Goal: Task Accomplishment & Management: Use online tool/utility

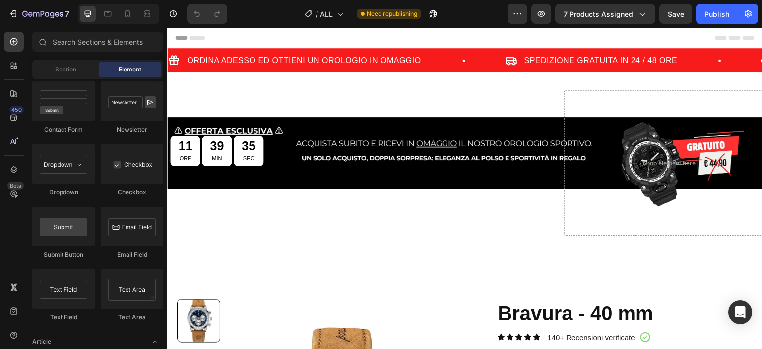
scroll to position [1946, 0]
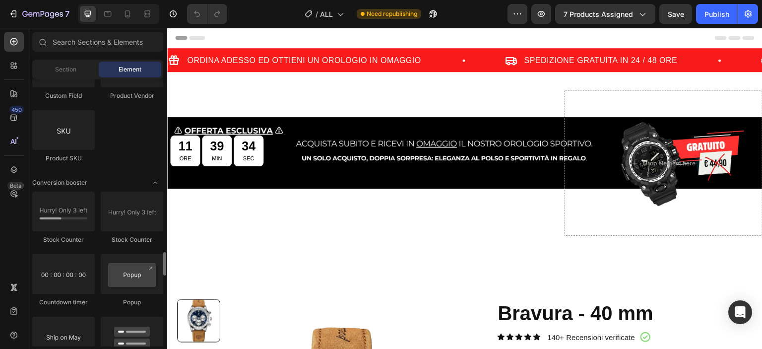
click at [75, 77] on div "Section Element" at bounding box center [97, 70] width 131 height 20
click at [75, 75] on div "Section" at bounding box center [65, 70] width 63 height 16
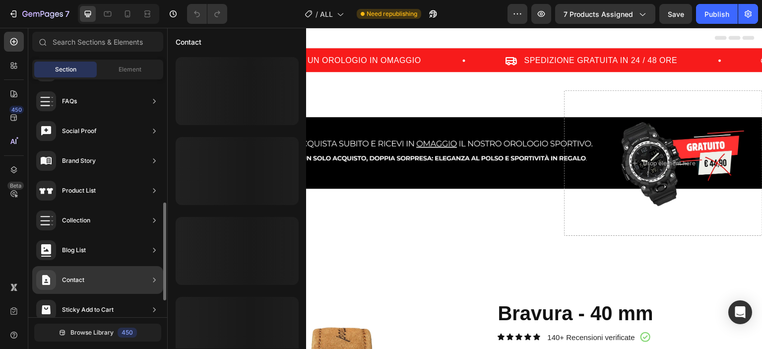
scroll to position [338, 0]
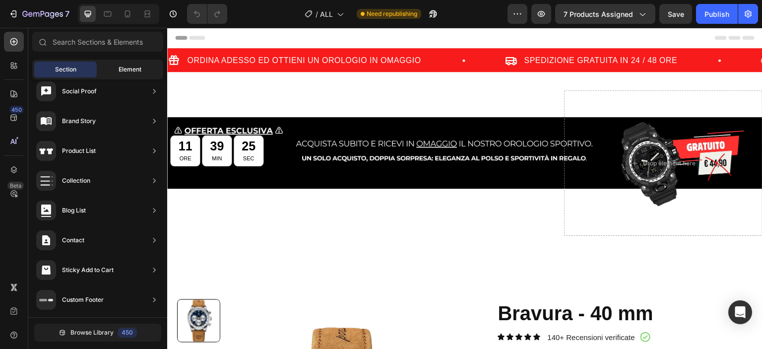
click at [125, 71] on span "Element" at bounding box center [130, 69] width 23 height 9
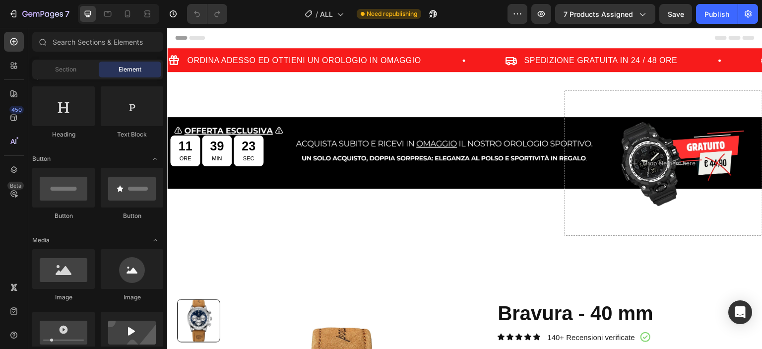
scroll to position [0, 0]
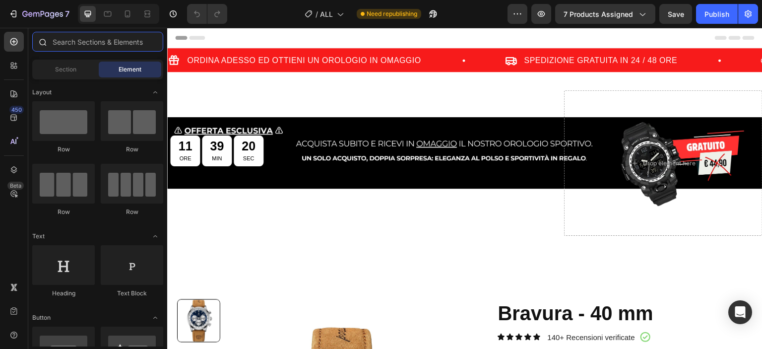
click at [119, 44] on input "text" at bounding box center [97, 42] width 131 height 20
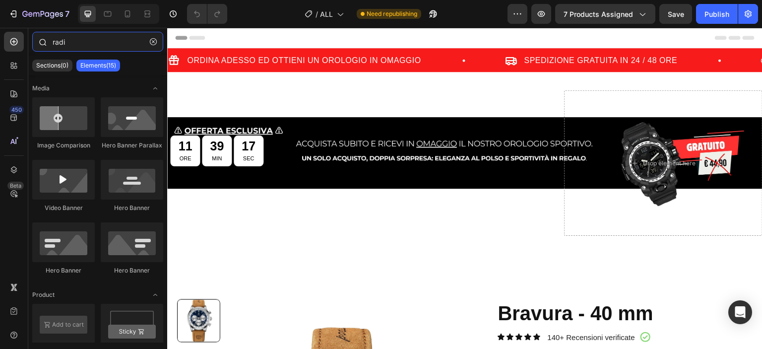
type input "radio"
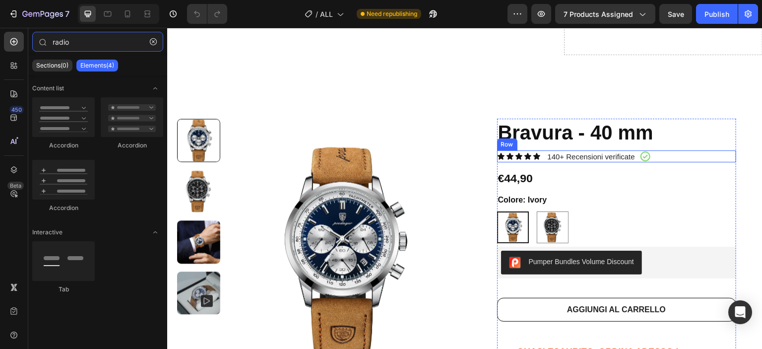
scroll to position [199, 0]
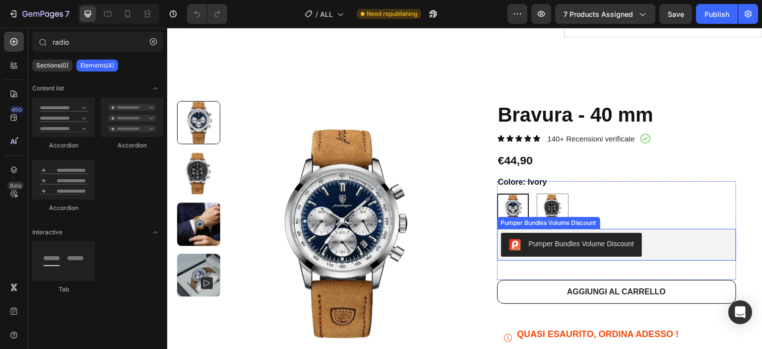
click at [586, 251] on button "Pumper Bundles Volume Discount" at bounding box center [571, 245] width 141 height 24
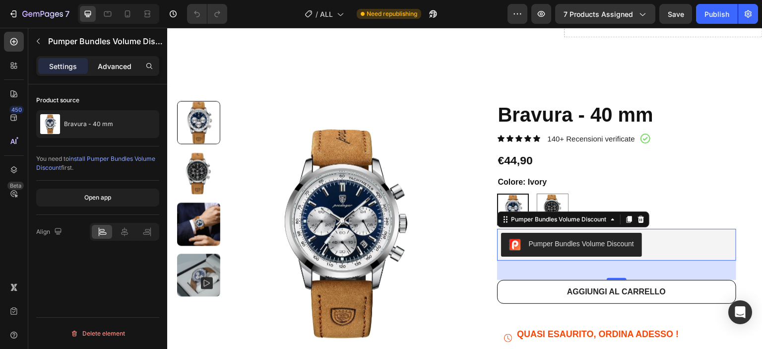
click at [118, 65] on p "Advanced" at bounding box center [115, 66] width 34 height 10
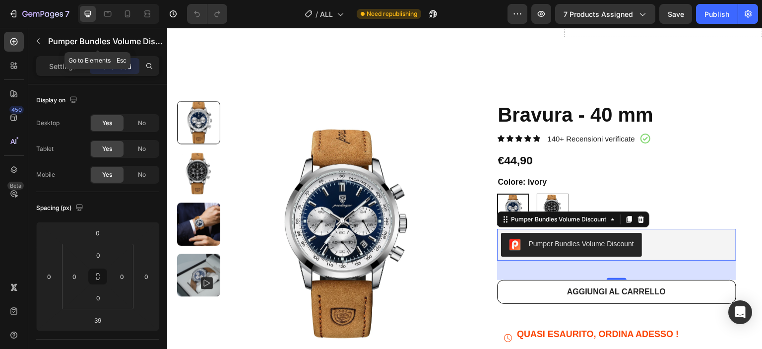
click at [44, 42] on button "button" at bounding box center [38, 41] width 16 height 16
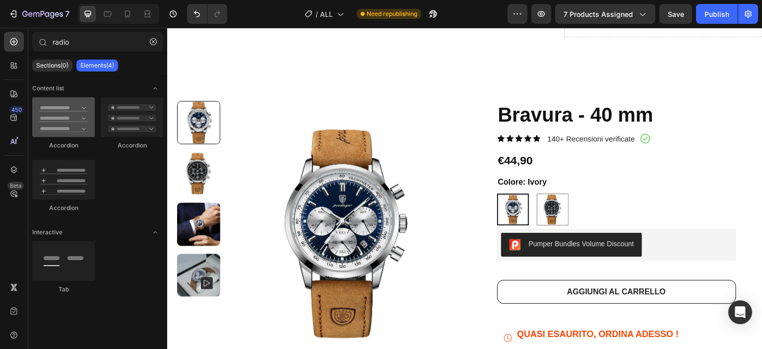
click at [68, 128] on div at bounding box center [63, 117] width 63 height 40
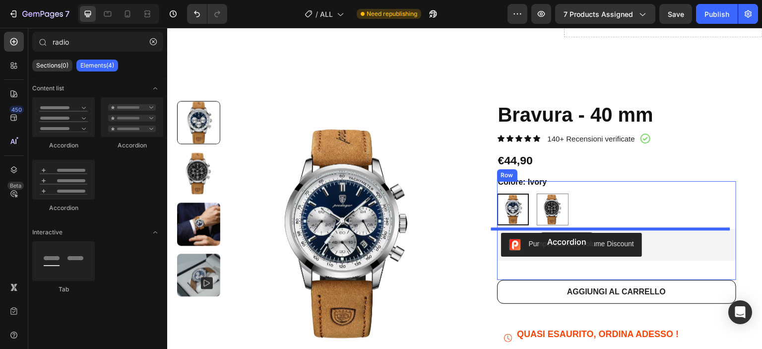
drag, startPoint x: 235, startPoint y: 153, endPoint x: 540, endPoint y: 232, distance: 315.3
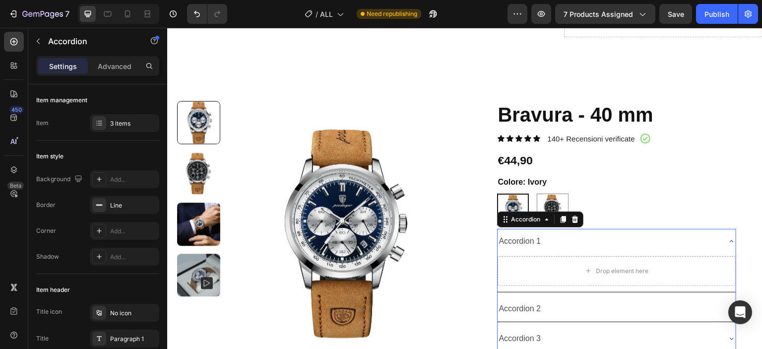
scroll to position [248, 0]
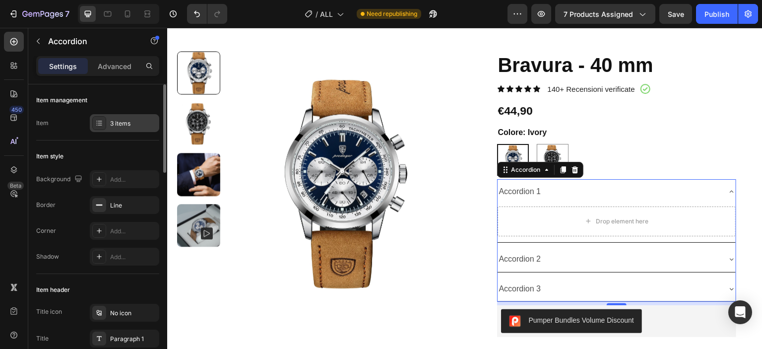
click at [127, 132] on div "3 items" at bounding box center [124, 123] width 69 height 18
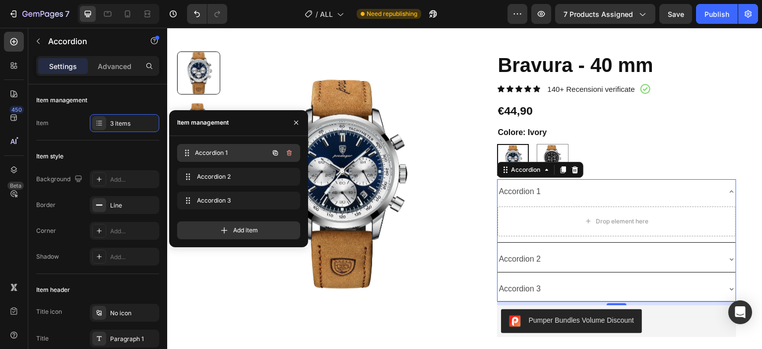
click at [231, 149] on span "Accordion 1" at bounding box center [231, 152] width 73 height 9
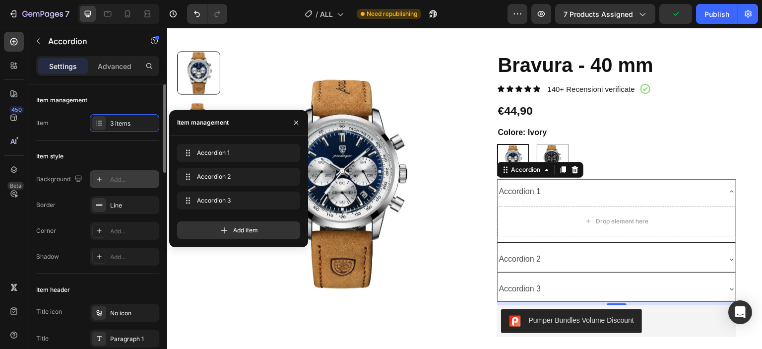
click at [150, 180] on div "Add..." at bounding box center [133, 179] width 47 height 9
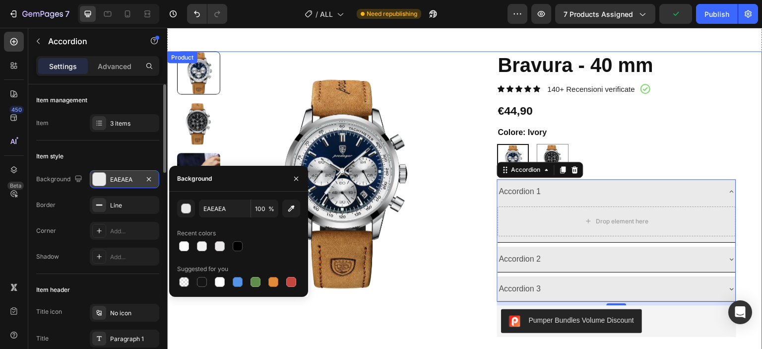
click at [480, 216] on div "Bravura - 40 mm Product Title Icon Icon Icon Icon Icon Icon List 140+ Recension…" at bounding box center [616, 316] width 272 height 530
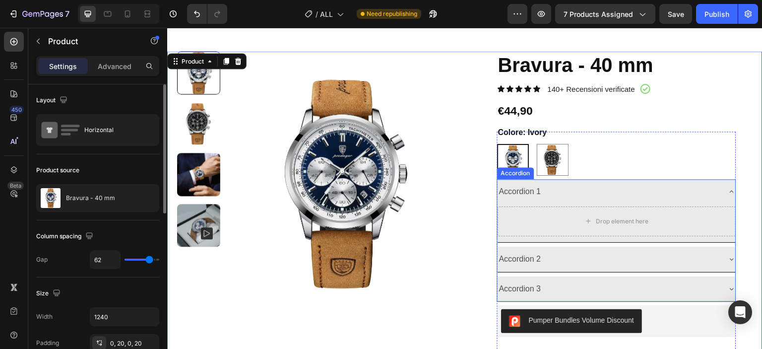
click at [669, 247] on div "Accordion 2" at bounding box center [617, 259] width 238 height 25
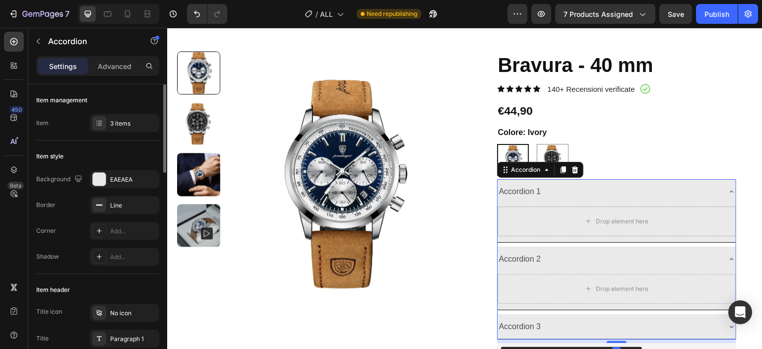
click at [600, 262] on div "Accordion 2" at bounding box center [609, 259] width 222 height 17
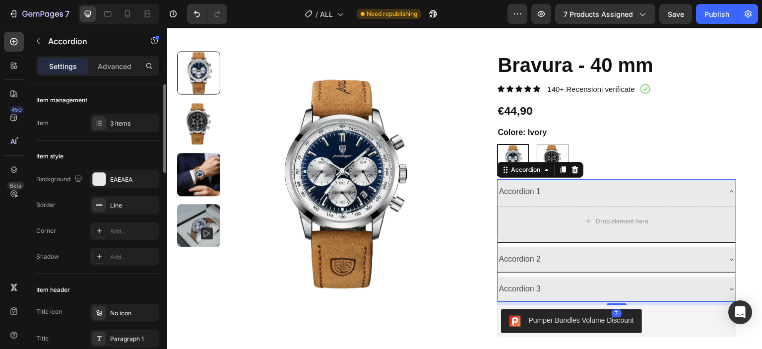
click at [570, 192] on div "Accordion 1" at bounding box center [609, 191] width 222 height 17
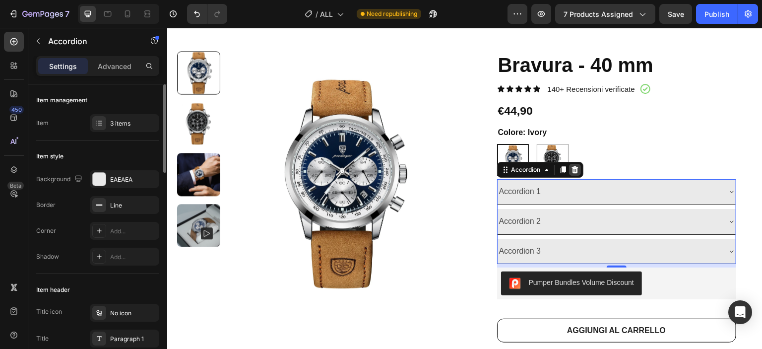
click at [571, 172] on icon at bounding box center [575, 170] width 8 height 8
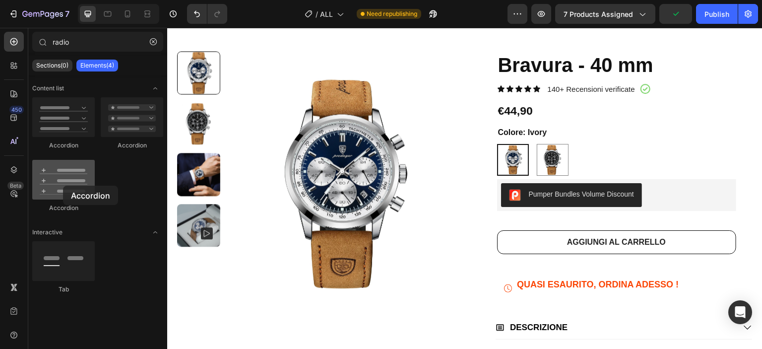
click at [63, 186] on div at bounding box center [63, 180] width 63 height 40
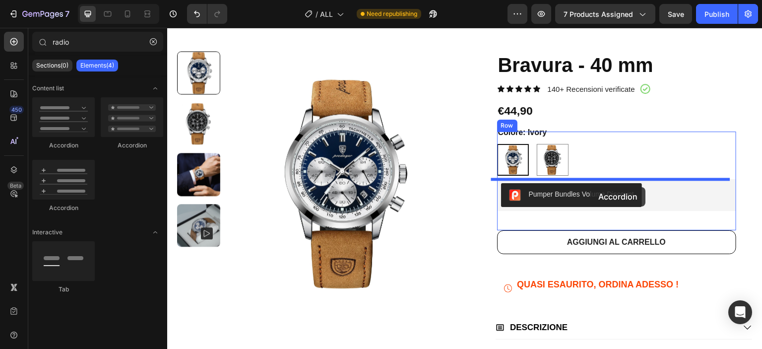
drag, startPoint x: 219, startPoint y: 208, endPoint x: 591, endPoint y: 187, distance: 372.3
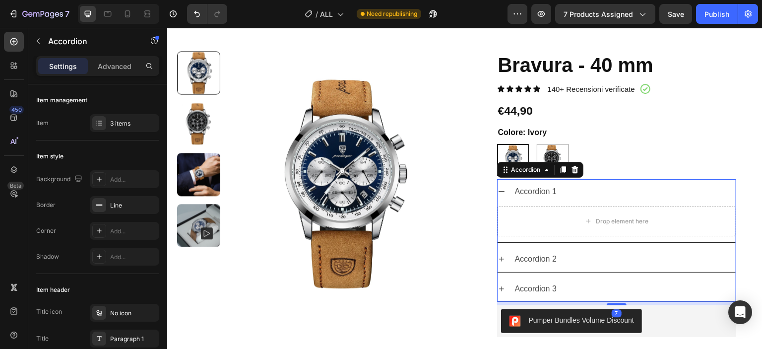
click at [498, 252] on div "Accordion 2" at bounding box center [617, 259] width 238 height 25
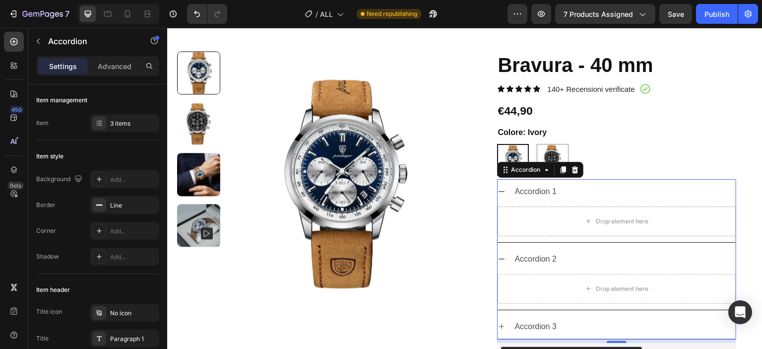
click at [498, 328] on icon at bounding box center [502, 327] width 8 height 8
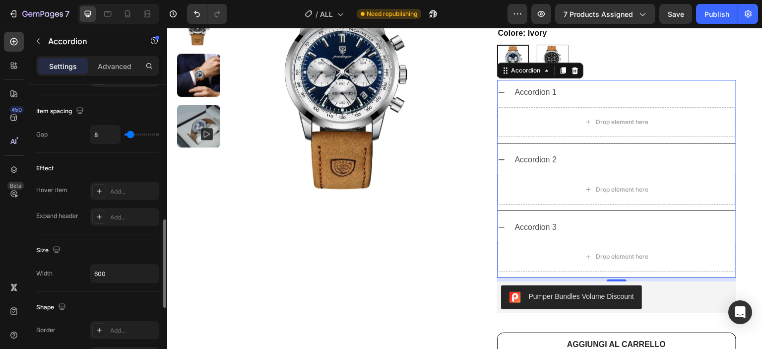
scroll to position [596, 0]
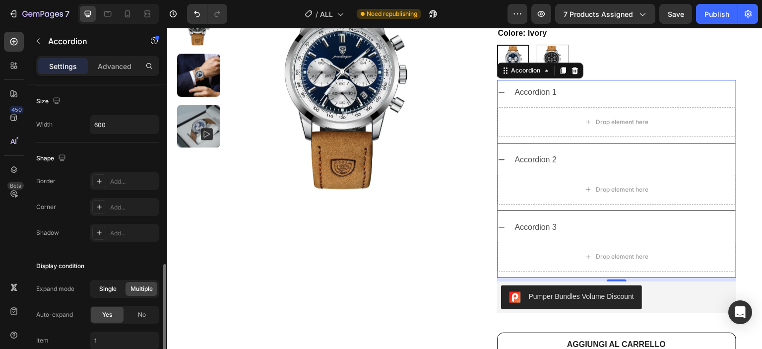
click at [111, 291] on div "Single" at bounding box center [108, 289] width 32 height 14
click at [141, 314] on span "No" at bounding box center [142, 314] width 8 height 9
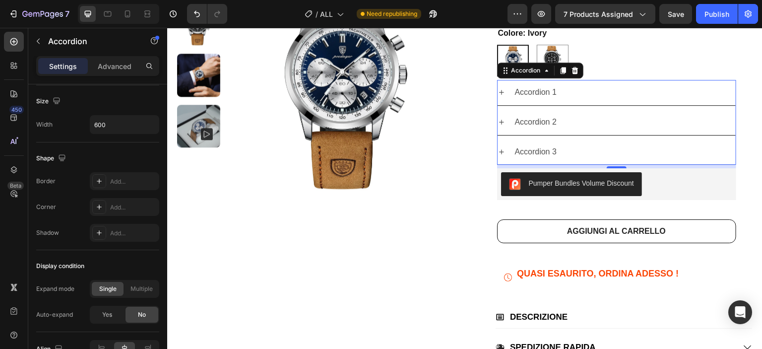
click at [502, 152] on div "Accordion 3" at bounding box center [617, 151] width 238 height 25
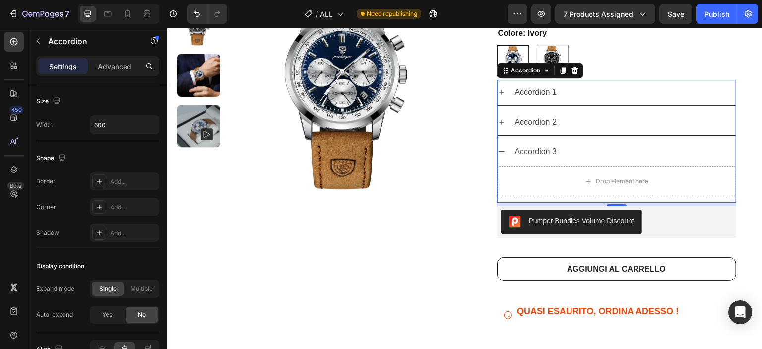
click at [499, 152] on icon at bounding box center [502, 152] width 8 height 8
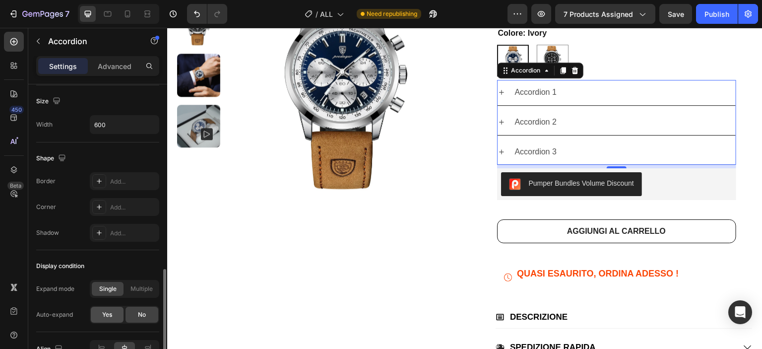
click at [111, 310] on span "Yes" at bounding box center [107, 314] width 10 height 9
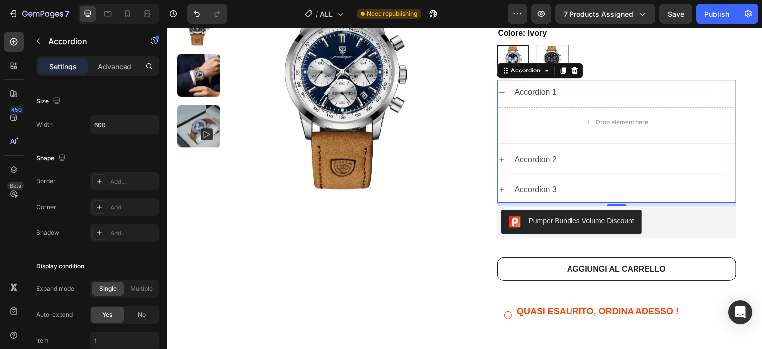
click at [498, 158] on icon at bounding box center [502, 160] width 8 height 8
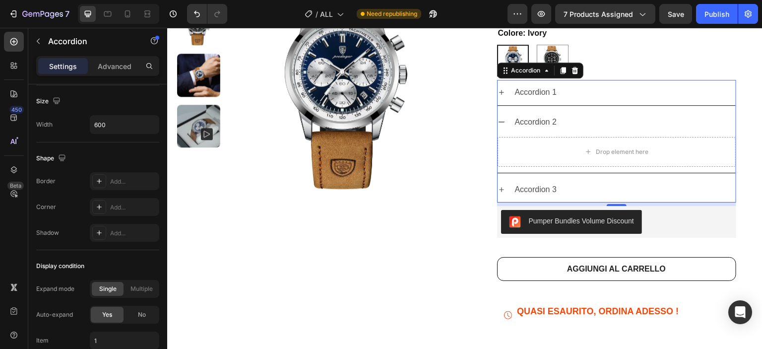
click at [499, 186] on icon at bounding box center [502, 190] width 8 height 8
click at [499, 92] on icon at bounding box center [502, 92] width 8 height 8
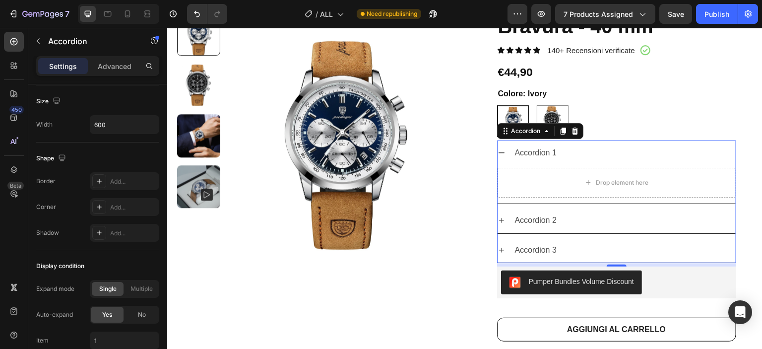
scroll to position [298, 0]
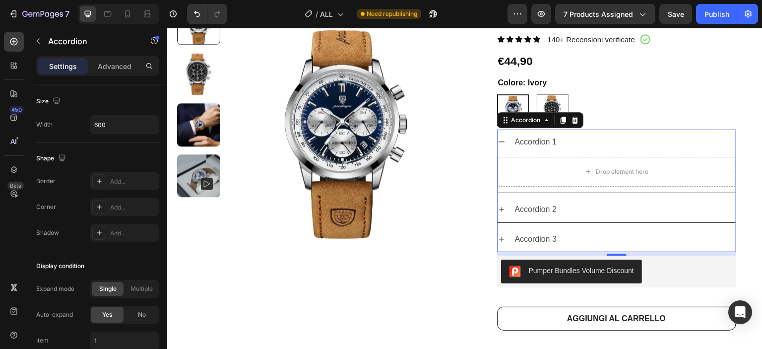
click at [501, 212] on div "Accordion 2" at bounding box center [617, 209] width 238 height 25
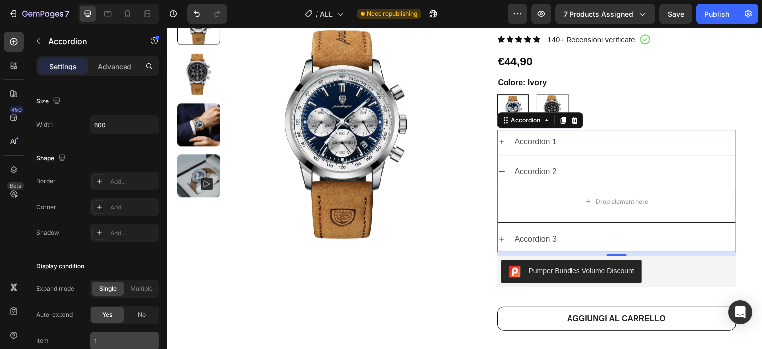
scroll to position [676, 0]
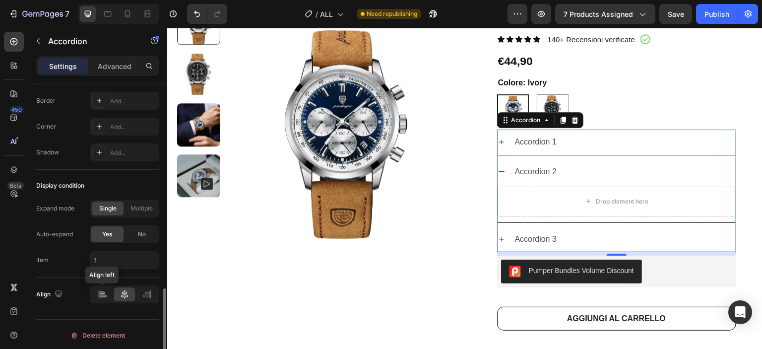
click at [103, 291] on icon at bounding box center [101, 292] width 5 height 2
click at [143, 296] on icon at bounding box center [147, 294] width 10 height 10
click at [131, 296] on div at bounding box center [124, 294] width 20 height 14
click at [109, 294] on div at bounding box center [102, 294] width 20 height 14
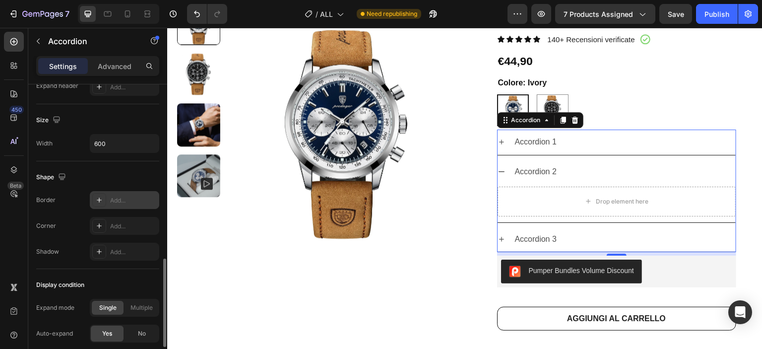
click at [118, 200] on div "Add..." at bounding box center [133, 200] width 47 height 9
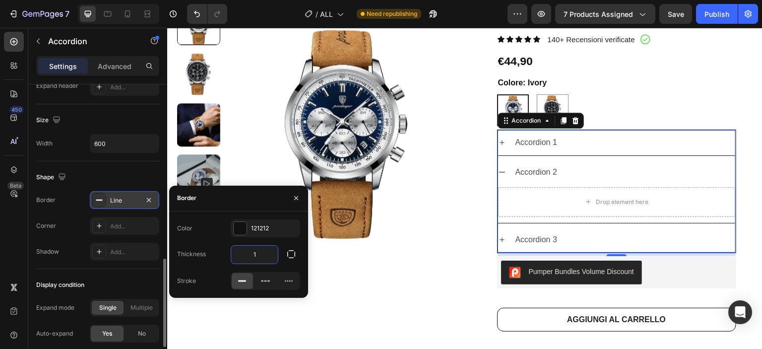
click at [258, 251] on input "1" at bounding box center [254, 255] width 47 height 18
type input "8"
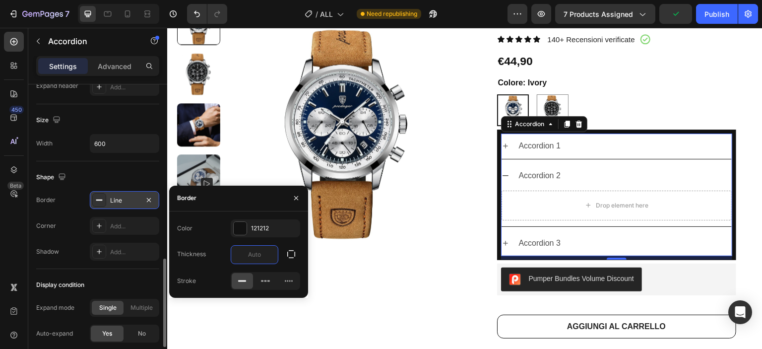
type input "2"
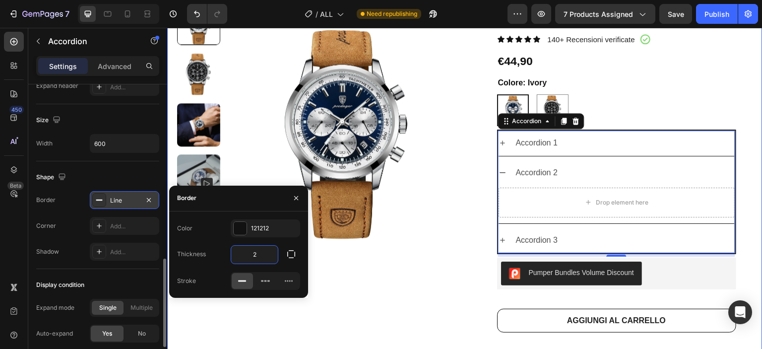
click at [448, 248] on div "Product Images Bravura - 40 mm Product Title Icon Icon Icon Icon Icon Icon List…" at bounding box center [465, 267] width 596 height 532
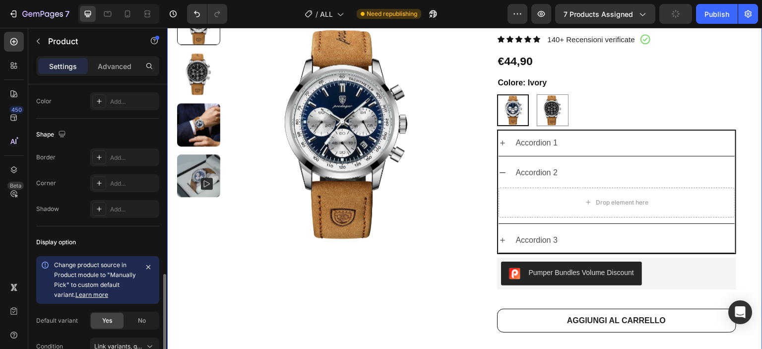
scroll to position [347, 0]
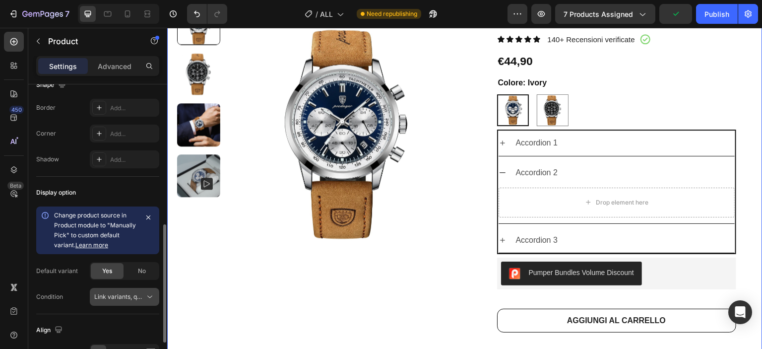
click at [121, 299] on span "Link variants, quantity <br> between same products" at bounding box center [119, 296] width 51 height 9
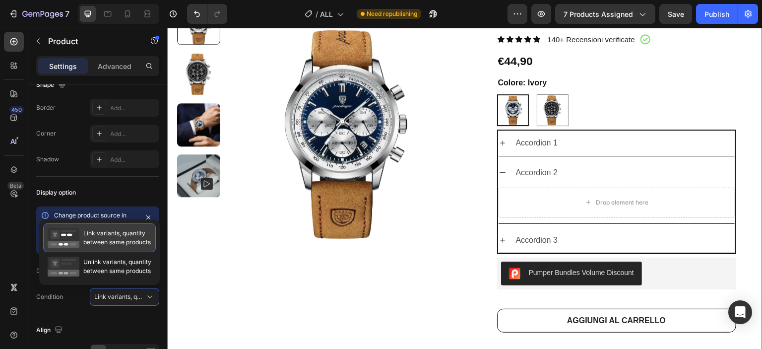
click at [125, 238] on span "Link variants, quantity between same products" at bounding box center [117, 238] width 68 height 18
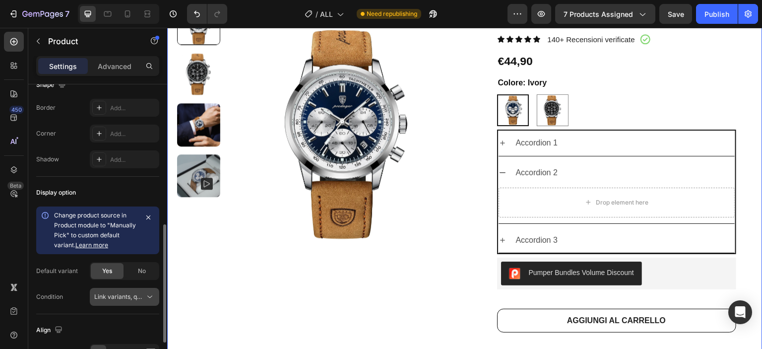
scroll to position [432, 0]
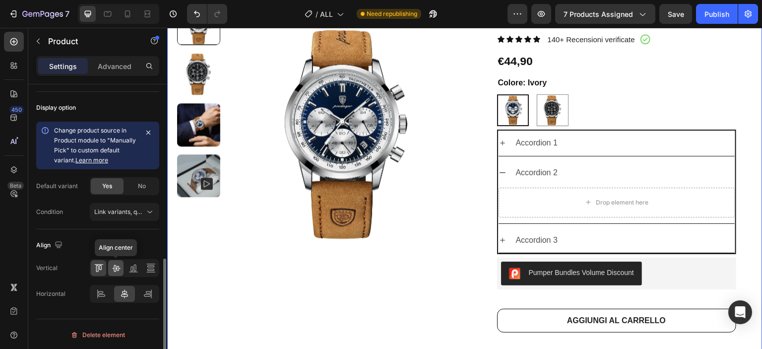
click at [112, 268] on icon at bounding box center [116, 268] width 10 height 10
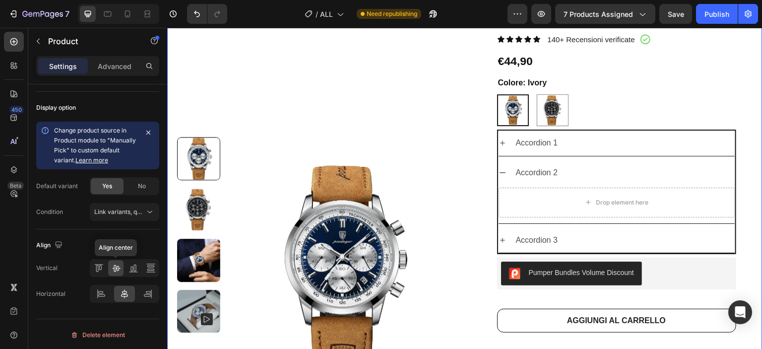
scroll to position [432, 0]
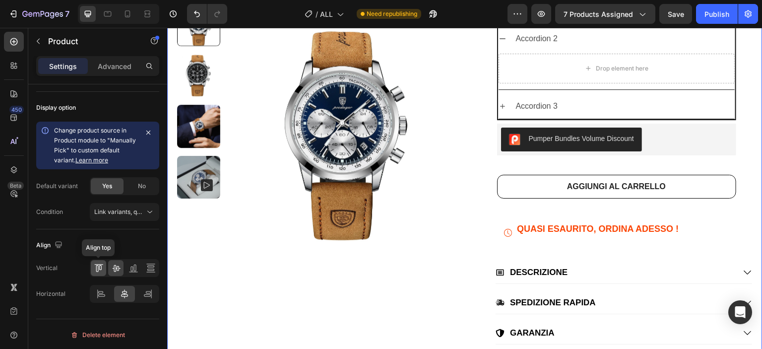
click at [97, 264] on icon at bounding box center [99, 268] width 10 height 10
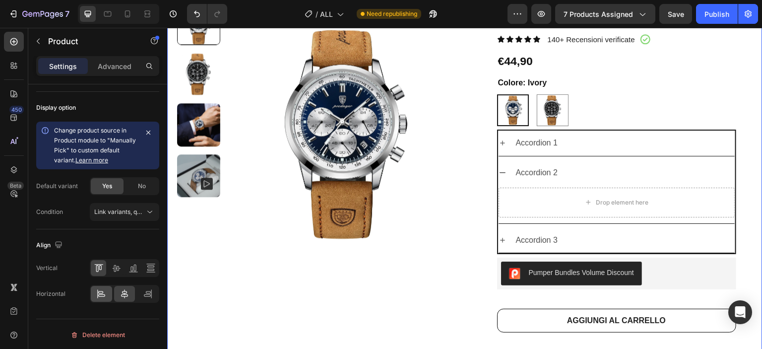
click at [110, 293] on div at bounding box center [101, 294] width 21 height 16
click at [118, 296] on div at bounding box center [124, 294] width 21 height 16
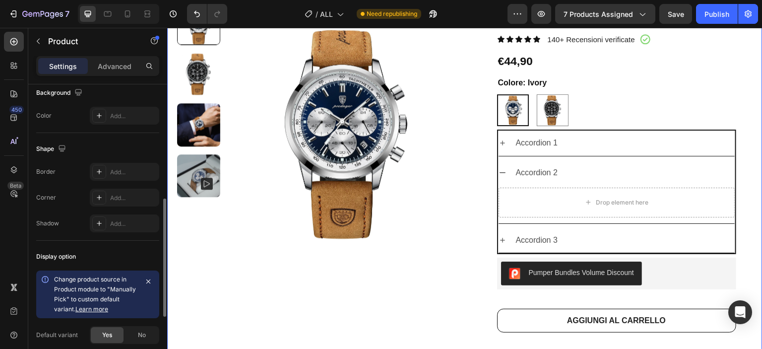
scroll to position [234, 0]
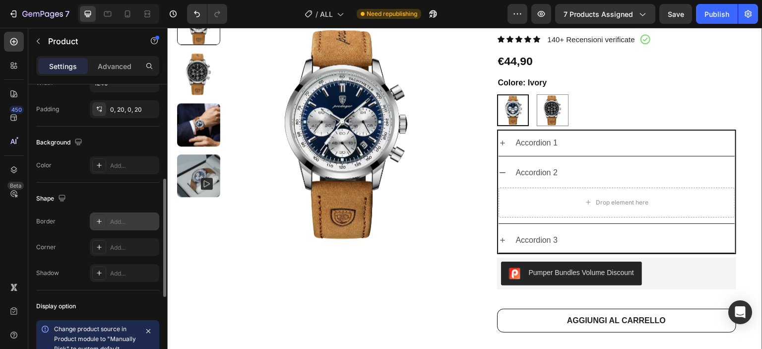
click at [125, 224] on div "Add..." at bounding box center [133, 221] width 47 height 9
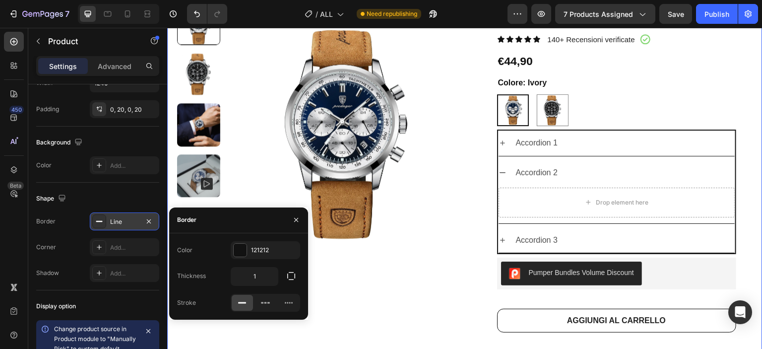
scroll to position [298, 0]
click at [266, 305] on icon at bounding box center [266, 303] width 10 height 10
click at [246, 301] on icon at bounding box center [242, 303] width 10 height 10
click at [116, 200] on div "Shape" at bounding box center [97, 199] width 123 height 16
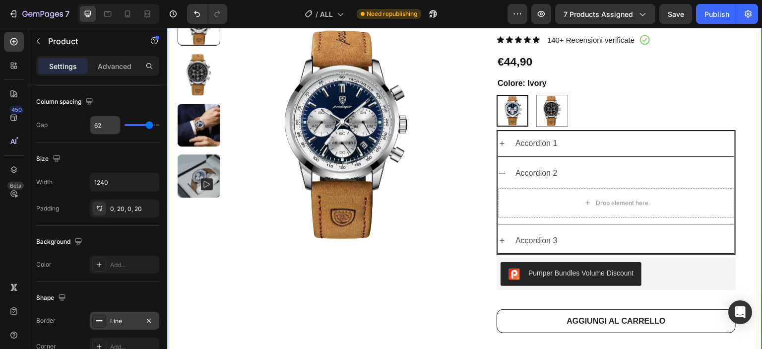
scroll to position [0, 0]
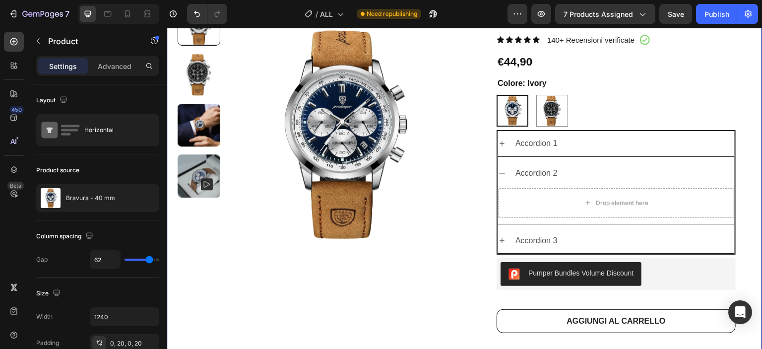
type input "36"
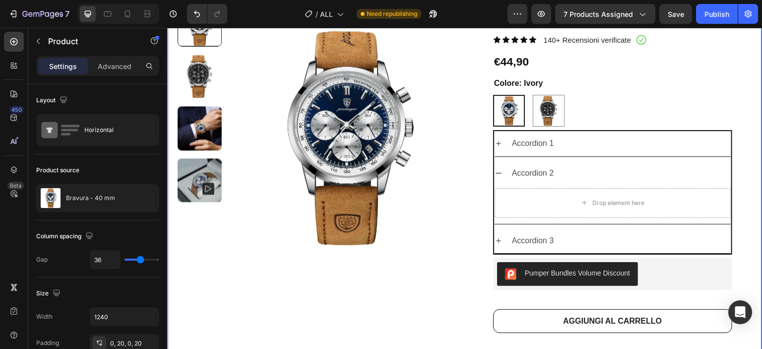
type input "33"
type input "28"
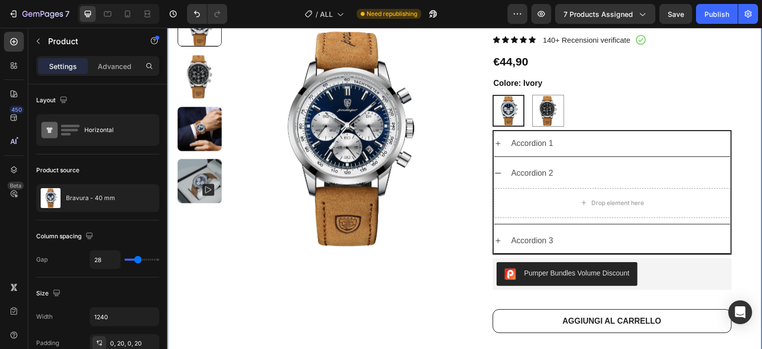
type input "45"
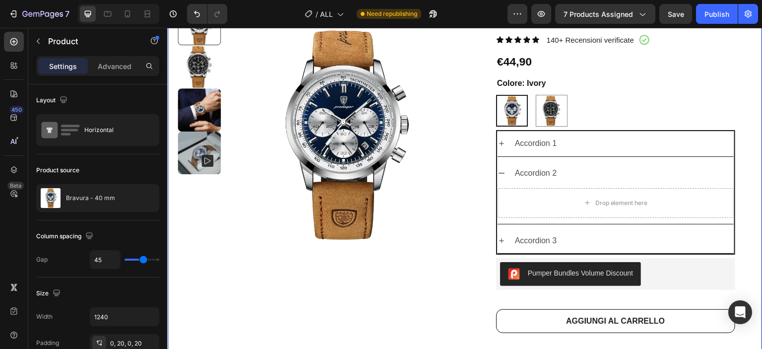
type input "57"
type input "63"
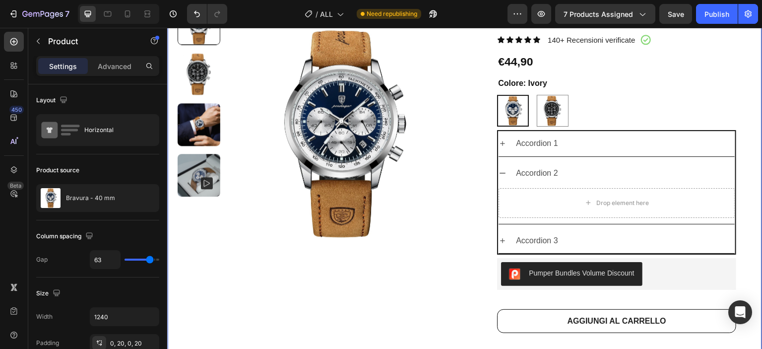
type input "67"
type input "68"
type input "75"
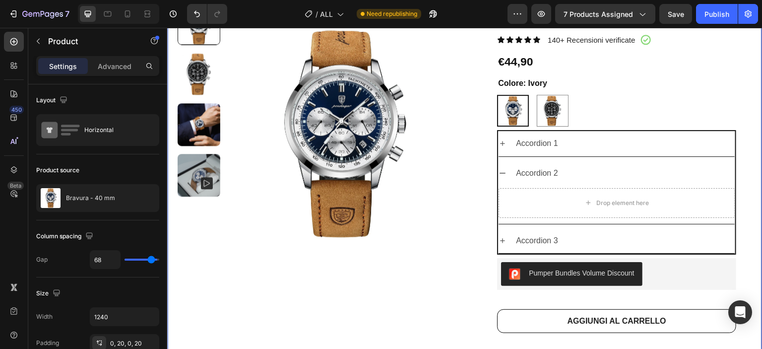
type input "75"
type input "80"
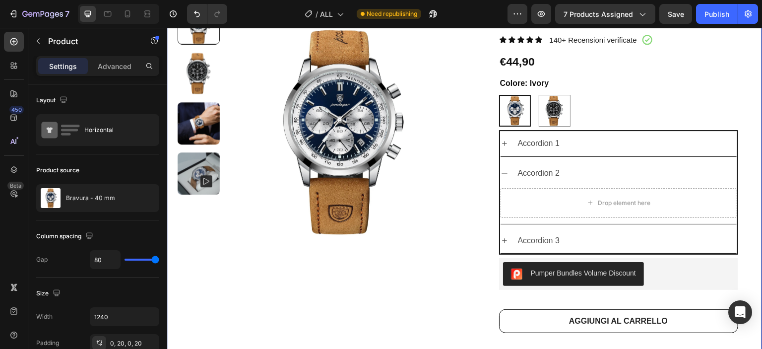
type input "75"
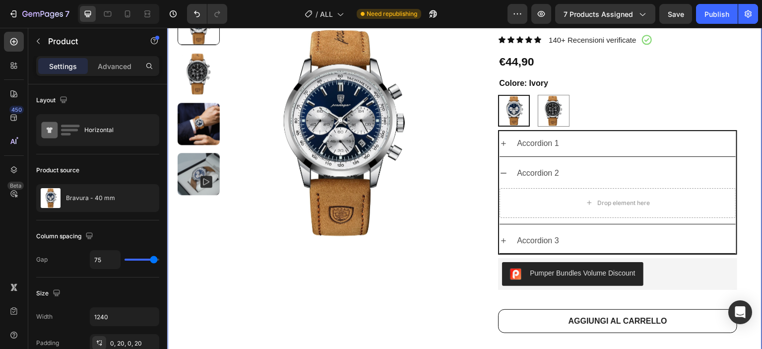
type input "74"
type input "69"
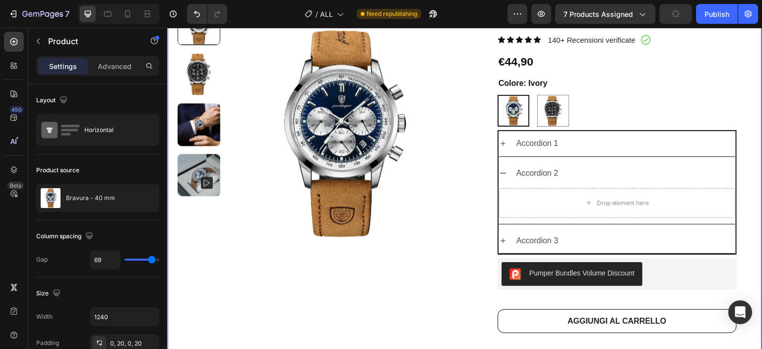
type input "69"
click at [151, 261] on input "range" at bounding box center [142, 260] width 35 height 2
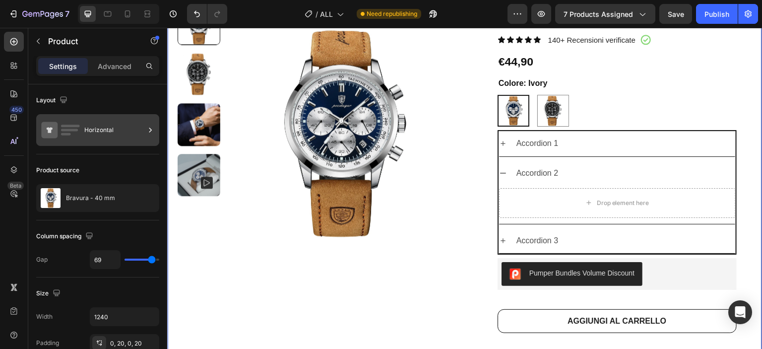
click at [103, 132] on div "Horizontal" at bounding box center [114, 130] width 61 height 23
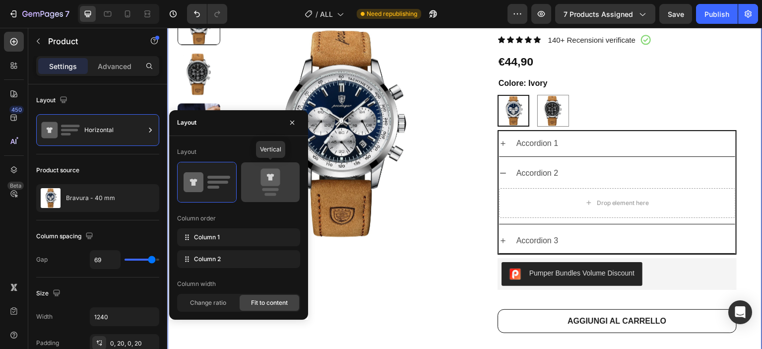
click at [266, 181] on icon at bounding box center [270, 176] width 19 height 17
type input "0"
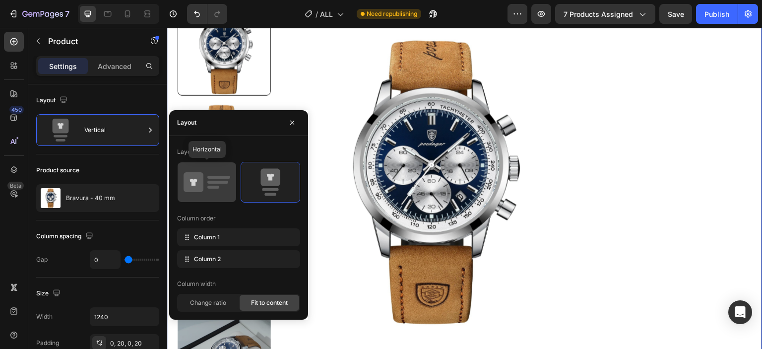
click at [212, 178] on rect at bounding box center [218, 177] width 23 height 3
type input "69"
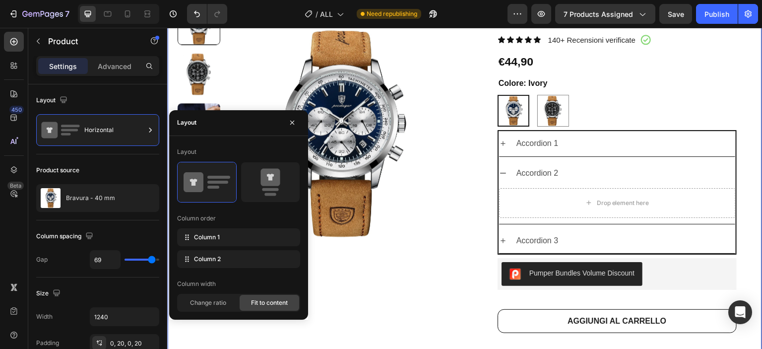
click at [434, 282] on div "Product Images" at bounding box center [313, 268] width 271 height 532
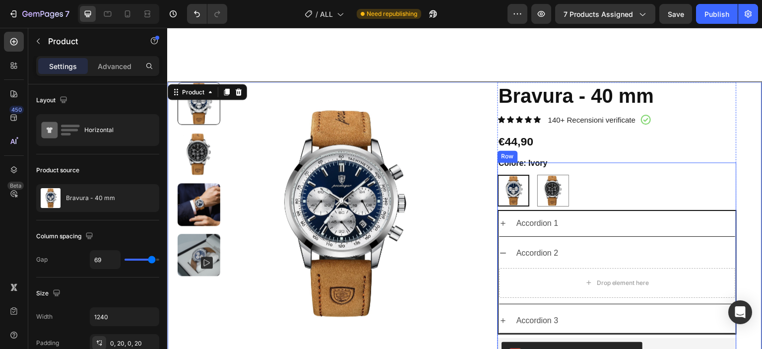
scroll to position [248, 0]
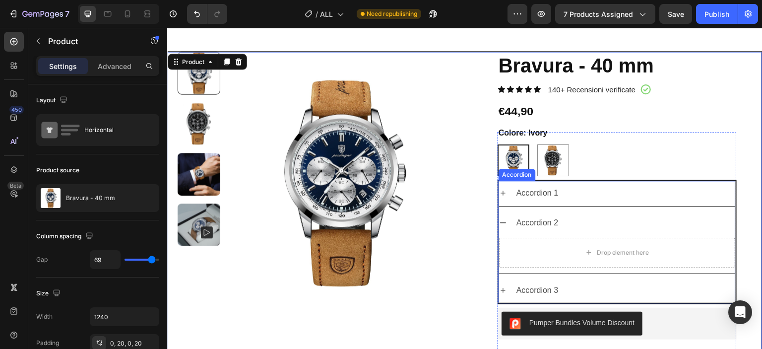
click at [551, 205] on div "Accordion 1 Accordion 2 Drop element here Accordion 3" at bounding box center [617, 242] width 237 height 123
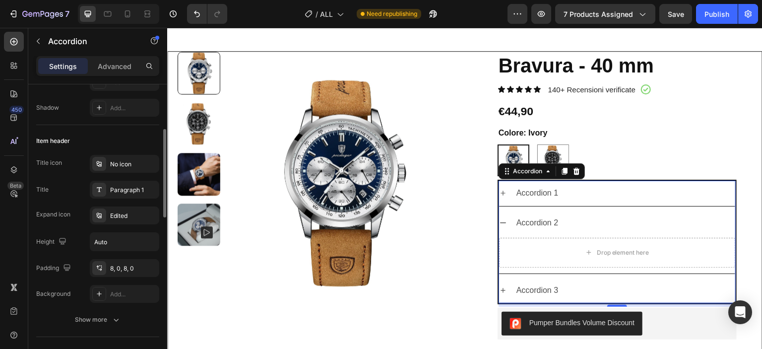
scroll to position [50, 0]
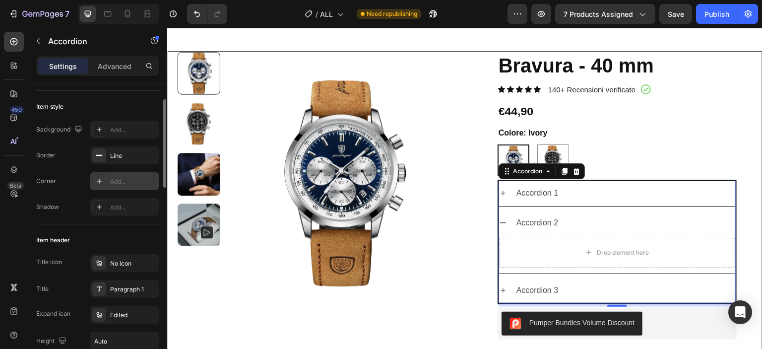
click at [122, 179] on div "Add..." at bounding box center [133, 181] width 47 height 9
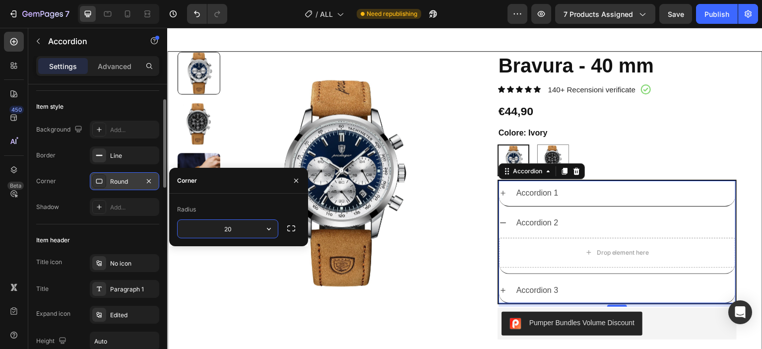
type input "2"
type input "1"
type input "5"
type input "1"
click at [289, 224] on icon "button" at bounding box center [291, 228] width 10 height 10
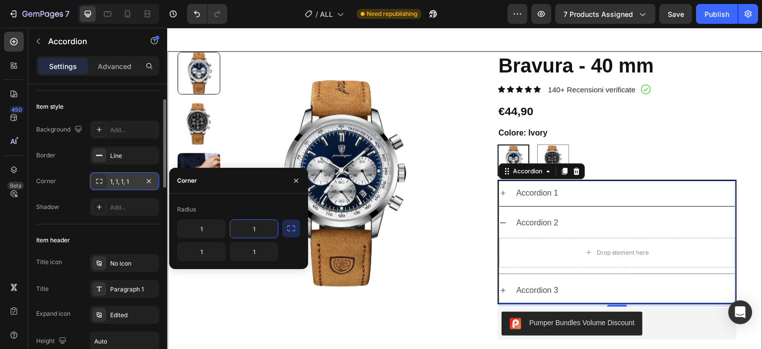
type input "3"
type input "50"
click at [447, 246] on div "Product Images Bravura - 40 mm Product Title Icon Icon Icon Icon Icon Icon List…" at bounding box center [465, 317] width 596 height 533
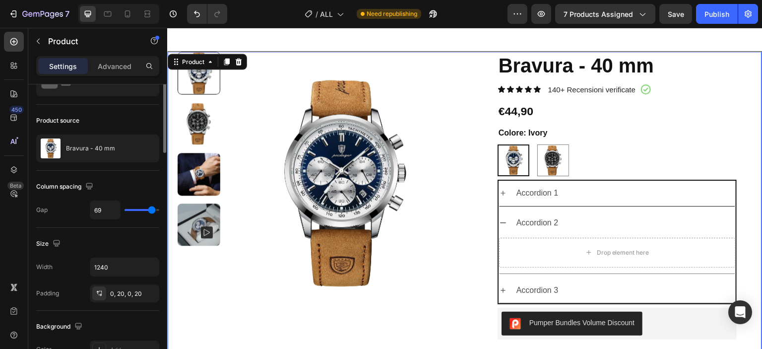
scroll to position [0, 0]
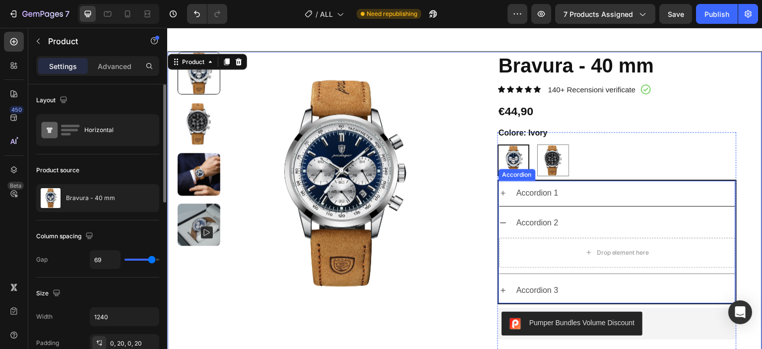
click at [591, 202] on div "Accordion 1" at bounding box center [617, 193] width 236 height 25
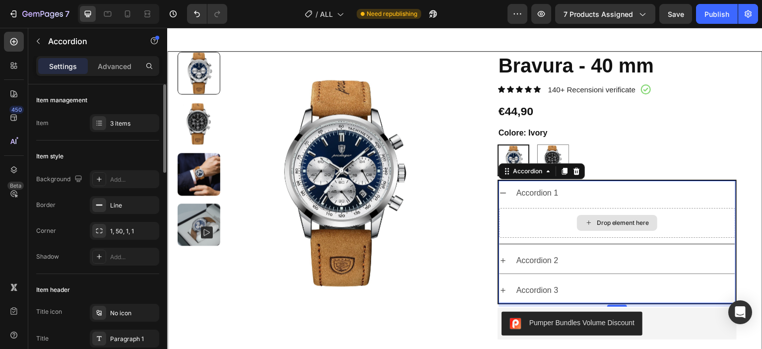
click at [549, 219] on div "Drop element here" at bounding box center [617, 223] width 236 height 30
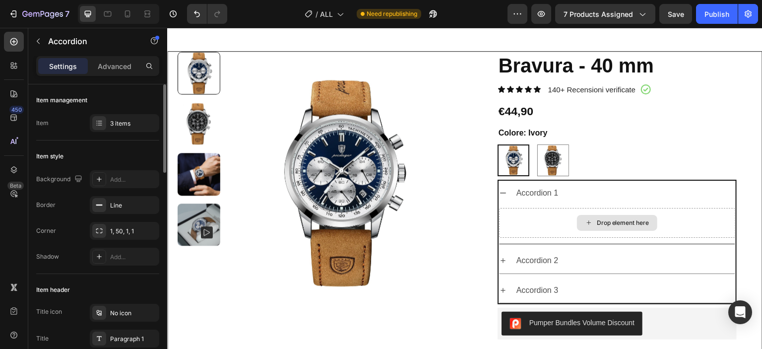
click at [585, 220] on icon at bounding box center [589, 222] width 8 height 8
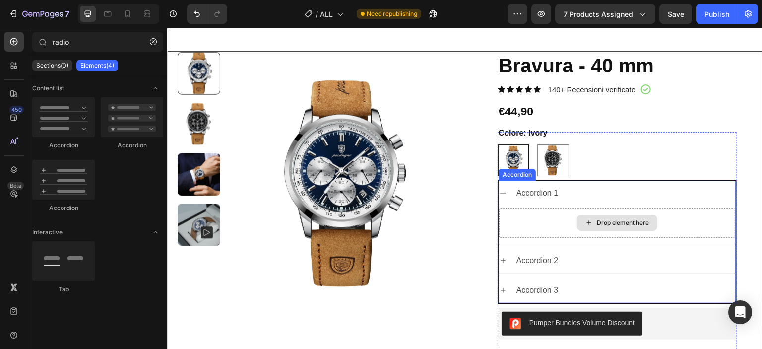
click at [592, 216] on div "Drop element here" at bounding box center [617, 223] width 80 height 16
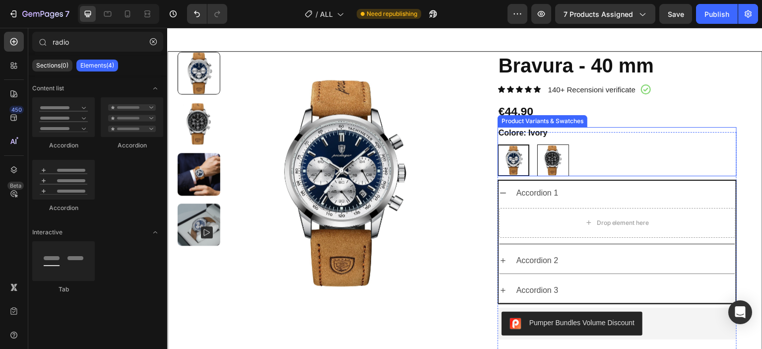
click at [558, 159] on img at bounding box center [553, 160] width 31 height 31
click at [538, 144] on input "Obsidian Obsidian" at bounding box center [537, 144] width 0 height 0
radio input "true"
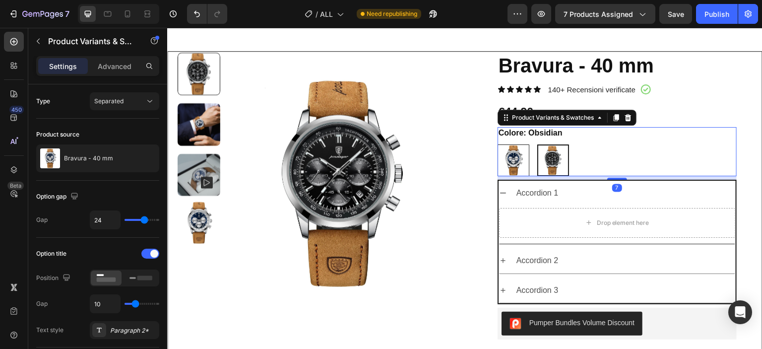
click at [519, 159] on img at bounding box center [513, 160] width 31 height 31
click at [498, 144] on input "Ivory Ivory" at bounding box center [497, 144] width 0 height 0
radio input "true"
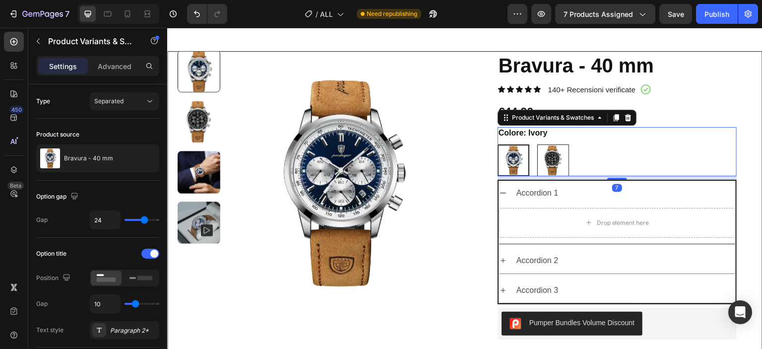
click at [542, 167] on img at bounding box center [553, 160] width 31 height 31
click at [538, 144] on input "Obsidian Obsidian" at bounding box center [537, 144] width 0 height 0
radio input "true"
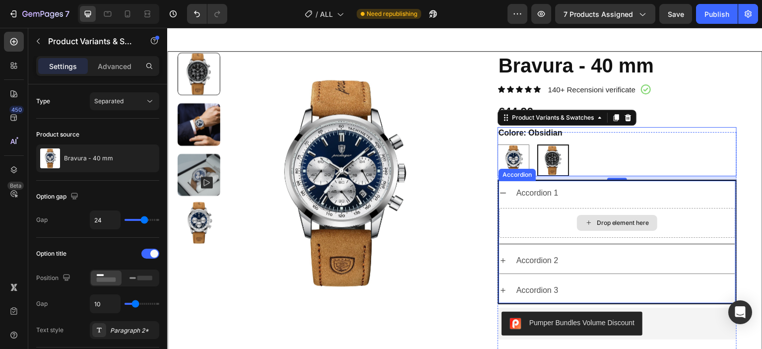
click at [551, 217] on div "Drop element here" at bounding box center [617, 223] width 236 height 30
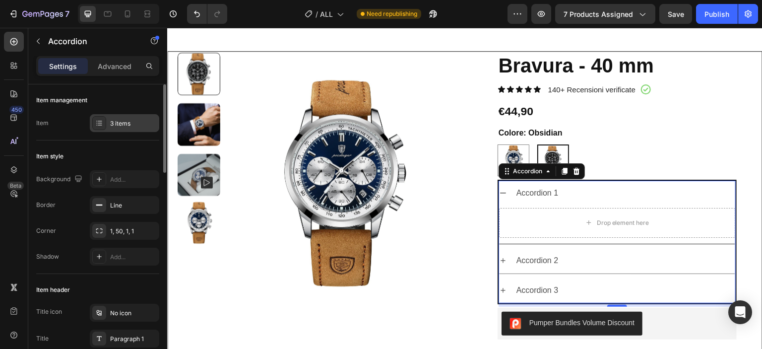
click at [136, 123] on div "3 items" at bounding box center [133, 123] width 47 height 9
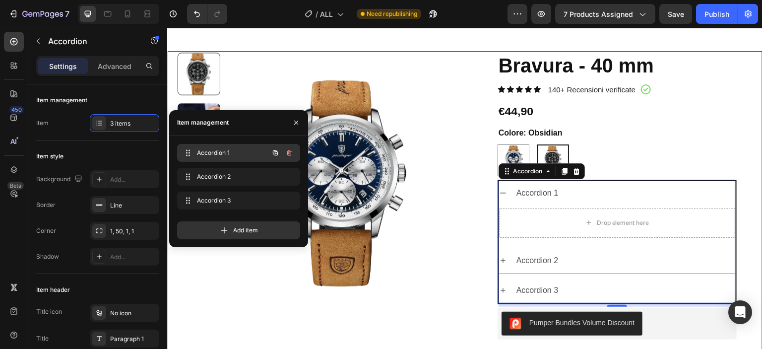
click at [216, 148] on span "Accordion 1" at bounding box center [225, 152] width 56 height 9
click at [103, 156] on div "Item style" at bounding box center [97, 156] width 123 height 16
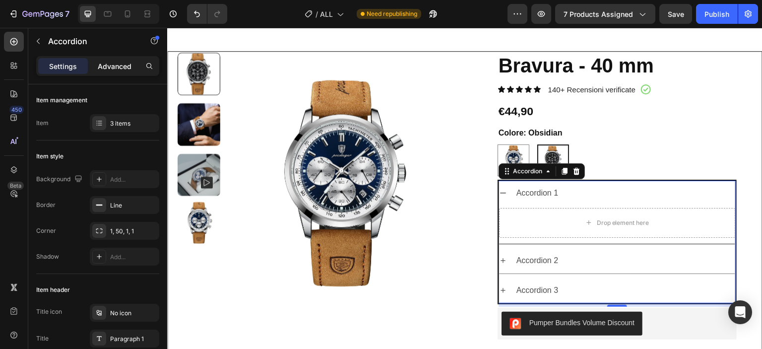
click at [103, 67] on p "Advanced" at bounding box center [115, 66] width 34 height 10
type input "100%"
type input "100"
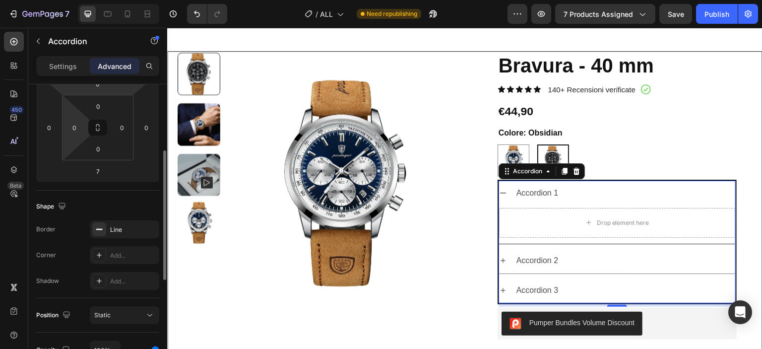
scroll to position [347, 0]
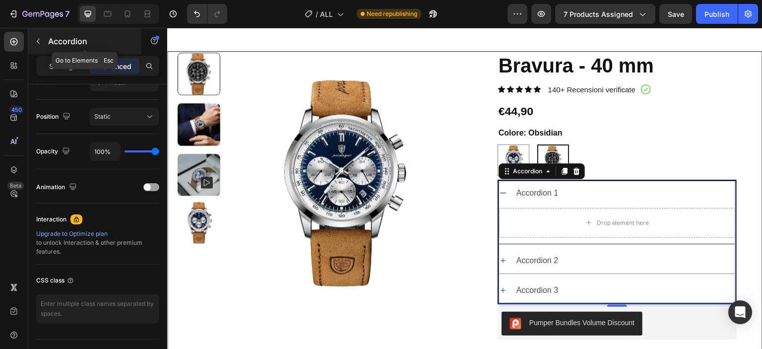
click at [42, 46] on button "button" at bounding box center [38, 41] width 16 height 16
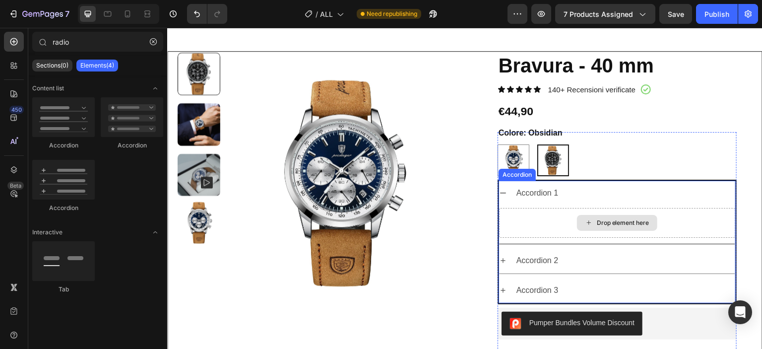
click at [556, 214] on div "Drop element here" at bounding box center [617, 223] width 236 height 30
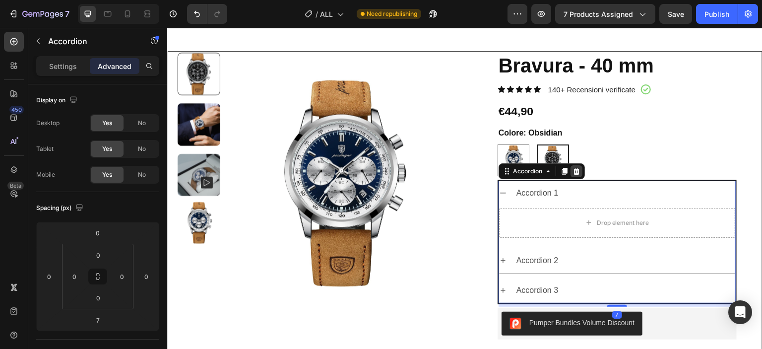
click at [575, 170] on div at bounding box center [577, 171] width 12 height 12
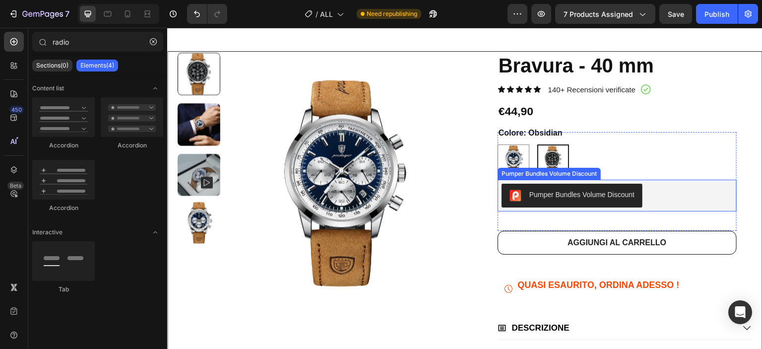
click at [543, 194] on div "Pumper Bundles Volume Discount" at bounding box center [582, 195] width 105 height 10
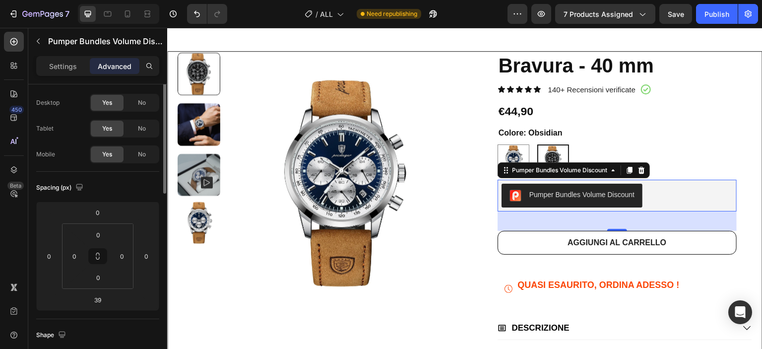
scroll to position [0, 0]
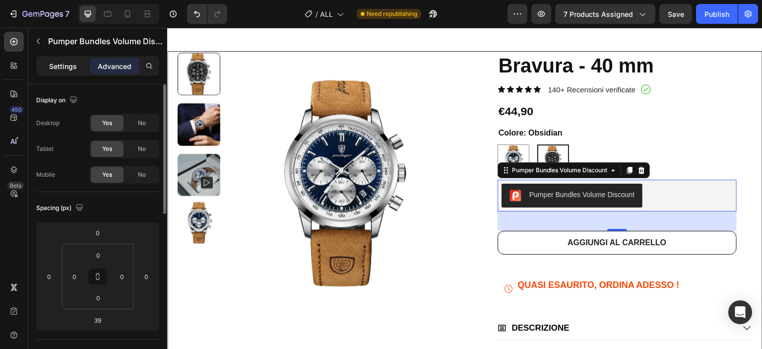
click at [68, 71] on div "Settings" at bounding box center [63, 66] width 50 height 16
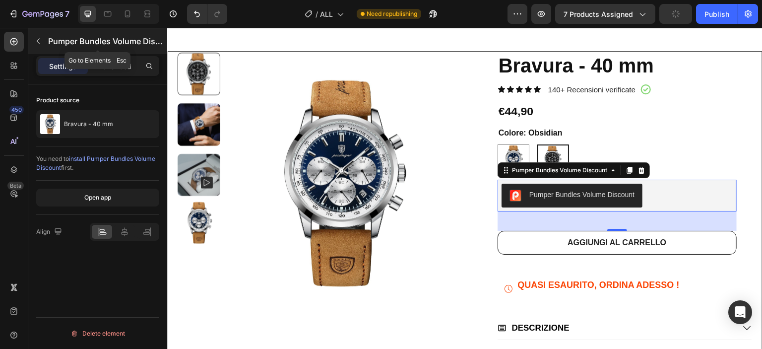
click at [40, 35] on button "button" at bounding box center [38, 41] width 16 height 16
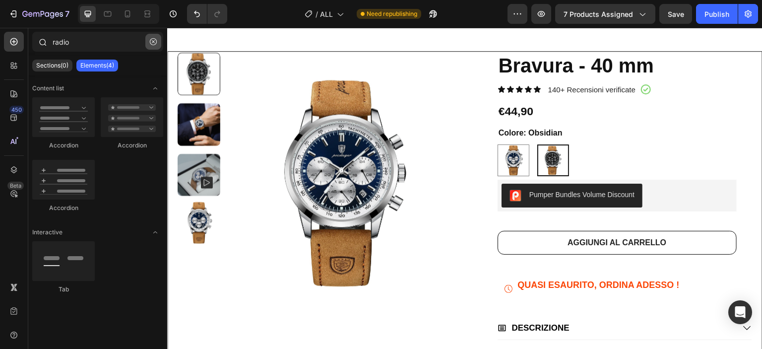
click at [150, 41] on icon "button" at bounding box center [153, 41] width 7 height 7
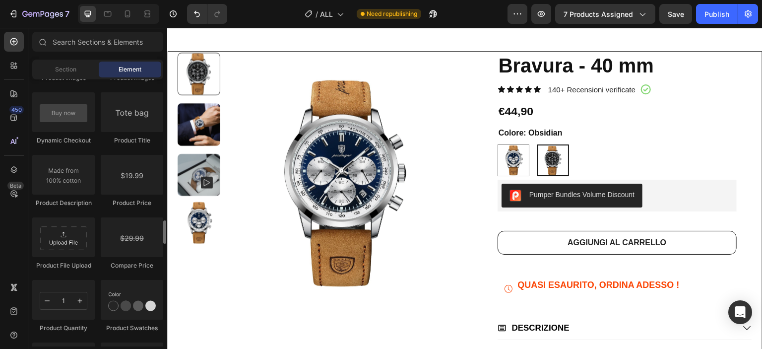
scroll to position [1737, 0]
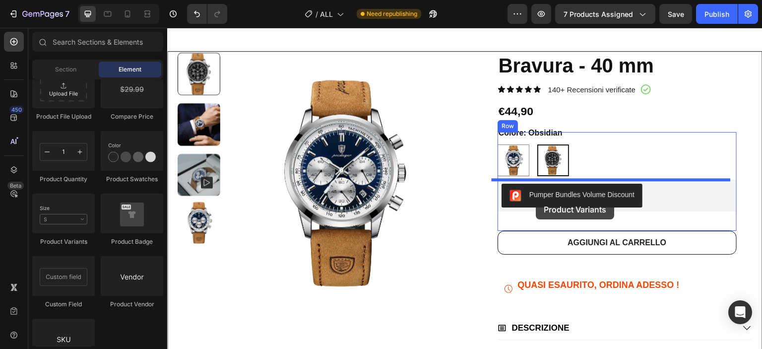
drag, startPoint x: 221, startPoint y: 248, endPoint x: 537, endPoint y: 200, distance: 318.8
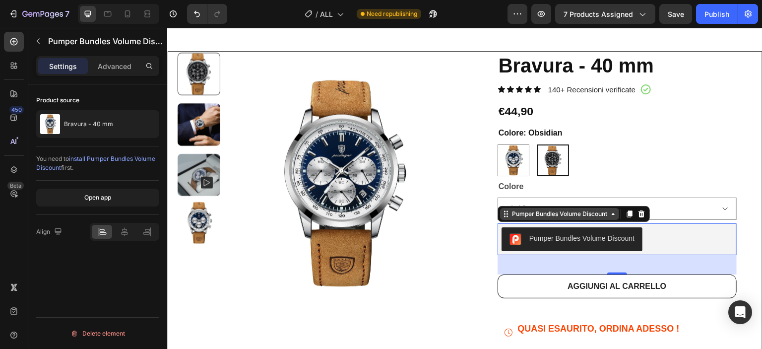
click at [559, 213] on div "Pumper Bundles Volume Discount" at bounding box center [559, 213] width 99 height 9
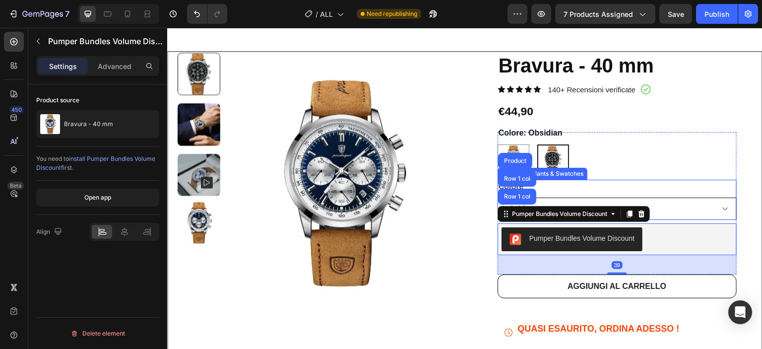
click at [697, 203] on select "Ivory Obsidian" at bounding box center [617, 209] width 239 height 22
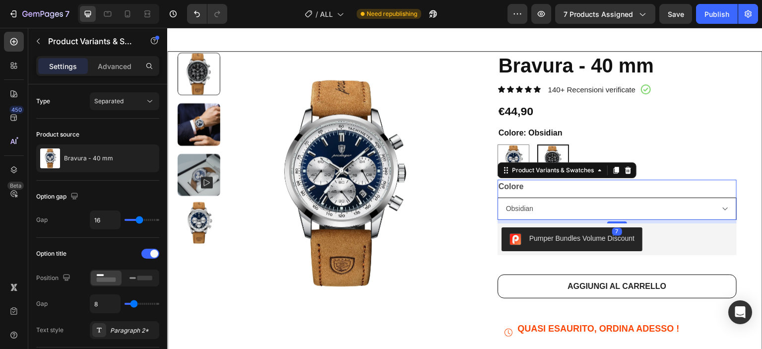
select select "Ivory"
click at [498, 198] on select "Ivory Obsidian" at bounding box center [617, 209] width 239 height 22
radio input "true"
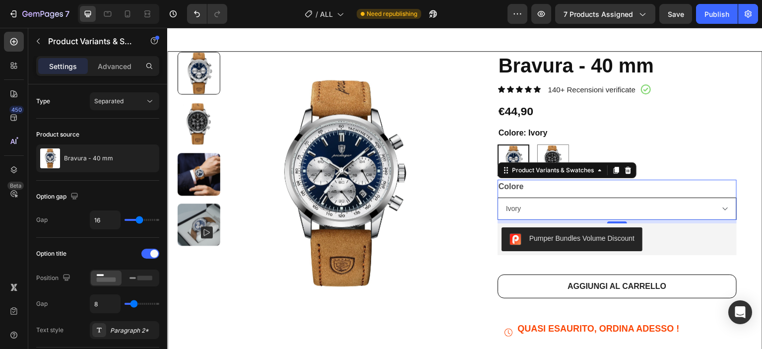
click at [609, 198] on select "Ivory Obsidian" at bounding box center [617, 209] width 239 height 22
select select "Obsidian"
click at [498, 198] on select "Ivory Obsidian" at bounding box center [617, 209] width 239 height 22
radio input "false"
radio input "true"
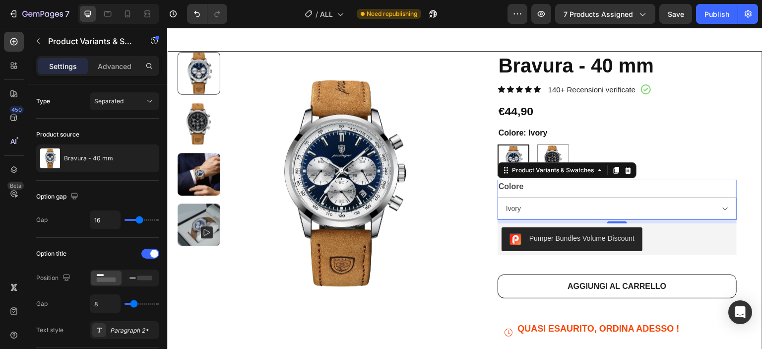
select select "Obsidian"
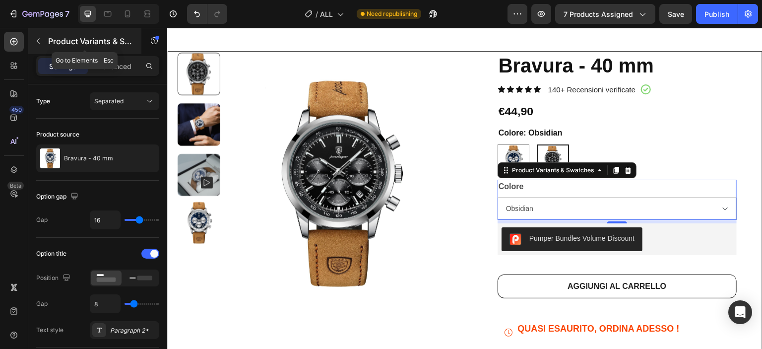
click at [40, 47] on button "button" at bounding box center [38, 41] width 16 height 16
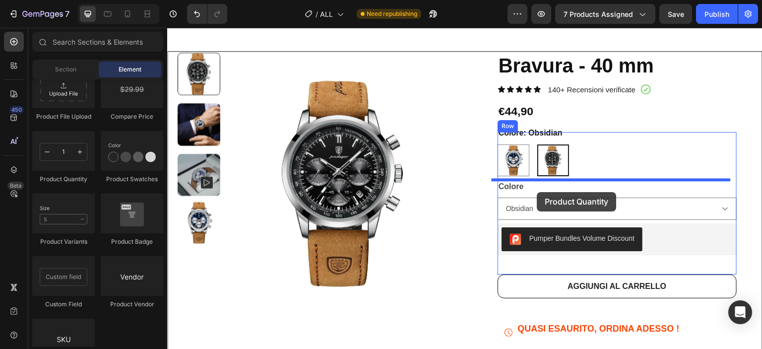
drag, startPoint x: 222, startPoint y: 187, endPoint x: 538, endPoint y: 192, distance: 315.2
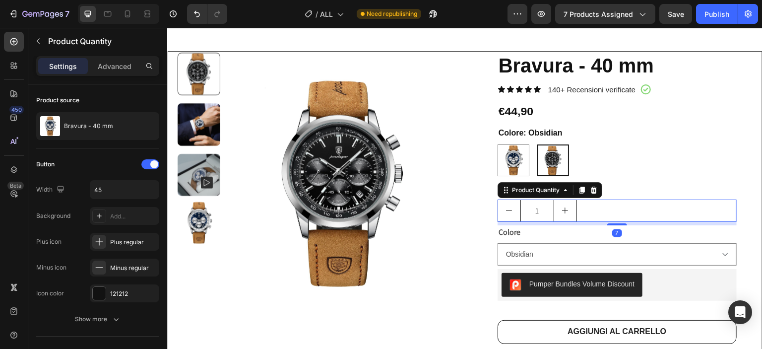
click at [562, 213] on icon "increment" at bounding box center [565, 210] width 8 height 8
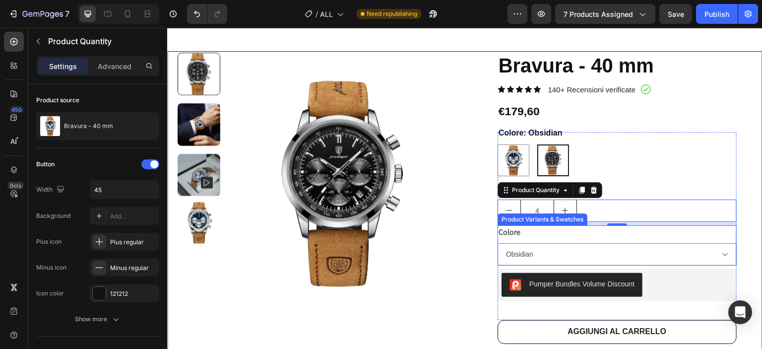
click at [505, 215] on div "Product Variants & Swatches" at bounding box center [543, 219] width 86 height 9
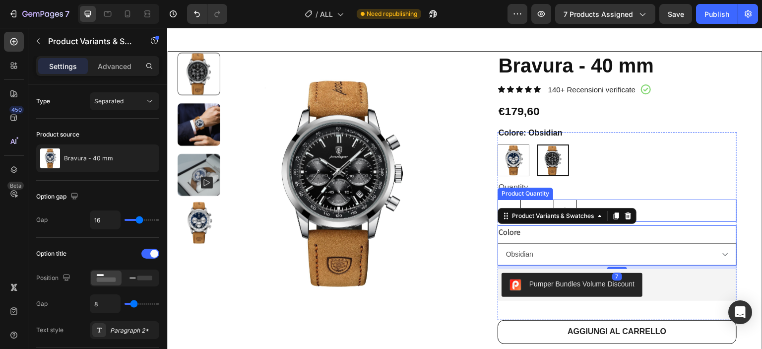
click at [505, 206] on icon "decrement" at bounding box center [509, 210] width 8 height 8
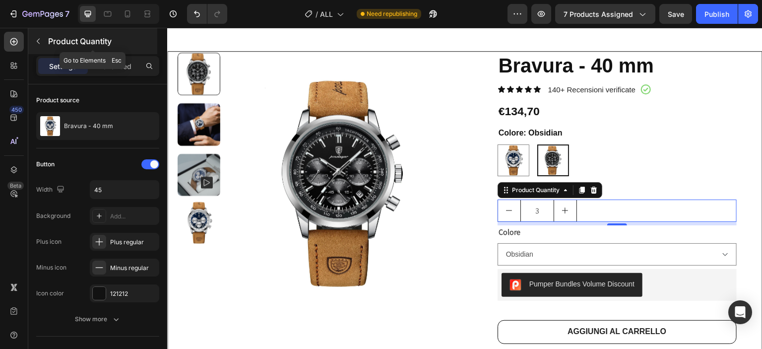
click at [38, 40] on icon "button" at bounding box center [38, 41] width 8 height 8
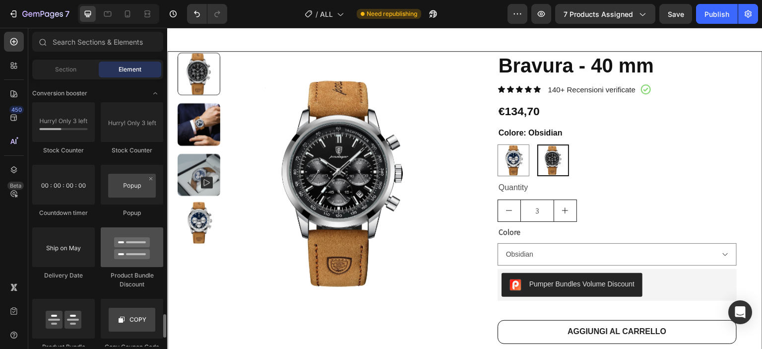
scroll to position [2085, 0]
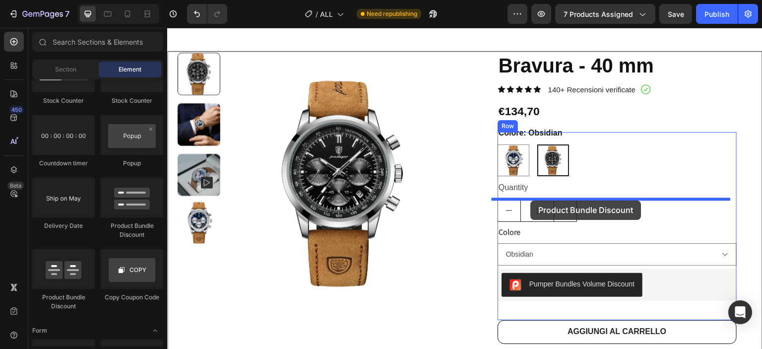
drag, startPoint x: 293, startPoint y: 223, endPoint x: 531, endPoint y: 201, distance: 238.8
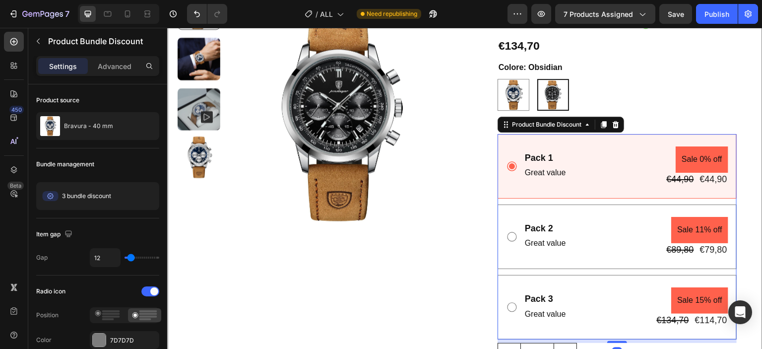
scroll to position [298, 0]
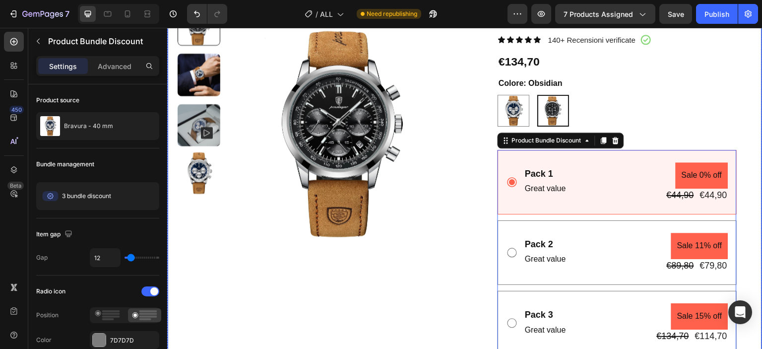
click at [748, 130] on div "Product Images Bravura - 40 mm Product Title Icon Icon Icon Icon Icon Icon List…" at bounding box center [465, 352] width 596 height 703
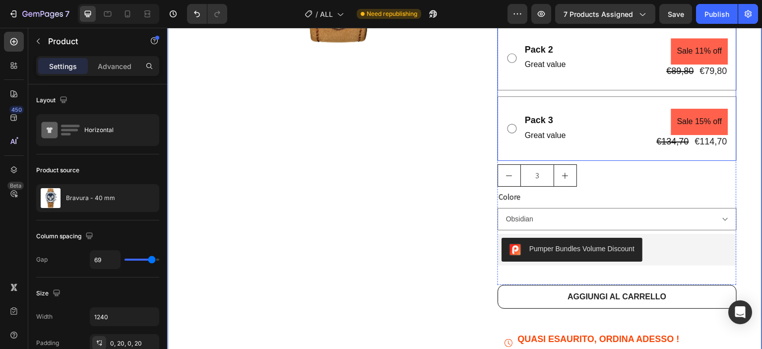
scroll to position [347, 0]
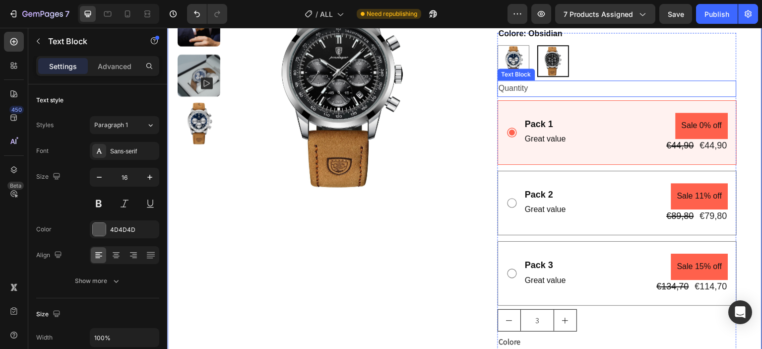
click at [596, 94] on div "Quantity" at bounding box center [617, 88] width 239 height 16
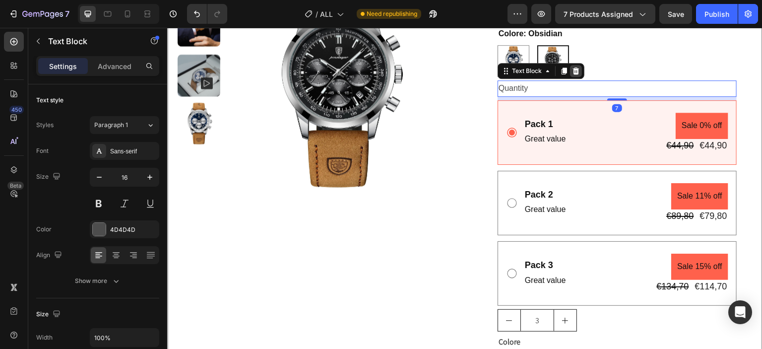
click at [572, 67] on icon at bounding box center [576, 71] width 8 height 8
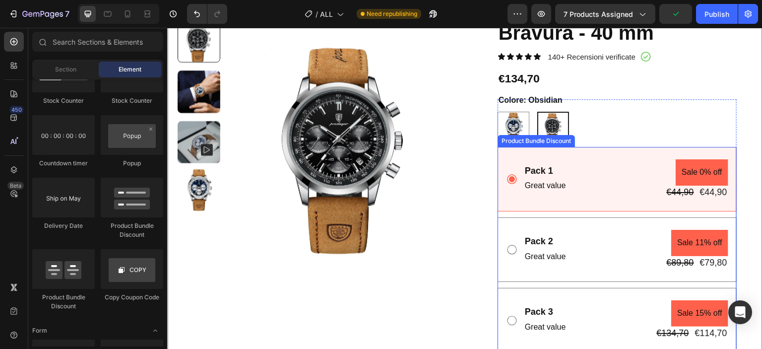
scroll to position [298, 0]
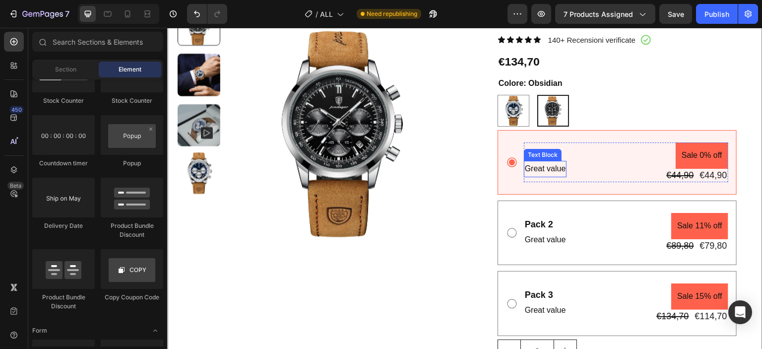
click at [528, 179] on div "Pack 1 Text Block Great value Text Block" at bounding box center [545, 162] width 43 height 40
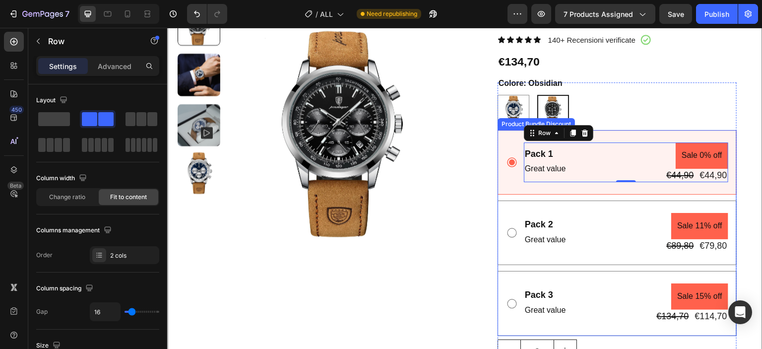
click at [514, 190] on div "Pack 1 Text Block Great value Text Block Sale 0% off Product Badge €44,90 Produ…" at bounding box center [617, 162] width 239 height 65
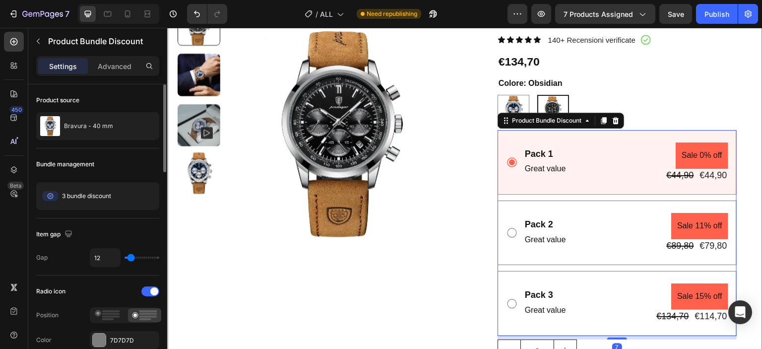
scroll to position [149, 0]
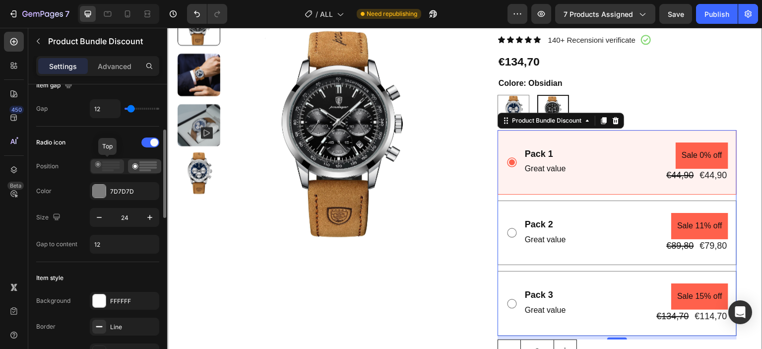
click at [105, 164] on rect at bounding box center [111, 165] width 18 height 2
click at [148, 164] on rect at bounding box center [148, 165] width 18 height 2
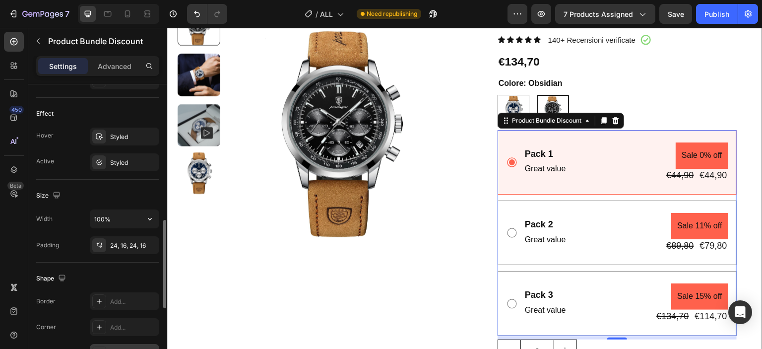
scroll to position [596, 0]
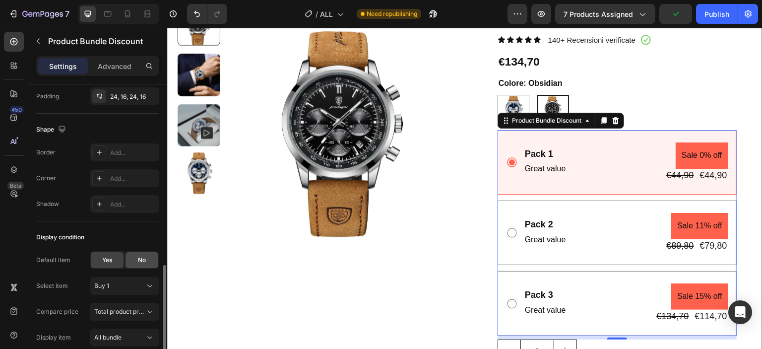
click at [139, 264] on div "No" at bounding box center [142, 260] width 33 height 16
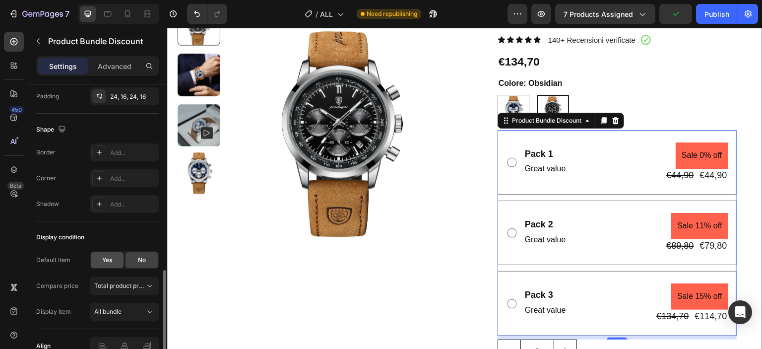
click at [121, 262] on div "Yes" at bounding box center [107, 260] width 33 height 16
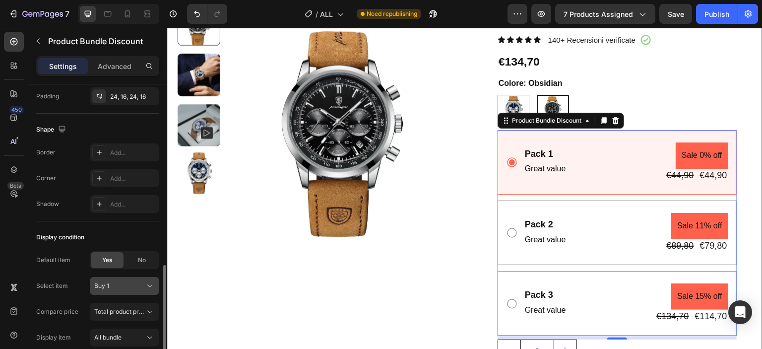
click at [133, 284] on div "Buy 1" at bounding box center [118, 285] width 49 height 9
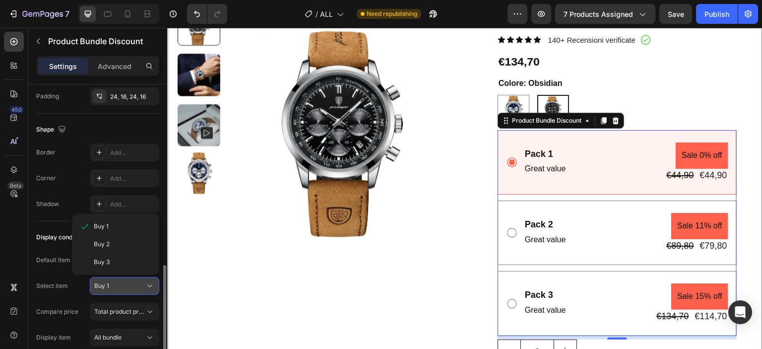
click at [133, 284] on div "Buy 1" at bounding box center [118, 285] width 49 height 9
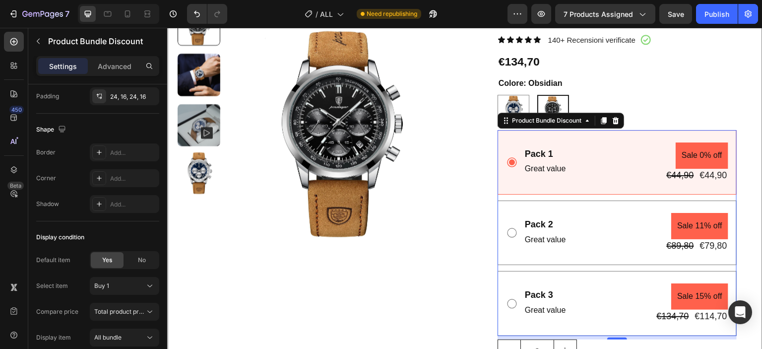
click at [513, 211] on div "Pack 2 Text Block Great value Text Block Sale 11% off Product Badge €89,80 Prod…" at bounding box center [617, 233] width 239 height 65
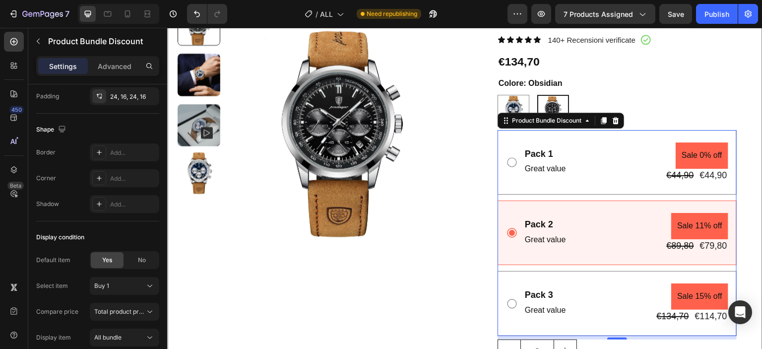
click at [499, 216] on div "Pack 2 Text Block Great value Text Block Sale 11% off Product Badge €89,80 Prod…" at bounding box center [617, 233] width 239 height 65
click at [135, 287] on div "Buy 1" at bounding box center [118, 285] width 49 height 9
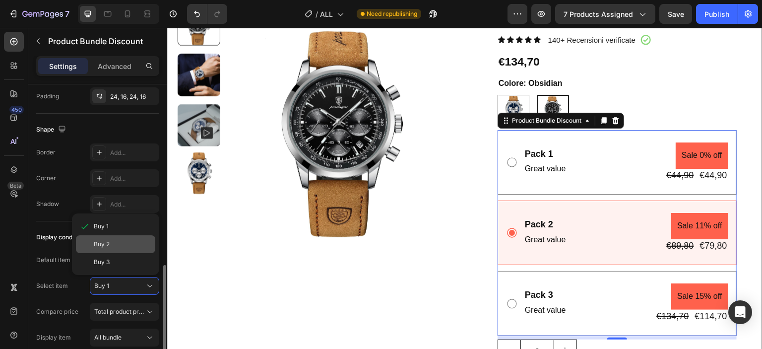
click at [111, 244] on div "Buy 2" at bounding box center [123, 244] width 58 height 9
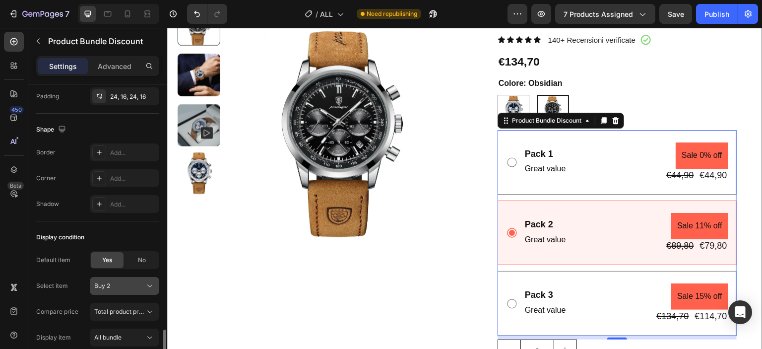
scroll to position [645, 0]
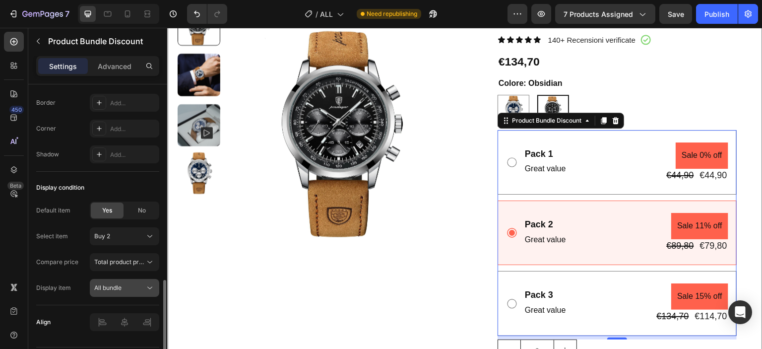
click at [135, 280] on button "All bundle" at bounding box center [124, 288] width 69 height 18
click at [129, 265] on div "Total product price" at bounding box center [124, 262] width 61 height 10
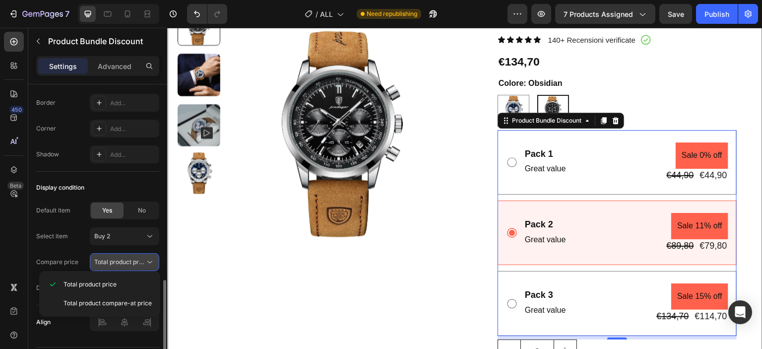
click at [131, 264] on span "Total product price" at bounding box center [119, 262] width 51 height 9
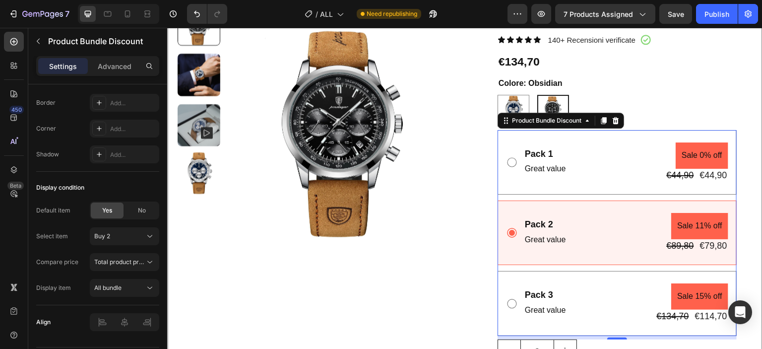
click at [500, 280] on div "Pack 3 Text Block Great value Text Block Sale 15% off Product Badge €134,70 Pro…" at bounding box center [617, 303] width 239 height 65
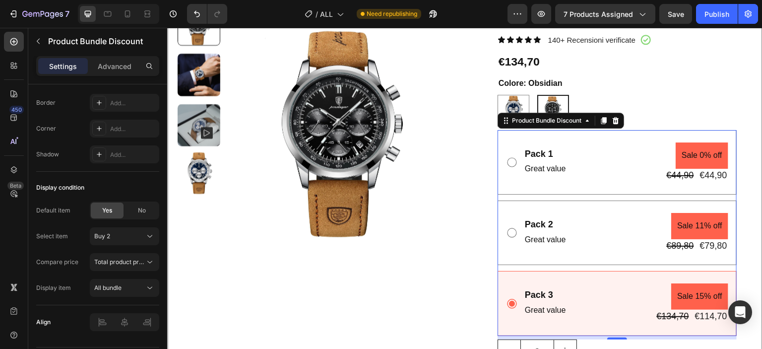
click at [506, 283] on div "Pack 3 Text Block Great value Text Block Sale 15% off Product Badge €134,70 Pro…" at bounding box center [617, 303] width 222 height 40
click at [143, 239] on div "Buy 2" at bounding box center [124, 236] width 61 height 10
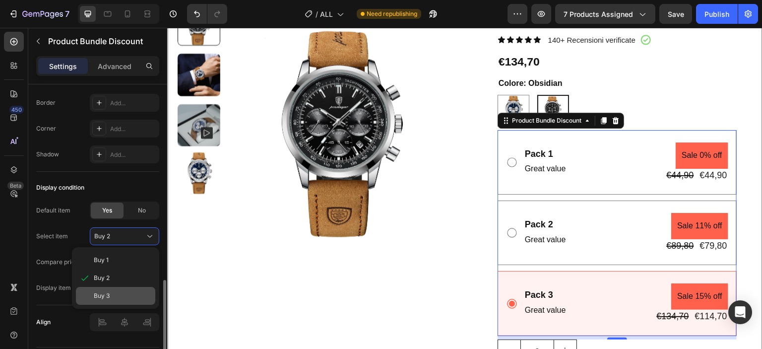
click at [115, 288] on div "Buy 3" at bounding box center [115, 296] width 79 height 18
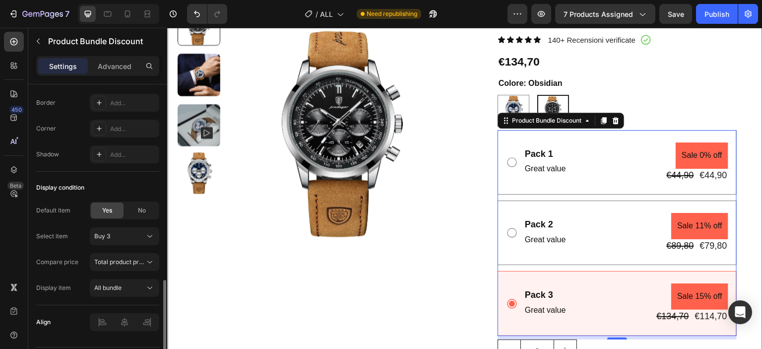
click at [506, 213] on div "Pack 2 Text Block Great value Text Block Sale 11% off Product Badge €89,80 Prod…" at bounding box center [617, 233] width 222 height 40
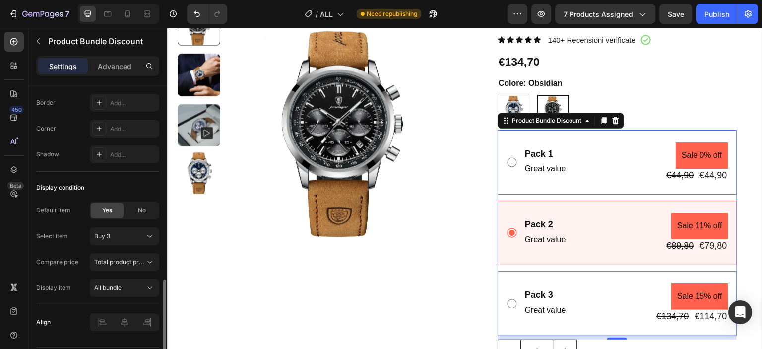
click at [509, 143] on div "Pack 1 Text Block Great value Text Block Sale 0% off Product Badge €44,90 Produ…" at bounding box center [617, 162] width 222 height 40
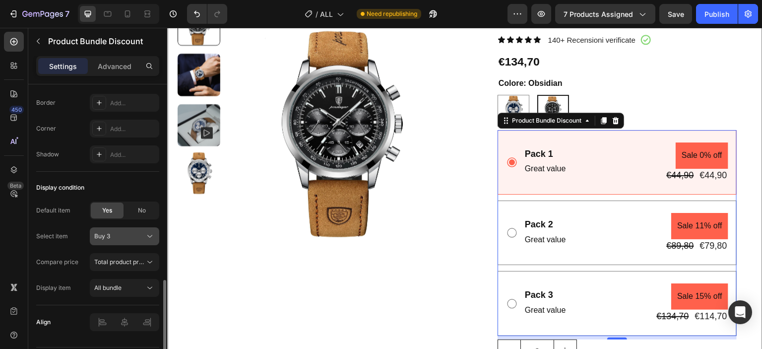
click at [100, 238] on span "Buy 3" at bounding box center [102, 236] width 16 height 9
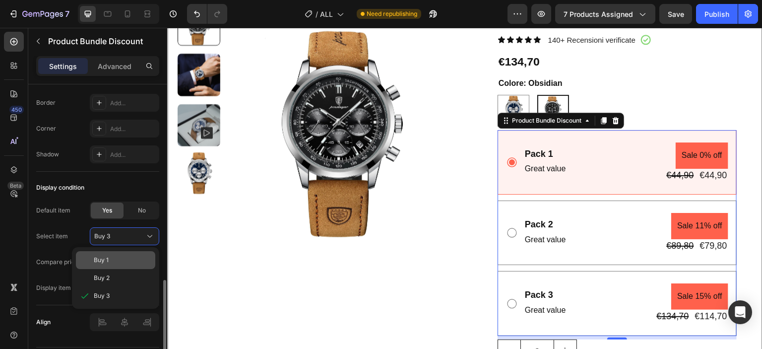
click at [109, 259] on div "Buy 1" at bounding box center [123, 260] width 58 height 9
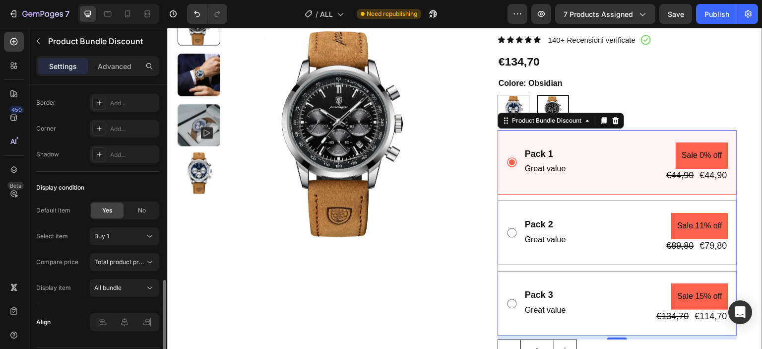
click at [506, 227] on icon at bounding box center [512, 233] width 12 height 12
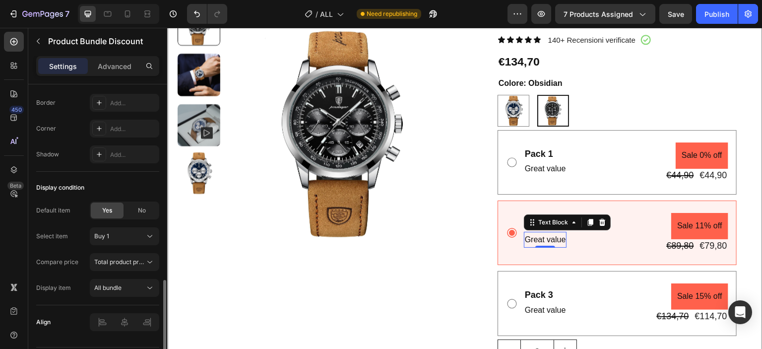
click at [547, 233] on p "Great value" at bounding box center [545, 240] width 41 height 14
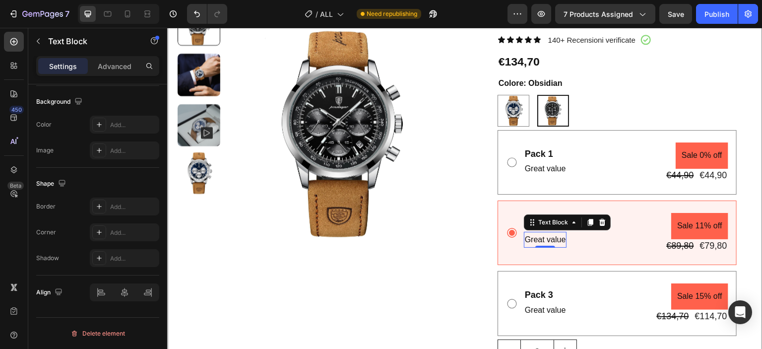
scroll to position [0, 0]
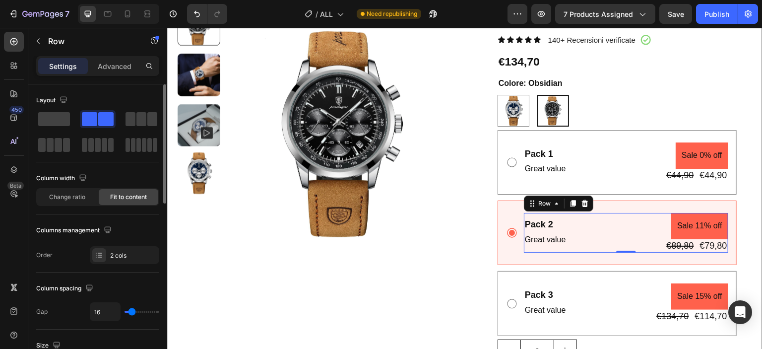
click at [565, 229] on div "Pack 2 Text Block Great value Text Block Sale 11% off Product Badge €89,80 Prod…" at bounding box center [626, 233] width 204 height 40
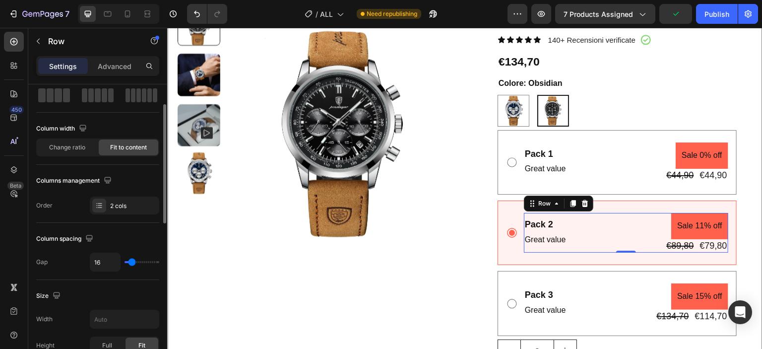
click at [133, 214] on div "2 cols" at bounding box center [124, 206] width 69 height 18
click at [585, 297] on div "Pack 3 Text Block Great value Text Block Sale 15% off Product Badge €134,70 Pro…" at bounding box center [626, 303] width 204 height 40
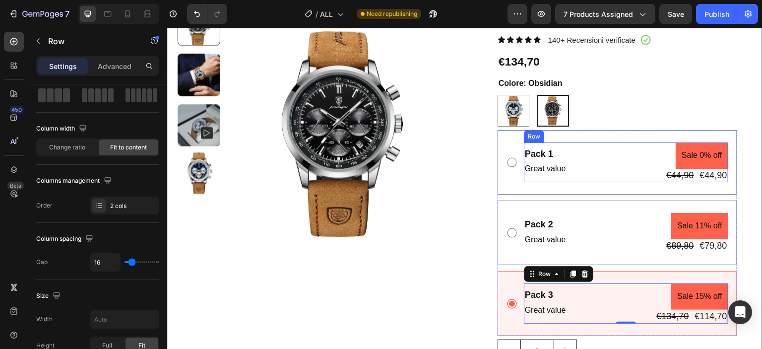
click at [590, 150] on div "Pack 1 Text Block Great value Text Block Sale 0% off Product Badge €44,90 Produ…" at bounding box center [626, 162] width 204 height 40
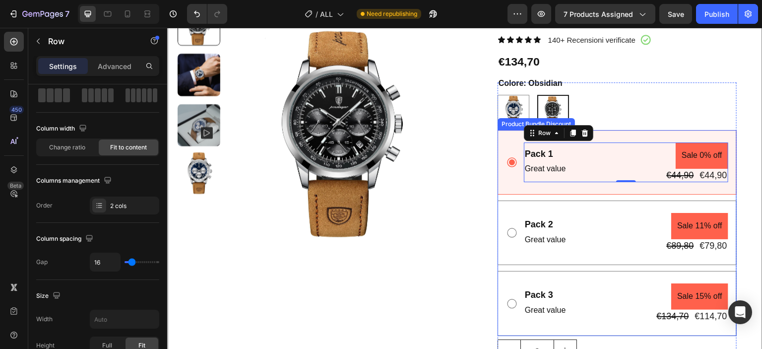
click at [506, 143] on div "Pack 1 Text Block Great value Text Block Sale 0% off Product Badge €44,90 Produ…" at bounding box center [617, 162] width 222 height 40
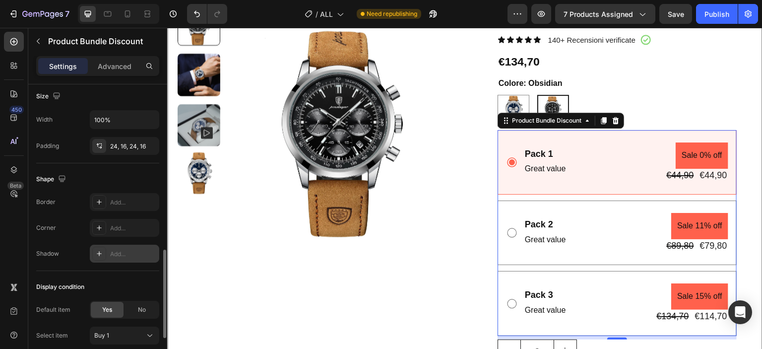
scroll to position [673, 0]
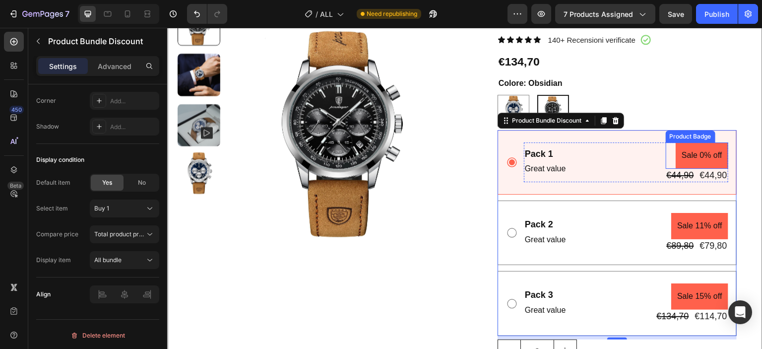
click at [713, 157] on pre "Sale 0% off" at bounding box center [702, 155] width 53 height 26
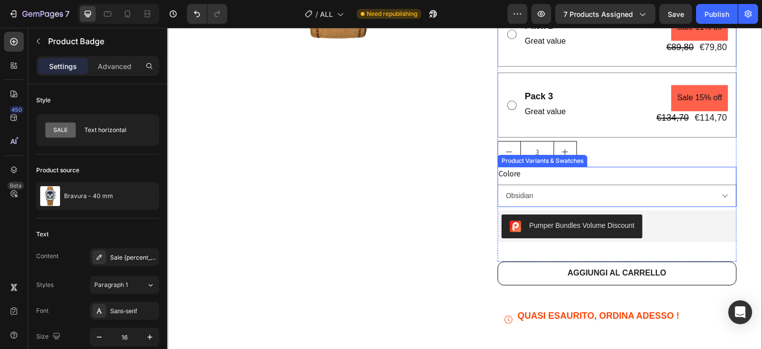
scroll to position [397, 0]
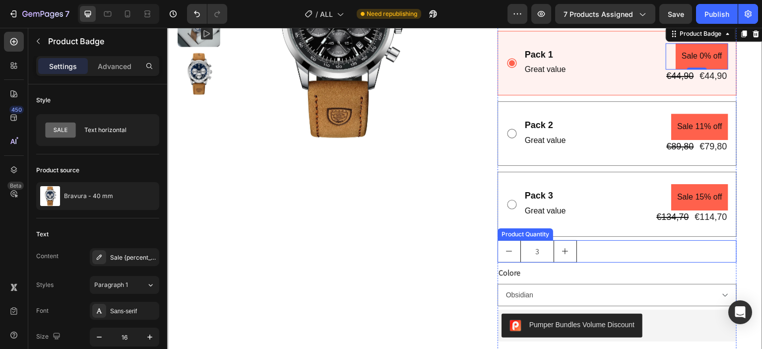
click at [554, 250] on button "increment" at bounding box center [565, 251] width 22 height 21
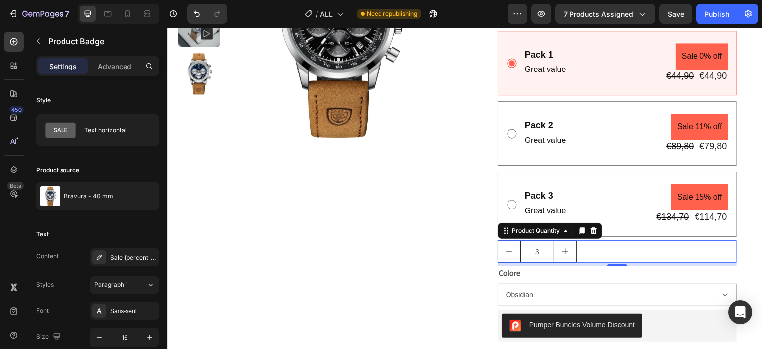
type input "4"
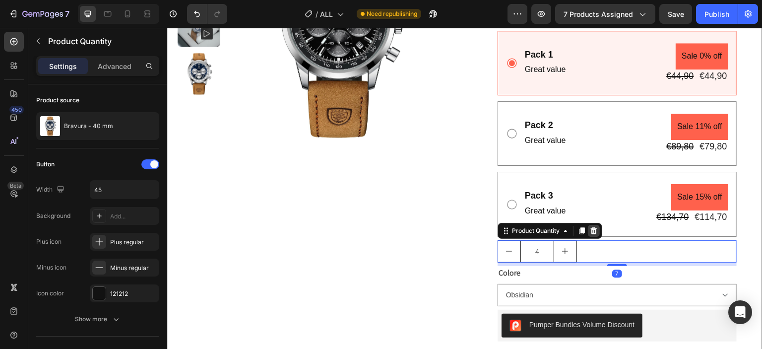
click at [591, 227] on icon at bounding box center [594, 230] width 6 height 7
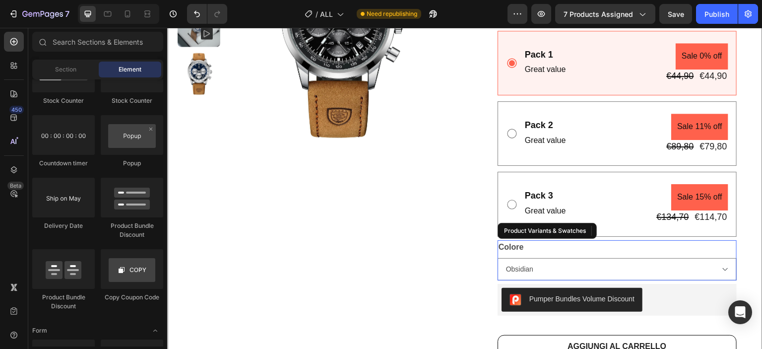
click at [518, 249] on legend "Colore" at bounding box center [511, 247] width 27 height 14
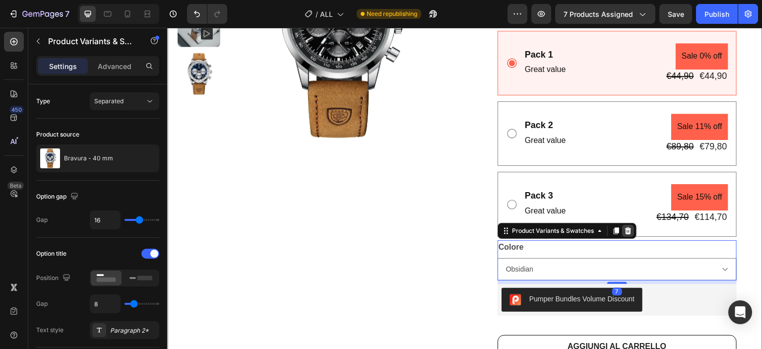
click at [625, 231] on icon at bounding box center [628, 230] width 6 height 7
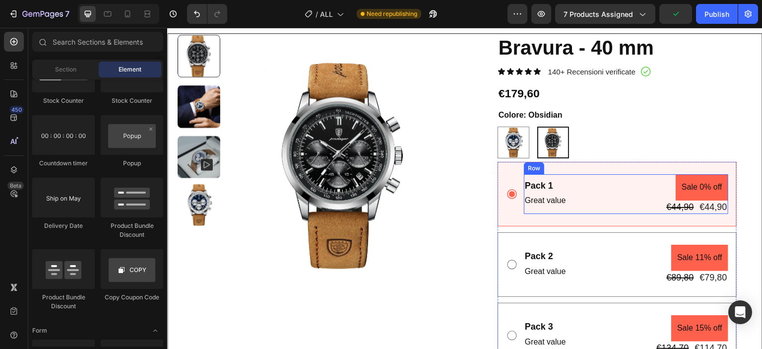
scroll to position [248, 0]
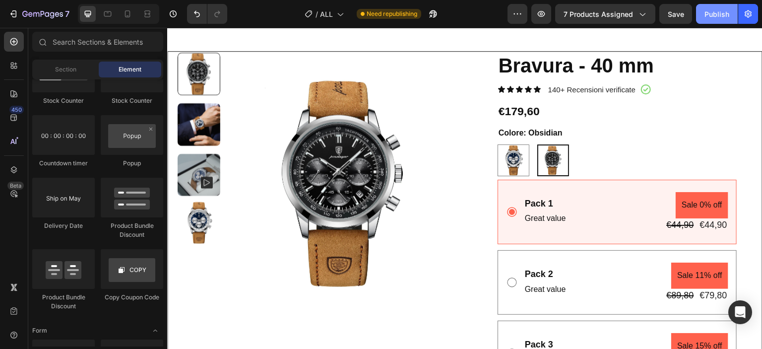
click at [718, 23] on button "Publish" at bounding box center [717, 14] width 42 height 20
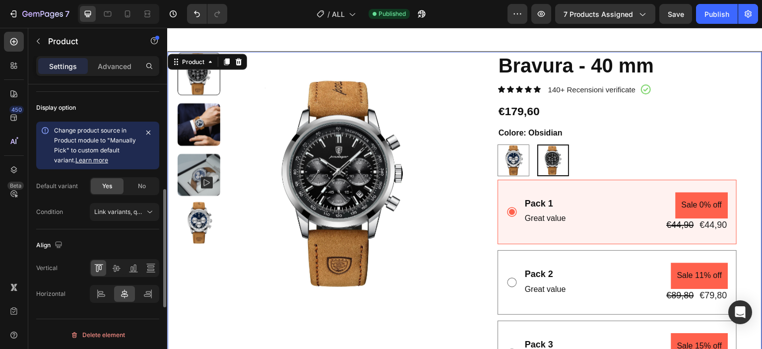
scroll to position [184, 0]
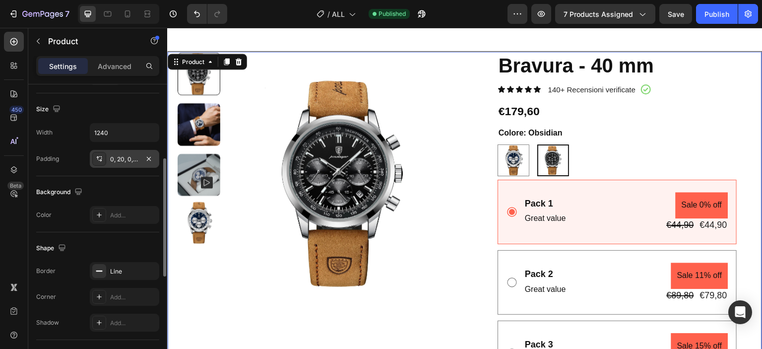
click at [123, 156] on div "0, 20, 0, 20" at bounding box center [124, 159] width 29 height 9
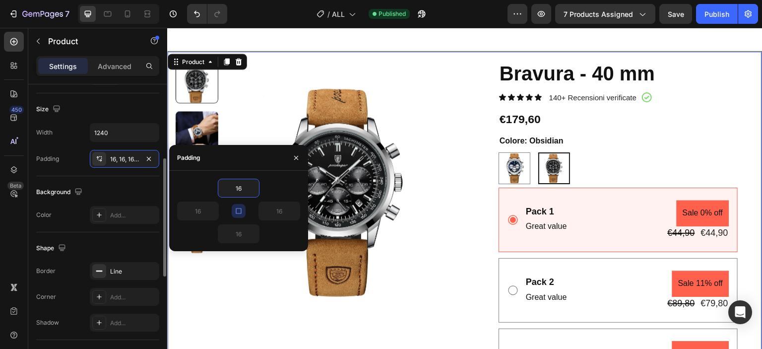
click at [124, 187] on div "Background" at bounding box center [97, 192] width 123 height 16
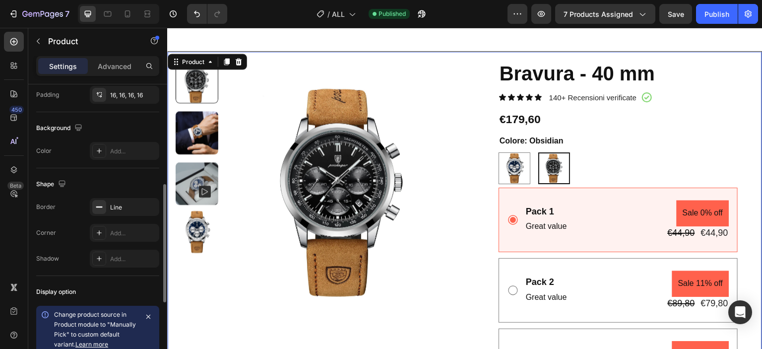
scroll to position [432, 0]
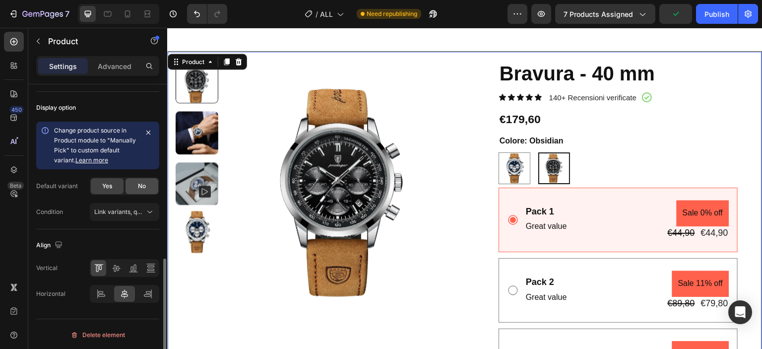
click at [149, 185] on div "No" at bounding box center [142, 186] width 33 height 16
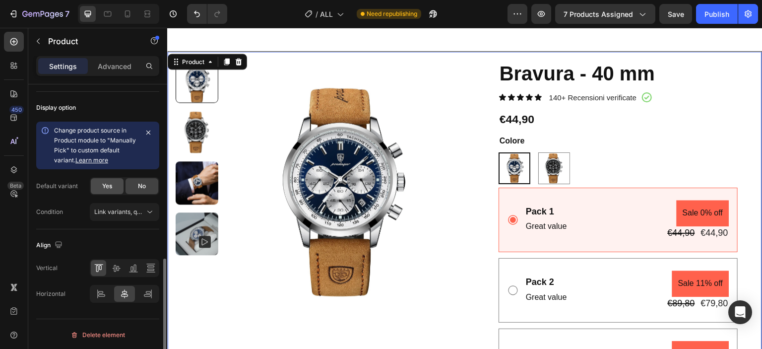
click at [110, 185] on span "Yes" at bounding box center [107, 186] width 10 height 9
click at [131, 187] on div "No" at bounding box center [142, 186] width 33 height 16
radio input "false"
click at [141, 208] on span "Link variants, quantity <br> between same products" at bounding box center [167, 211] width 146 height 7
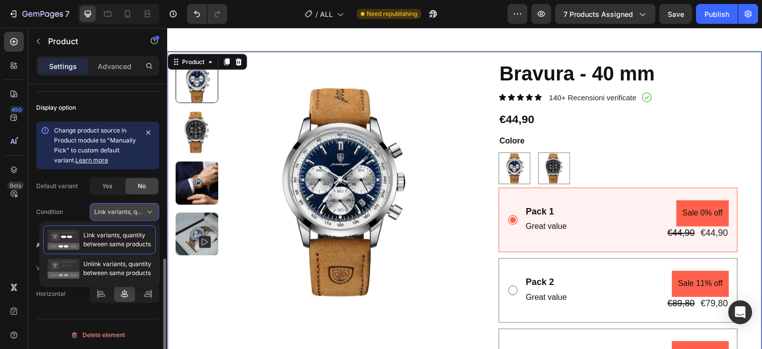
click at [141, 209] on span "Link variants, quantity <br> between same products" at bounding box center [167, 211] width 146 height 7
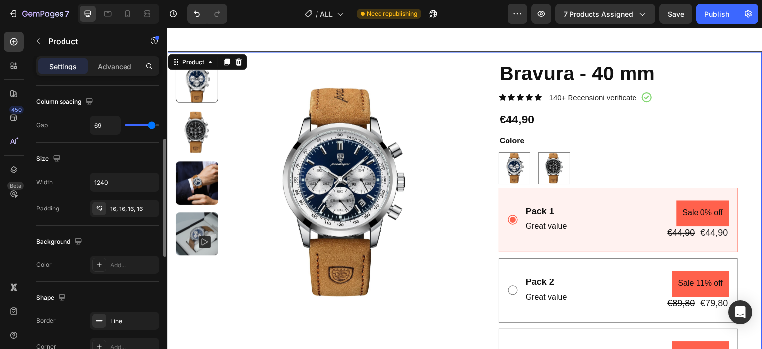
scroll to position [184, 0]
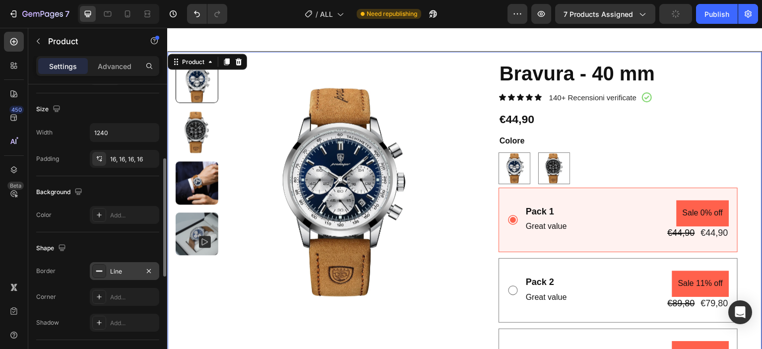
click at [135, 271] on div "Line" at bounding box center [124, 271] width 29 height 9
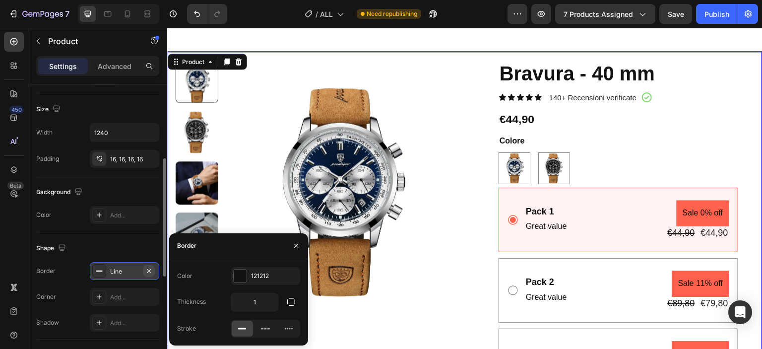
click at [144, 271] on button "button" at bounding box center [149, 271] width 12 height 12
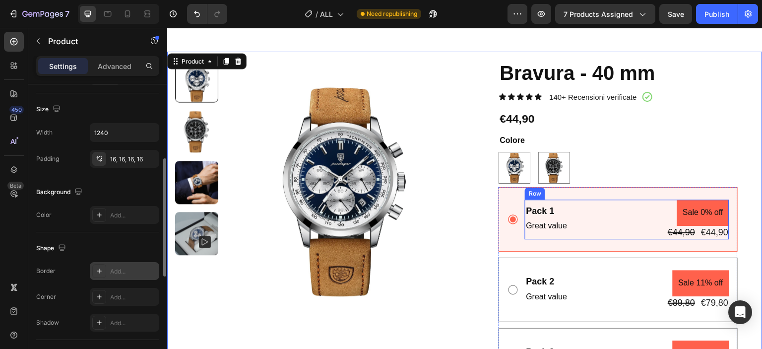
scroll to position [298, 0]
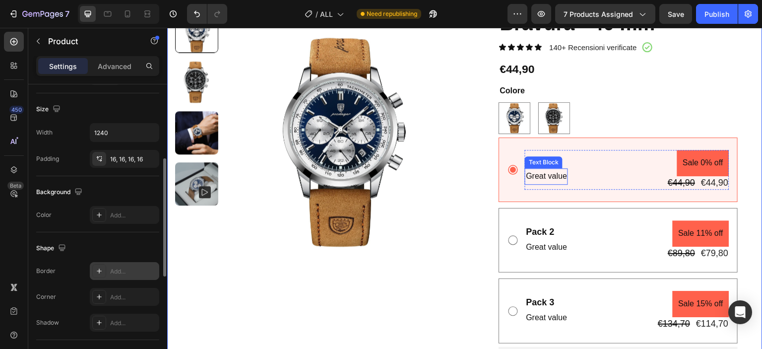
click at [550, 161] on div "Text Block" at bounding box center [544, 162] width 34 height 9
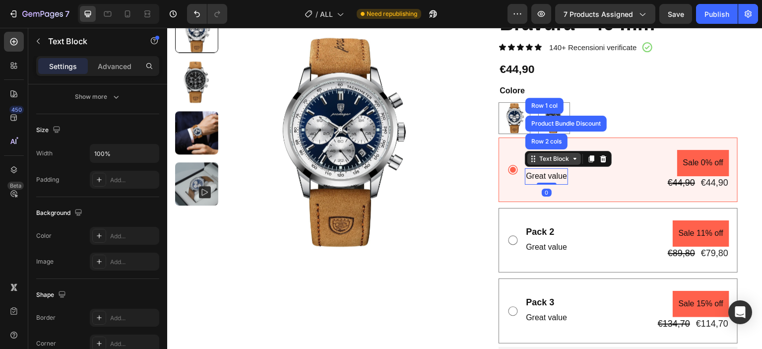
scroll to position [0, 0]
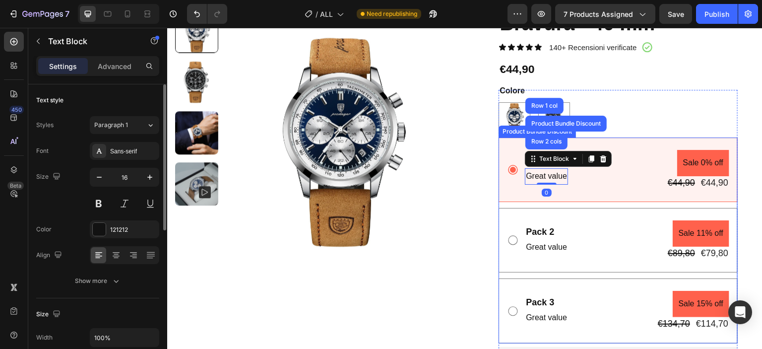
click at [520, 198] on div "Pack 1 Text Block Great value Text Block Row 2 cols Product Bundle Discount Row…" at bounding box center [618, 169] width 239 height 65
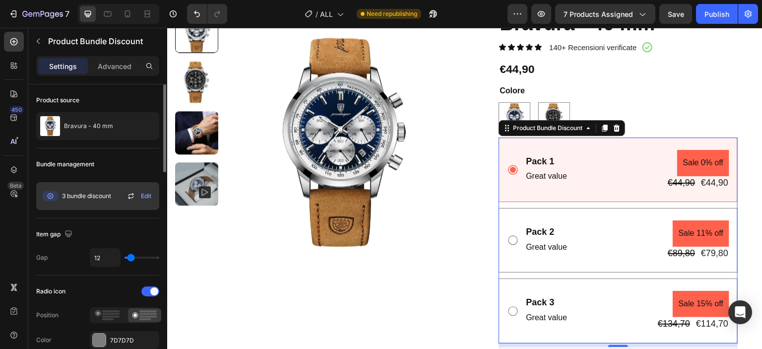
click at [137, 196] on div "Edit" at bounding box center [140, 196] width 30 height 12
click at [139, 197] on div "Edit" at bounding box center [140, 196] width 30 height 12
click at [151, 197] on span "Edit" at bounding box center [146, 196] width 10 height 9
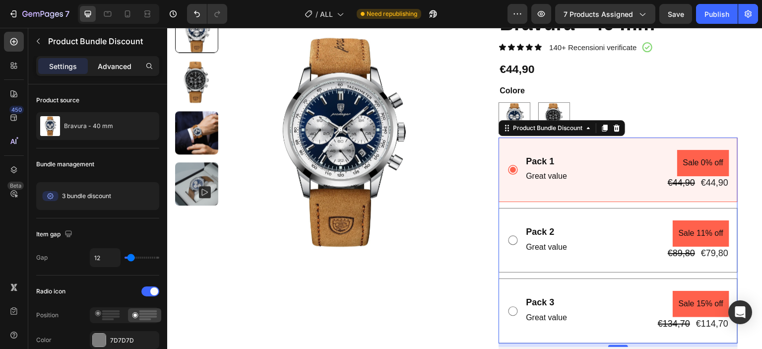
click at [91, 66] on div "Advanced" at bounding box center [115, 66] width 50 height 16
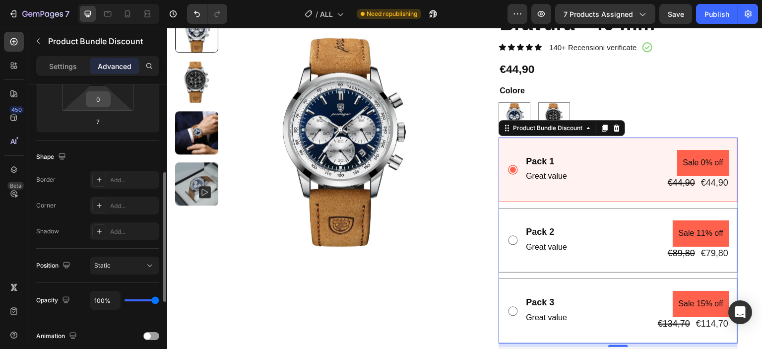
scroll to position [368, 0]
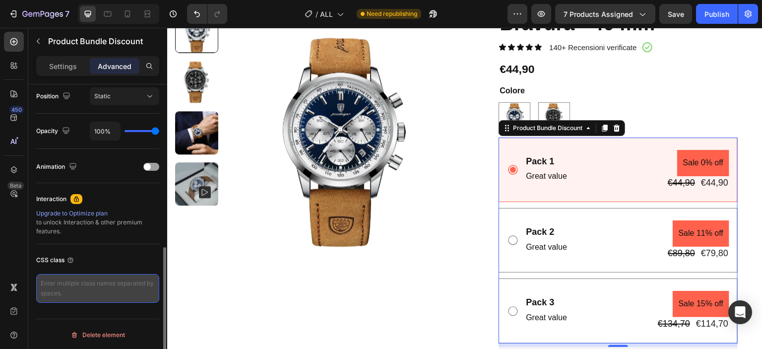
click at [136, 280] on textarea at bounding box center [97, 288] width 123 height 29
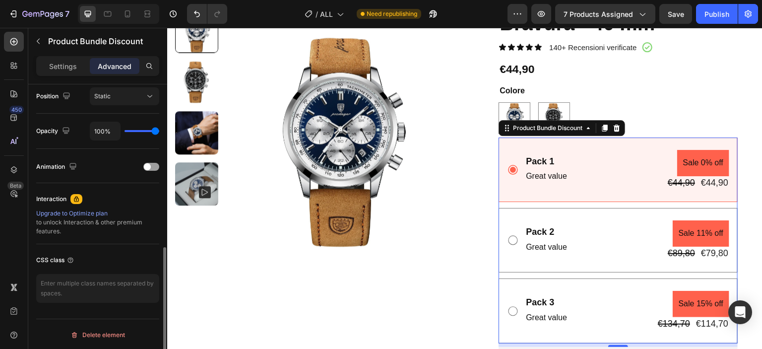
drag, startPoint x: 74, startPoint y: 212, endPoint x: 53, endPoint y: 208, distance: 21.1
click at [53, 209] on div "Upgrade to Optimize plan" at bounding box center [97, 213] width 123 height 9
click at [151, 170] on div "Animation" at bounding box center [97, 167] width 123 height 16
click at [152, 168] on div at bounding box center [151, 167] width 16 height 8
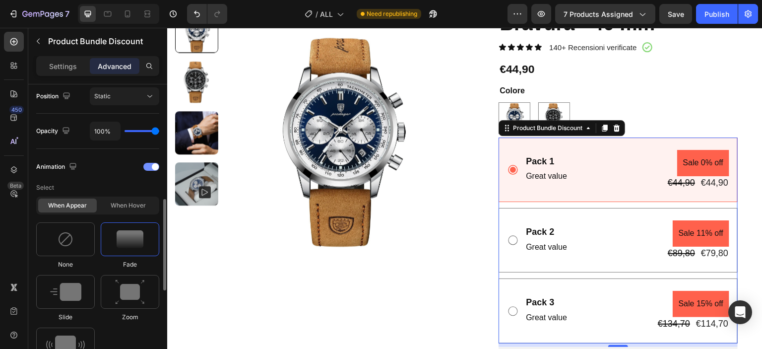
click at [149, 164] on div at bounding box center [151, 167] width 16 height 8
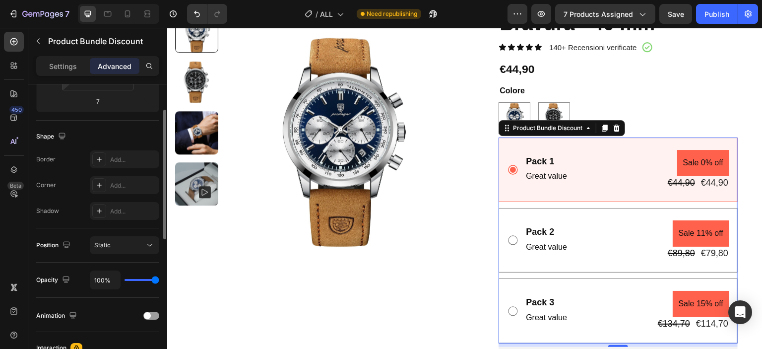
scroll to position [0, 0]
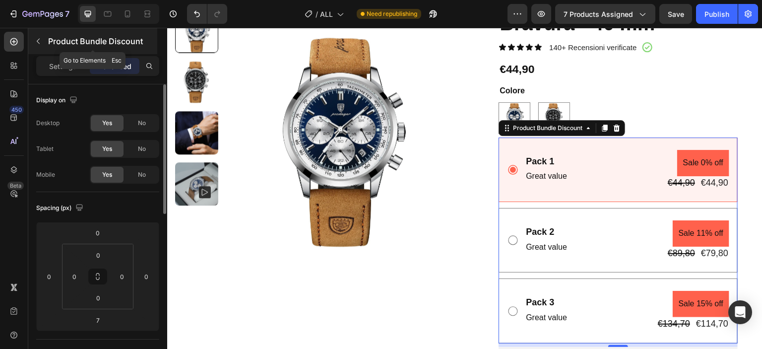
click at [47, 41] on div "Product Bundle Discount" at bounding box center [92, 41] width 129 height 26
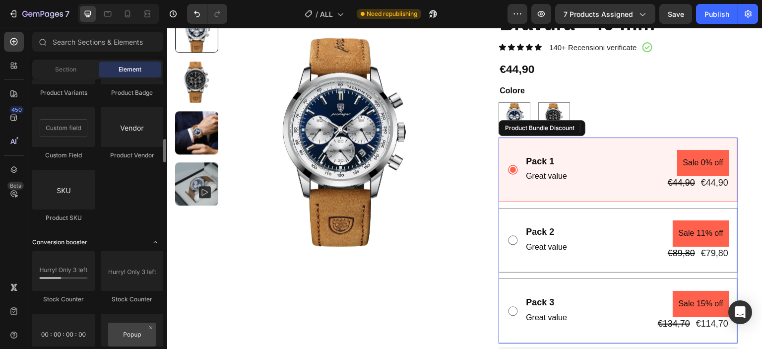
scroll to position [1737, 0]
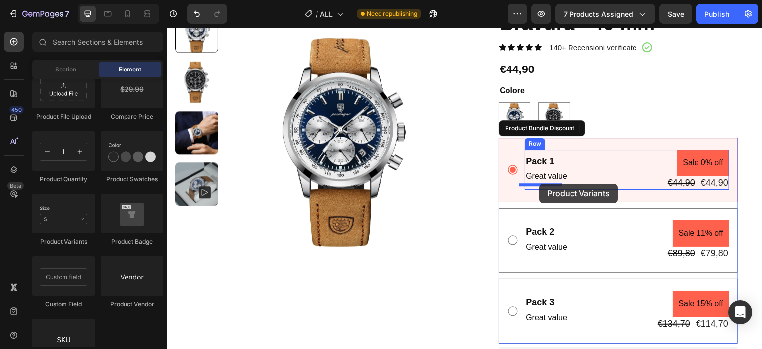
drag, startPoint x: 235, startPoint y: 256, endPoint x: 540, endPoint y: 184, distance: 313.7
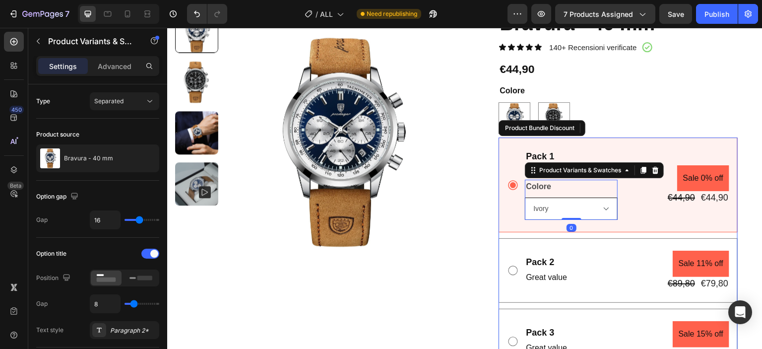
click at [604, 206] on select "Please select an option Ivory Obsidian" at bounding box center [571, 209] width 93 height 22
select select "Obsidian"
click at [525, 198] on select "Please select an option Ivory Obsidian" at bounding box center [571, 209] width 93 height 22
radio input "true"
select select "Obsidian"
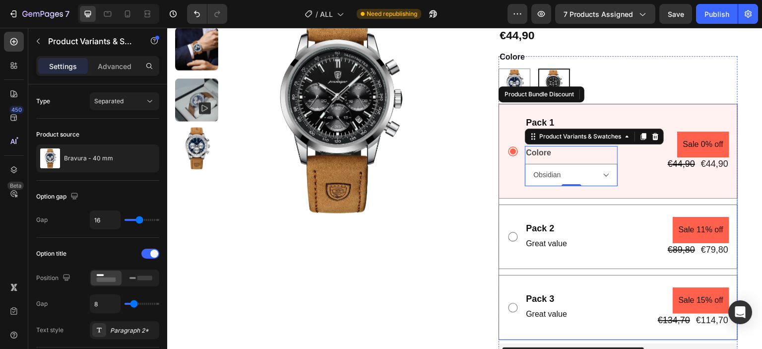
scroll to position [347, 0]
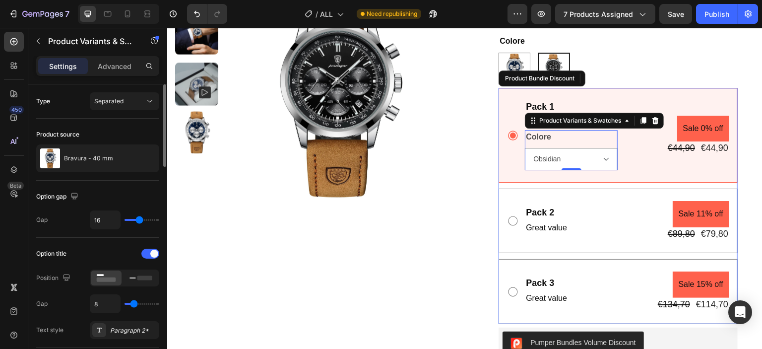
click at [107, 181] on div "Type Separated" at bounding box center [97, 209] width 123 height 57
click at [111, 101] on span "Separated" at bounding box center [108, 100] width 29 height 7
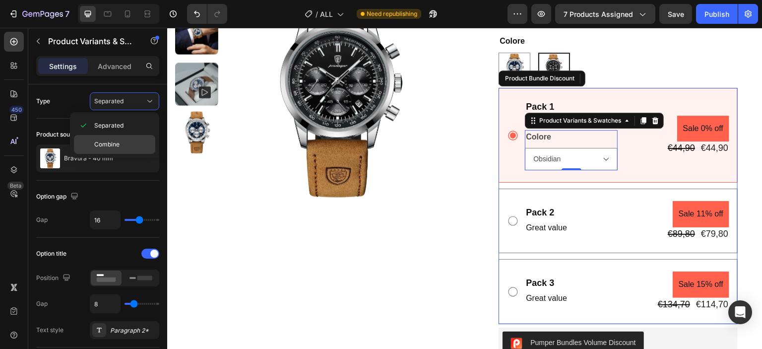
click at [121, 140] on p "Combine" at bounding box center [122, 144] width 57 height 9
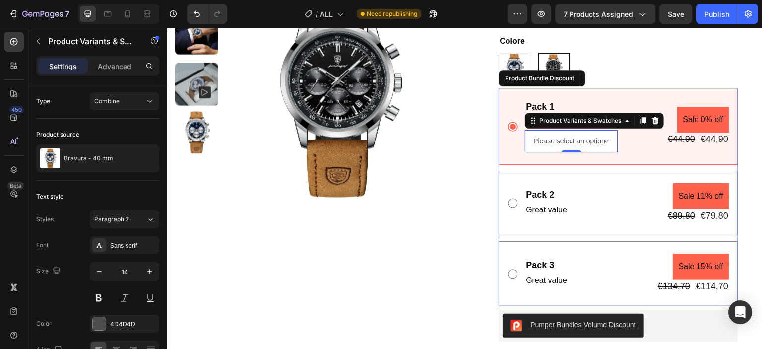
drag, startPoint x: 577, startPoint y: 131, endPoint x: 577, endPoint y: 136, distance: 6.0
click at [577, 131] on select "Please select an option Ivory - €44,90 Obsidian - €44,90" at bounding box center [571, 141] width 93 height 22
click at [110, 108] on button "Combine" at bounding box center [124, 101] width 69 height 18
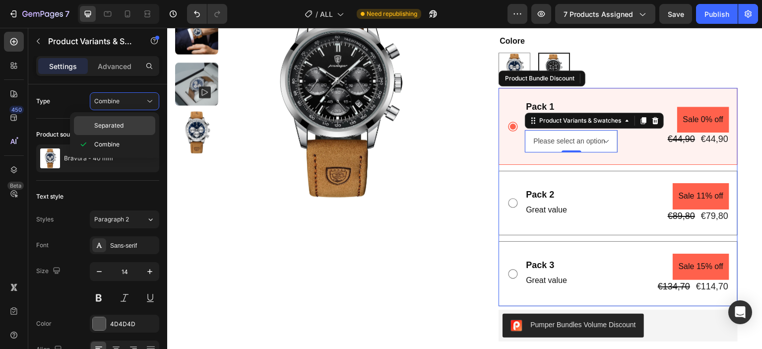
click at [117, 126] on span "Separated" at bounding box center [108, 125] width 29 height 9
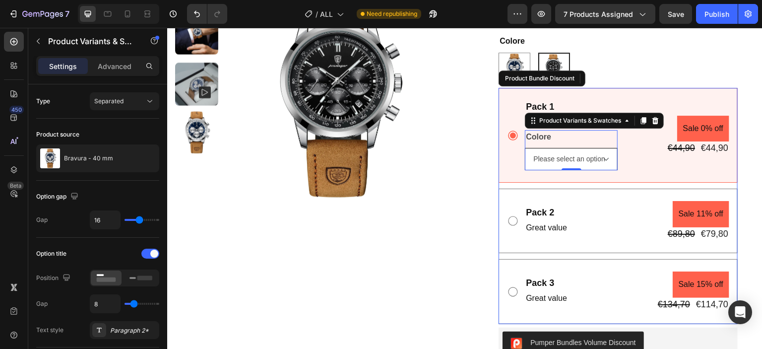
click at [547, 155] on select "Please select an option Ivory Obsidian" at bounding box center [571, 159] width 93 height 22
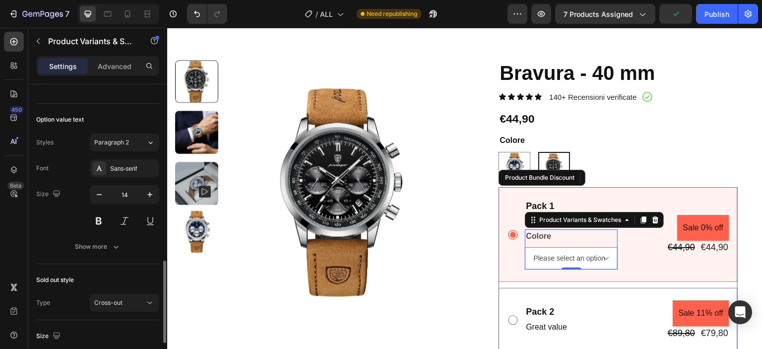
scroll to position [546, 0]
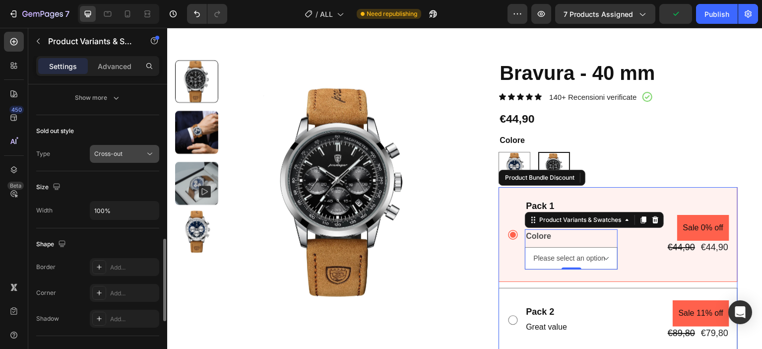
click at [133, 149] on div "Cross-out" at bounding box center [119, 153] width 51 height 9
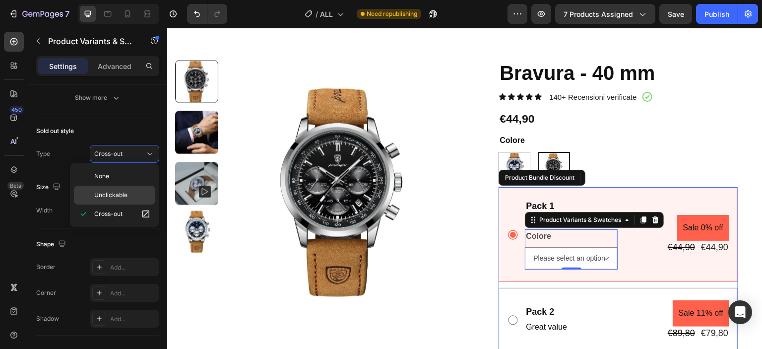
click at [130, 196] on p "Unclickable" at bounding box center [122, 195] width 57 height 9
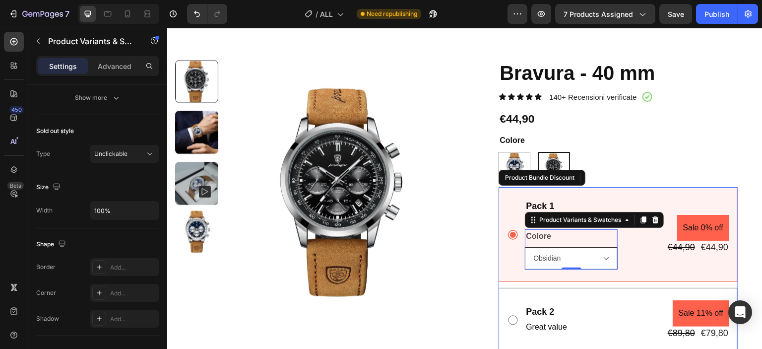
click at [550, 261] on select "Please select an option Ivory Obsidian" at bounding box center [571, 258] width 93 height 22
select select "Ivory"
click at [525, 247] on select "Please select an option Ivory Obsidian" at bounding box center [571, 258] width 93 height 22
radio input "true"
select select "Ivory"
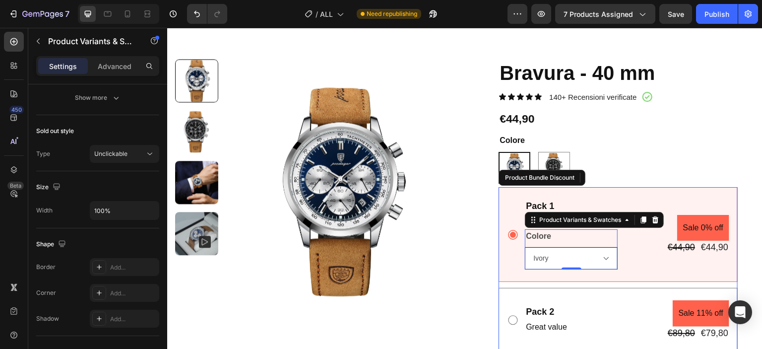
click at [559, 259] on select "Please select an option Ivory Obsidian" at bounding box center [571, 258] width 93 height 22
click at [105, 152] on span "Unclickable" at bounding box center [110, 153] width 33 height 7
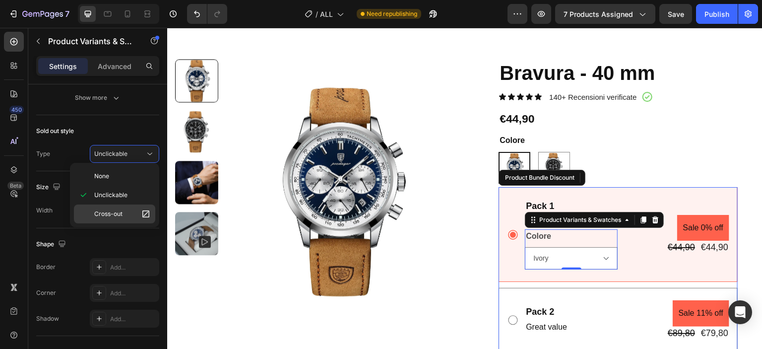
click at [119, 210] on span "Cross-out" at bounding box center [108, 213] width 28 height 9
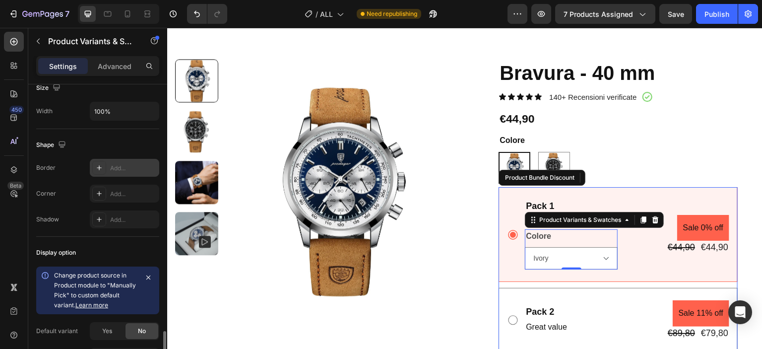
scroll to position [742, 0]
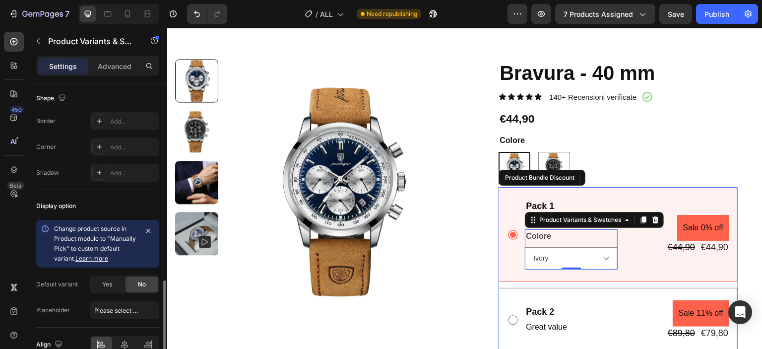
click at [113, 230] on span "Change product source in Product module to "Manually Pick" to custom default va…" at bounding box center [95, 243] width 82 height 37
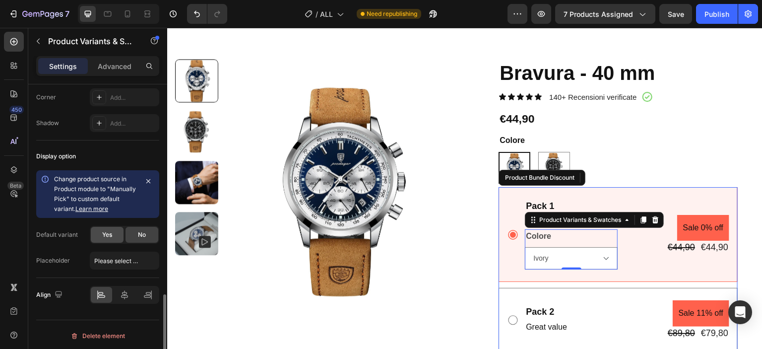
click at [110, 230] on span "Yes" at bounding box center [107, 234] width 10 height 9
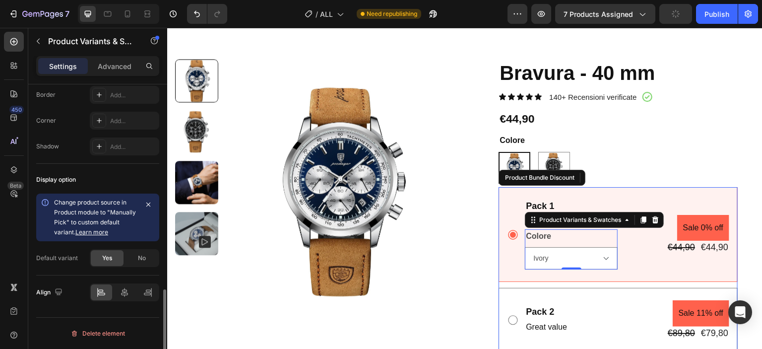
scroll to position [716, 0]
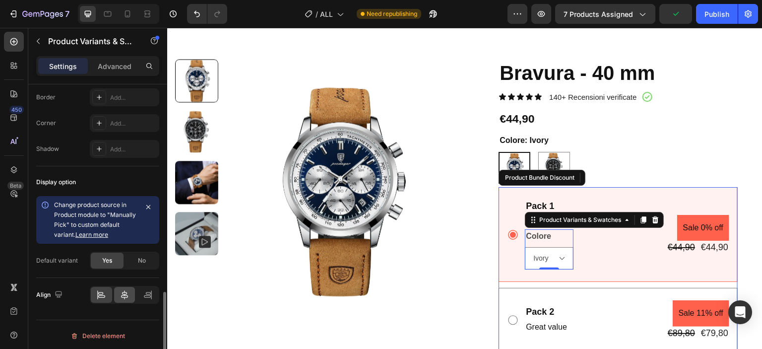
click at [124, 287] on div at bounding box center [124, 295] width 21 height 16
click at [103, 292] on icon at bounding box center [100, 293] width 5 height 2
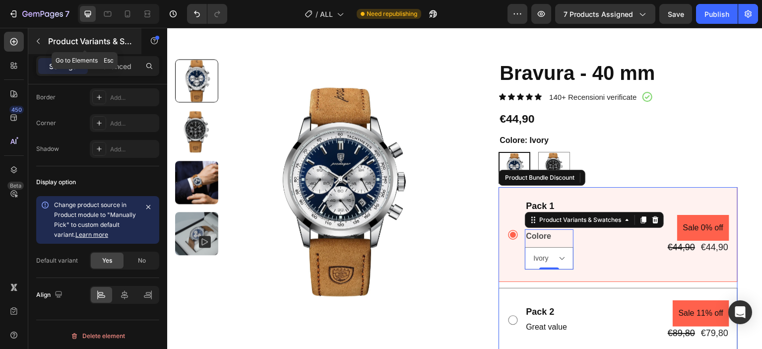
click at [44, 33] on div at bounding box center [38, 41] width 16 height 16
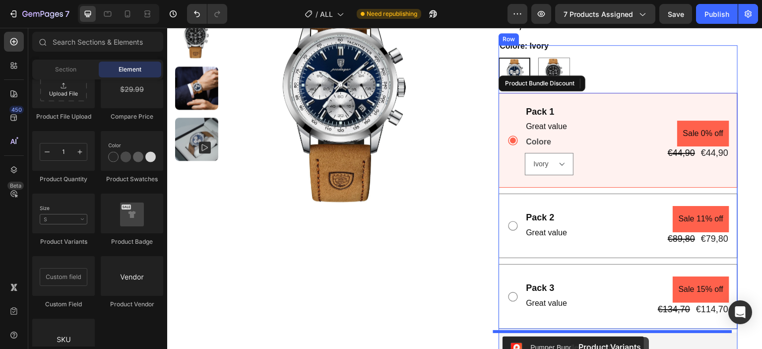
scroll to position [377, 0]
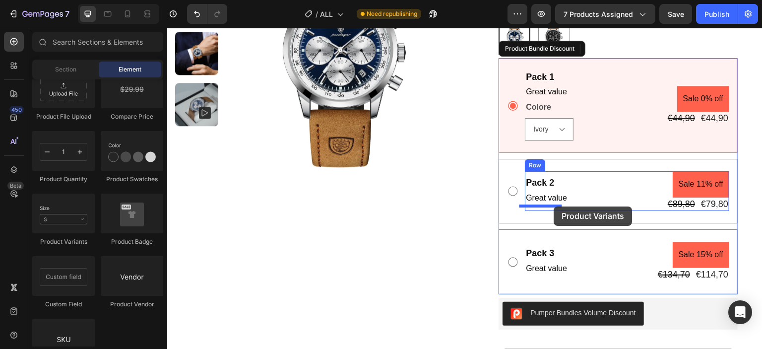
drag, startPoint x: 239, startPoint y: 257, endPoint x: 554, endPoint y: 206, distance: 319.1
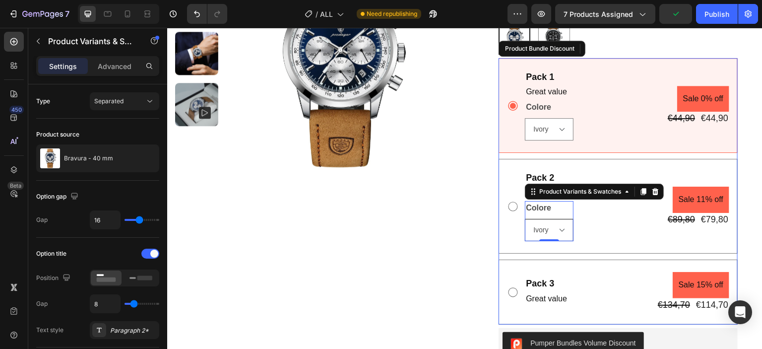
click at [543, 232] on select "Ivory Obsidian" at bounding box center [549, 230] width 49 height 22
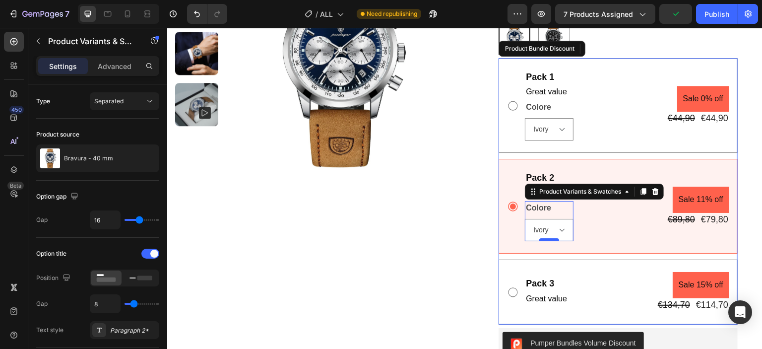
select select "Obsidian"
click at [525, 219] on select "Ivory Obsidian" at bounding box center [549, 230] width 49 height 22
radio input "false"
radio input "true"
select select "Ivory"
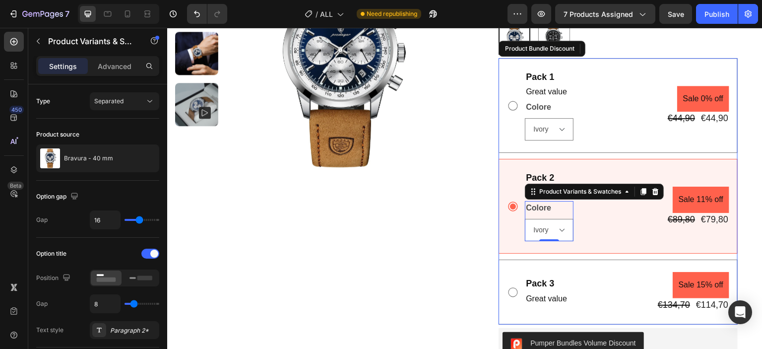
select select "Obsidian"
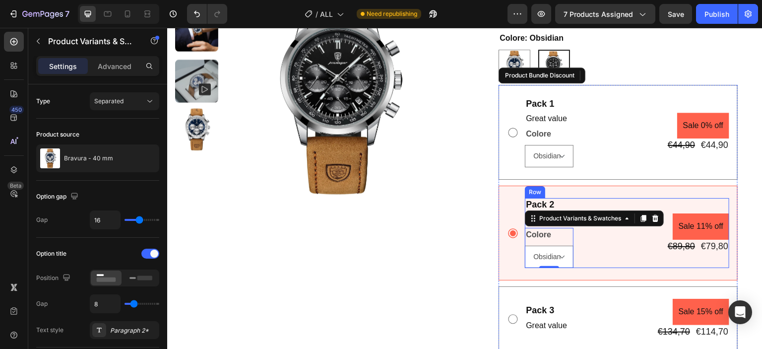
scroll to position [328, 0]
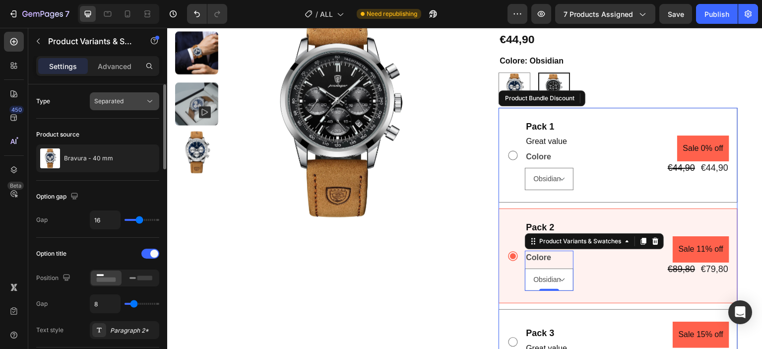
click at [139, 106] on button "Separated" at bounding box center [124, 101] width 69 height 18
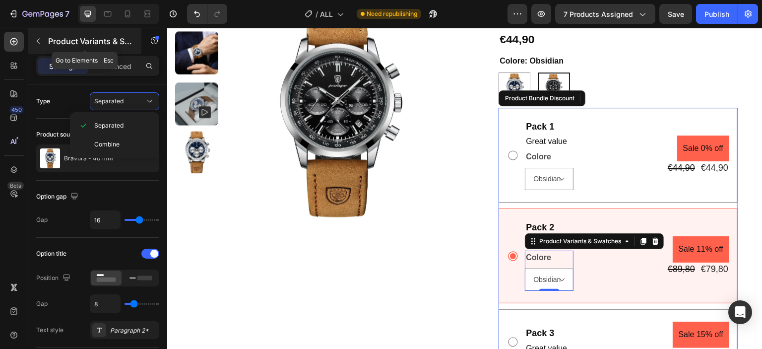
click at [43, 38] on button "button" at bounding box center [38, 41] width 16 height 16
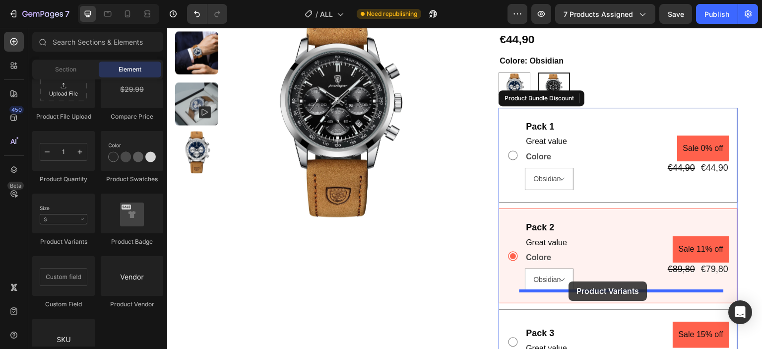
drag, startPoint x: 227, startPoint y: 247, endPoint x: 569, endPoint y: 281, distance: 344.2
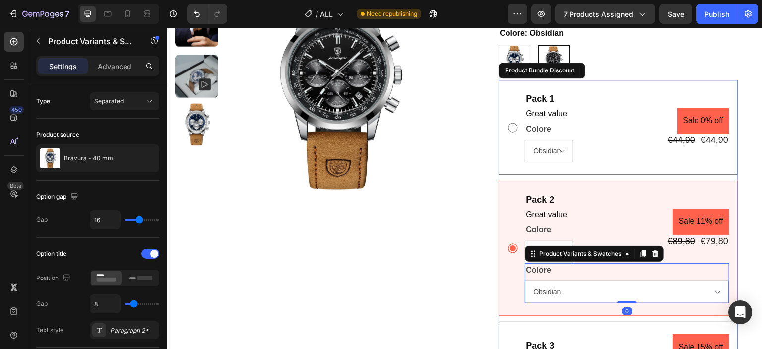
scroll to position [377, 0]
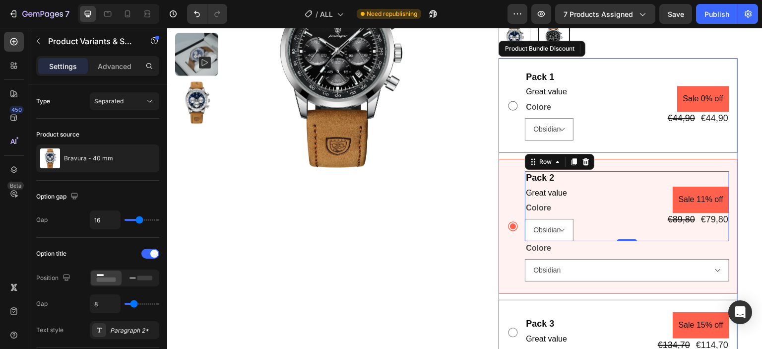
click at [618, 190] on div "Pack 2 Text Block Great value Text Block Colore Ivory Obsidian Product Variants…" at bounding box center [627, 206] width 204 height 70
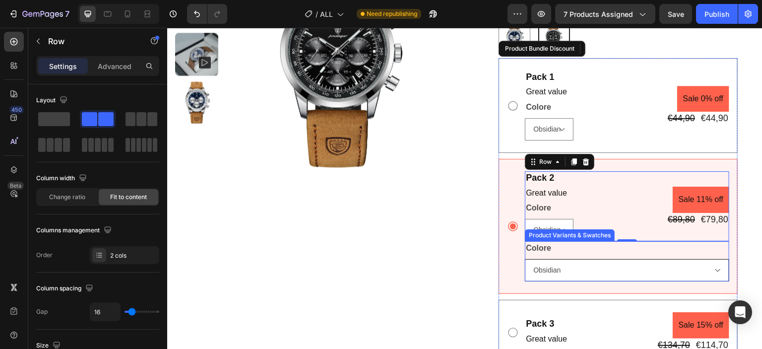
click at [575, 263] on select "Ivory Obsidian" at bounding box center [627, 270] width 204 height 22
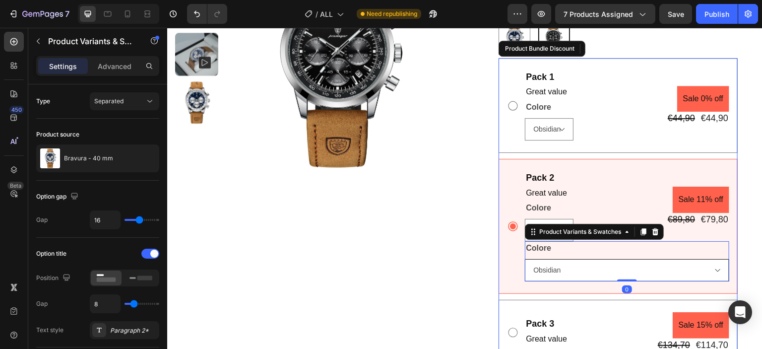
select select "Ivory"
click at [525, 259] on select "Ivory Obsidian" at bounding box center [627, 270] width 204 height 22
radio input "true"
select select "Obsidian"
select select "Ivory"
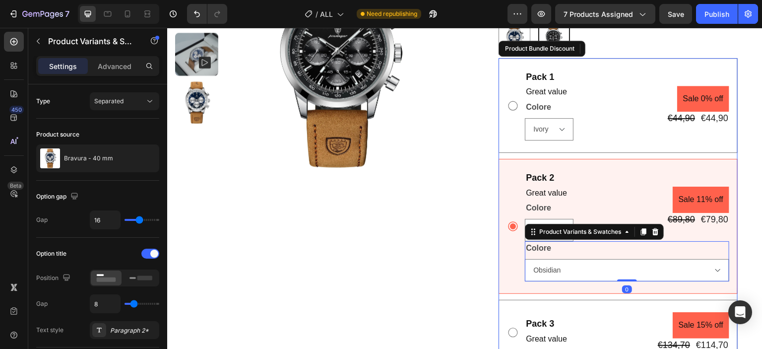
select select "Ivory"
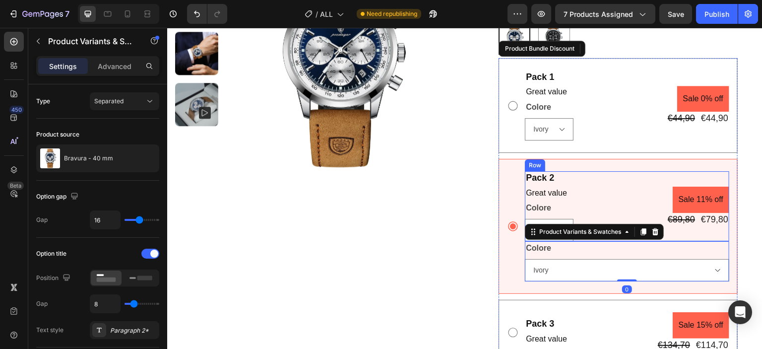
click at [593, 192] on div "Pack 2 Text Block Great value Text Block Colore Ivory Obsidian Product Variants…" at bounding box center [627, 206] width 204 height 70
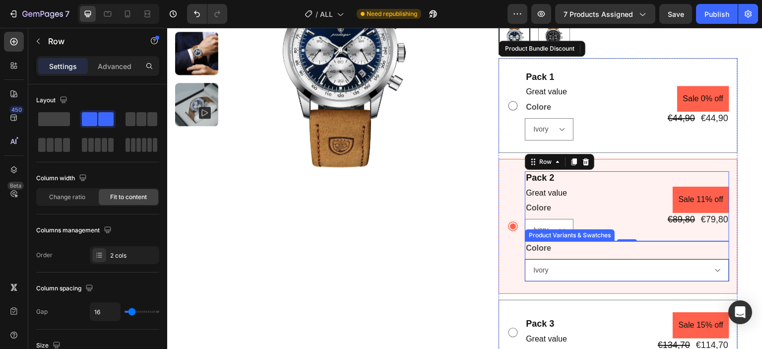
click at [549, 278] on select "Ivory Obsidian" at bounding box center [627, 270] width 204 height 22
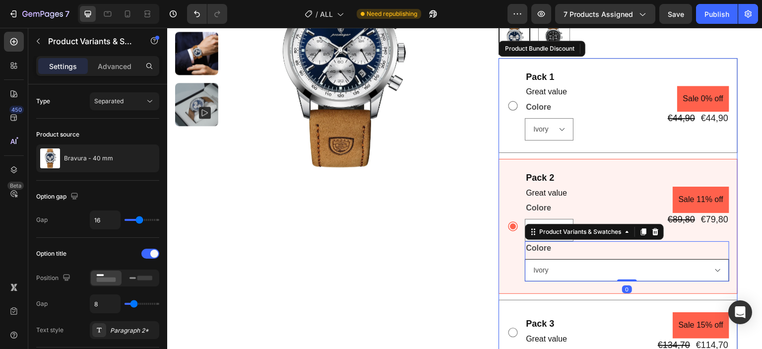
select select "Obsidian"
click at [525, 259] on select "Ivory Obsidian" at bounding box center [627, 270] width 204 height 22
radio input "false"
radio input "true"
select select "Ivory"
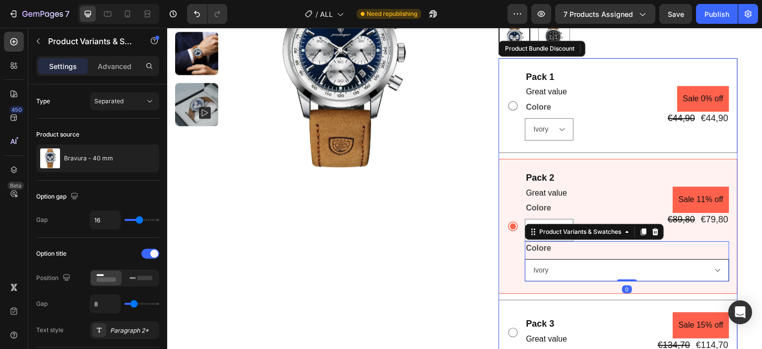
select select "Obsidian"
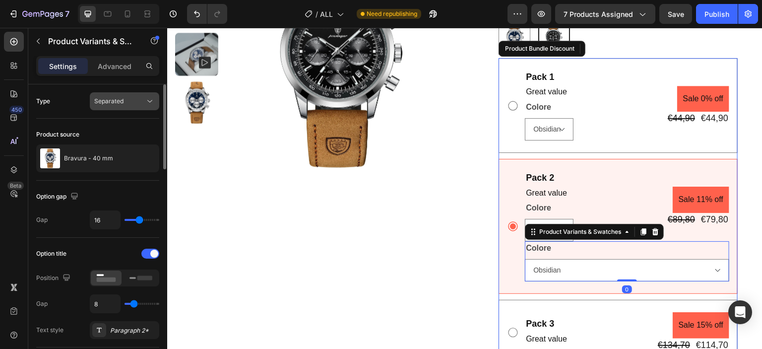
click at [145, 103] on icon at bounding box center [150, 101] width 10 height 10
click at [143, 100] on div "Separated" at bounding box center [119, 101] width 51 height 9
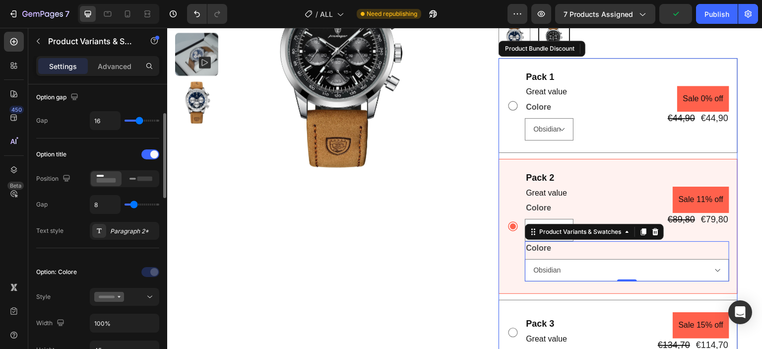
scroll to position [199, 0]
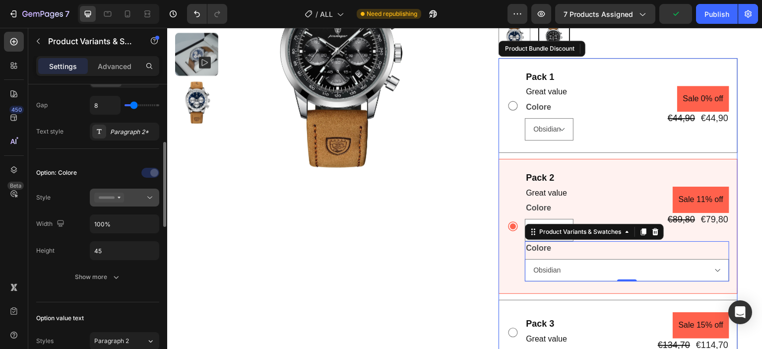
click at [113, 197] on rect at bounding box center [107, 198] width 16 height 2
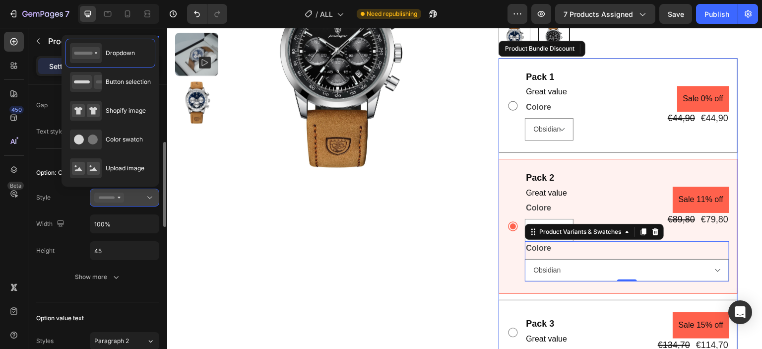
click at [122, 198] on icon at bounding box center [109, 198] width 30 height 10
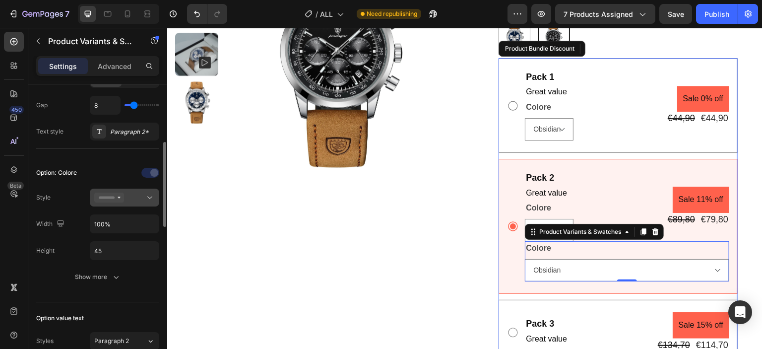
scroll to position [298, 0]
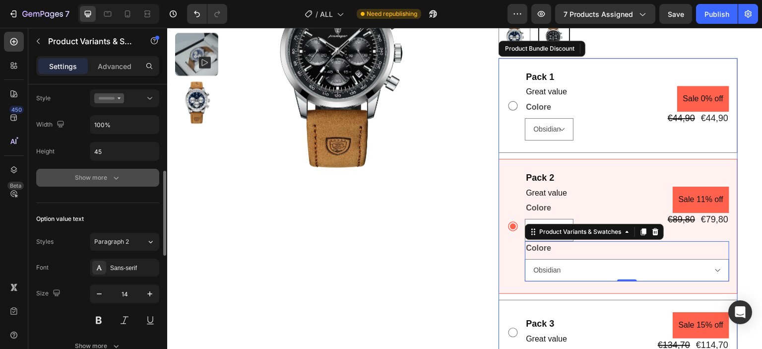
click at [112, 173] on icon "button" at bounding box center [116, 178] width 10 height 10
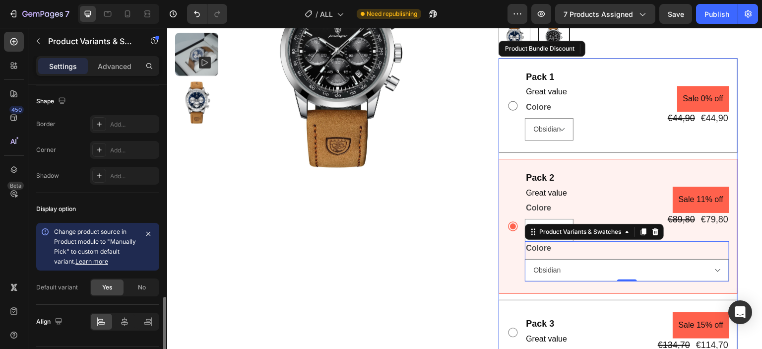
scroll to position [871, 0]
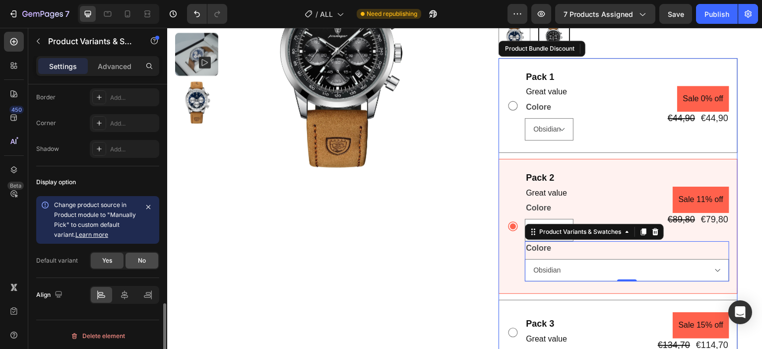
click at [134, 256] on div "No" at bounding box center [142, 261] width 33 height 16
radio input "true"
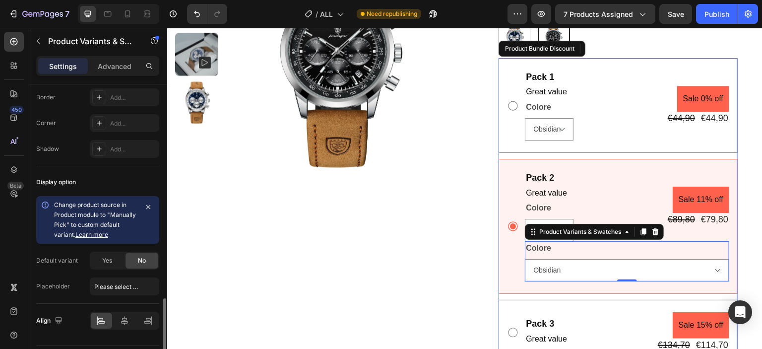
select select "blank"
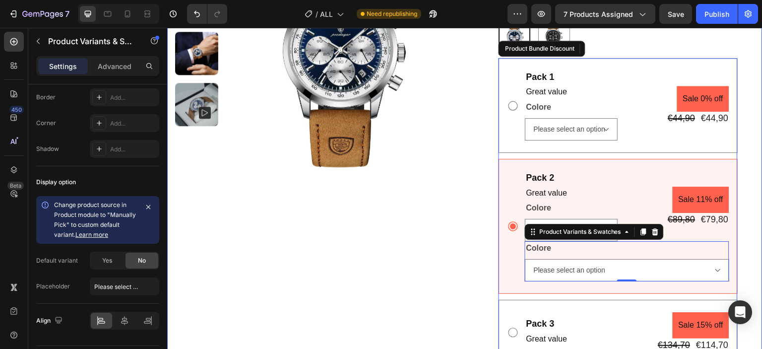
click at [469, 256] on div "Product Images Bravura - 40 mm Product Title Icon Icon Icon Icon Icon Icon List…" at bounding box center [465, 287] width 596 height 730
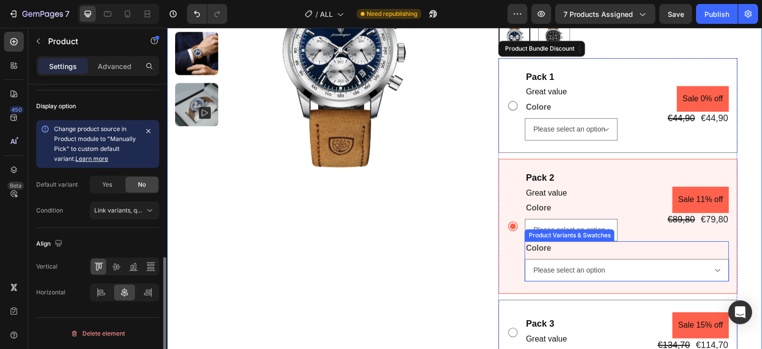
scroll to position [0, 0]
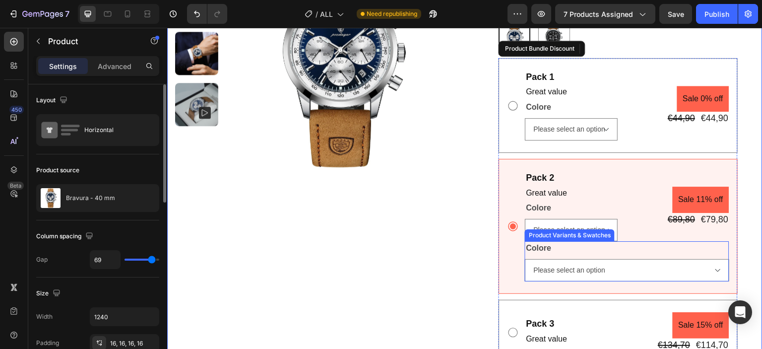
click at [588, 231] on div "Product Variants & Swatches" at bounding box center [570, 235] width 86 height 9
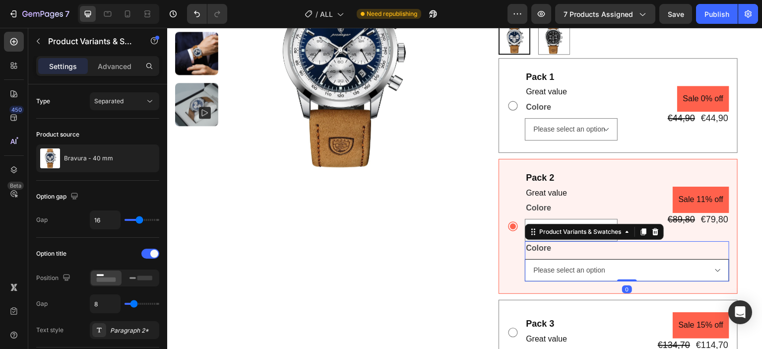
click at [582, 271] on select "Please select an option Ivory Obsidian" at bounding box center [627, 270] width 204 height 22
click at [525, 259] on select "Please select an option Ivory Obsidian" at bounding box center [627, 270] width 204 height 22
select select "blank"
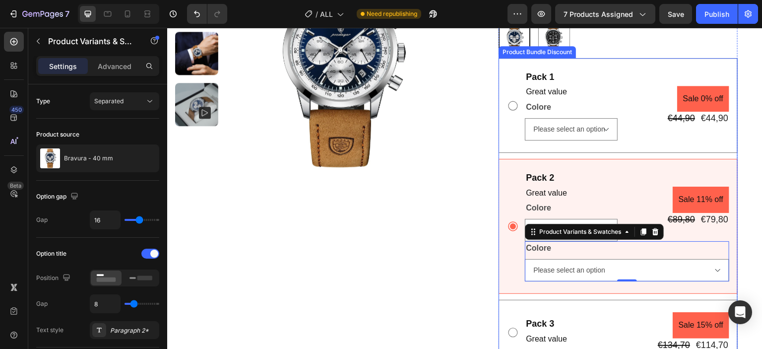
select select "Ivory"
click at [491, 203] on div "Bravura - 40 mm Product Title Icon Icon Icon Icon Icon Icon List 140+ Recension…" at bounding box center [618, 287] width 273 height 714
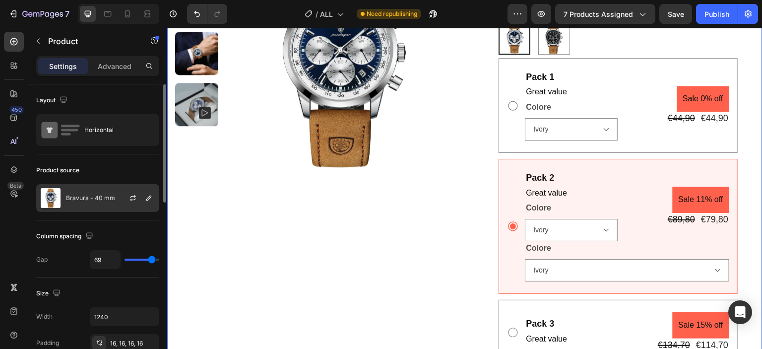
click at [85, 200] on p "Bravura - 40 mm" at bounding box center [90, 198] width 49 height 7
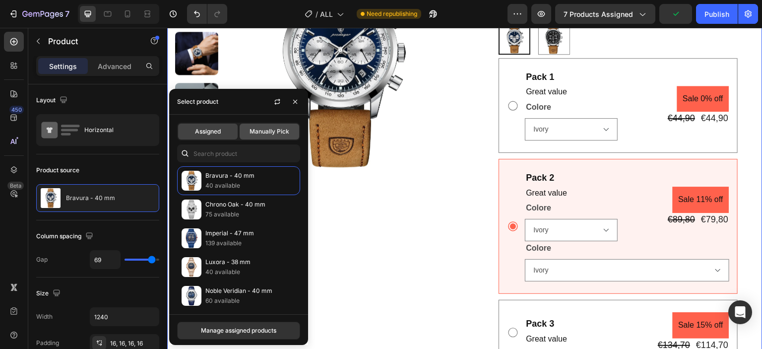
click at [261, 134] on span "Manually Pick" at bounding box center [270, 131] width 40 height 9
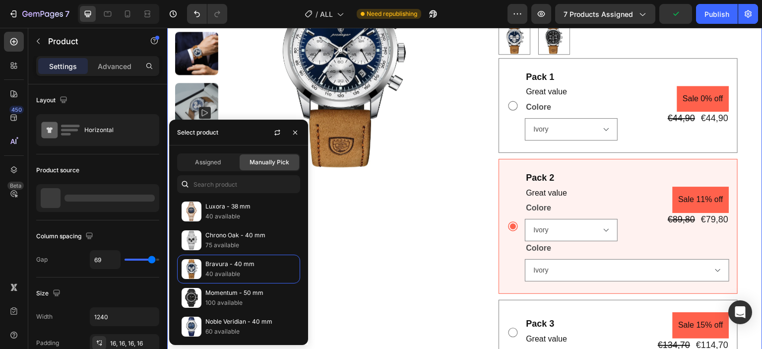
radio input "false"
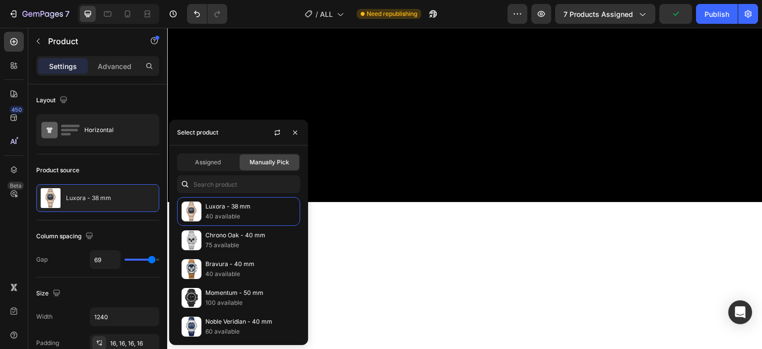
select select "Lumen"
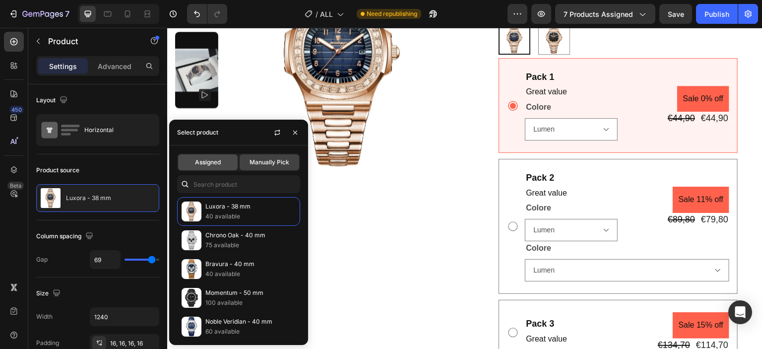
click at [221, 163] on span "Assigned" at bounding box center [208, 162] width 26 height 9
select select "Ivory"
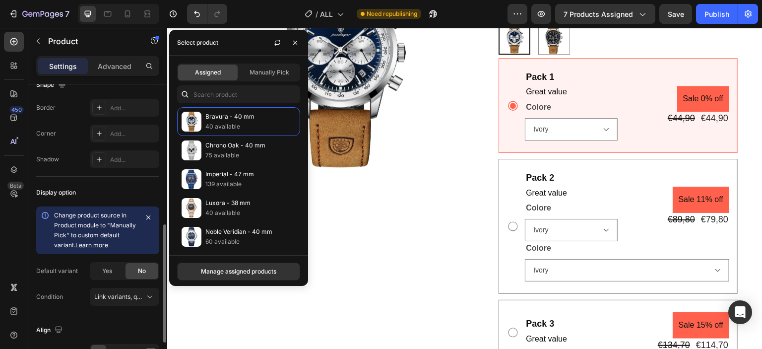
scroll to position [397, 0]
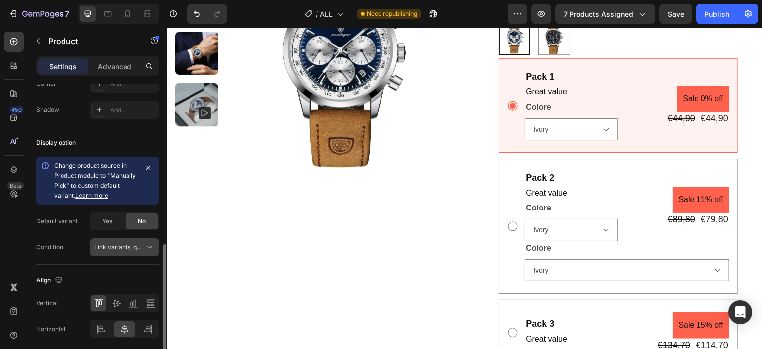
click at [121, 247] on span "Link variants, quantity <br> between same products" at bounding box center [167, 246] width 146 height 7
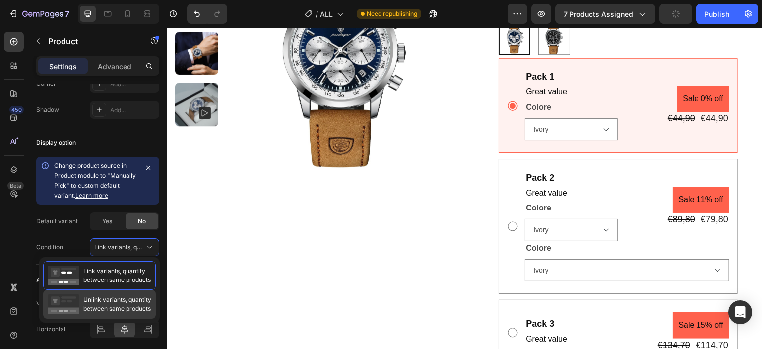
click at [123, 295] on span "Unlink variants, quantity between same products" at bounding box center [117, 304] width 68 height 18
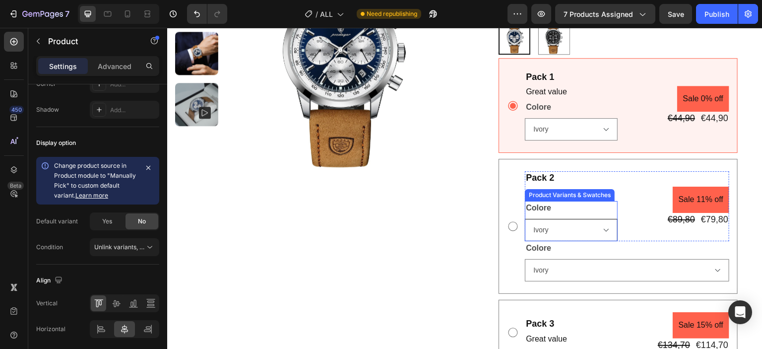
click at [563, 222] on select "Please select an option Ivory Obsidian" at bounding box center [571, 230] width 93 height 22
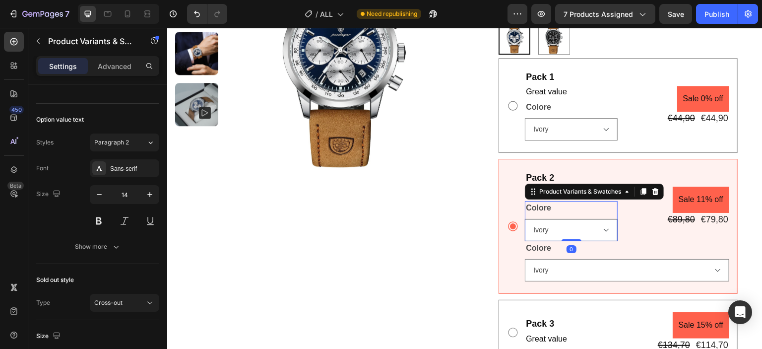
scroll to position [0, 0]
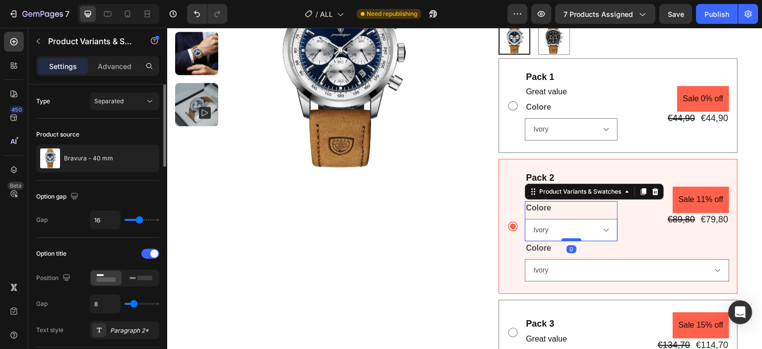
select select "Obsidian"
click at [525, 219] on select "Please select an option Ivory Obsidian" at bounding box center [571, 230] width 93 height 22
radio input "false"
radio input "true"
select select "Ivory"
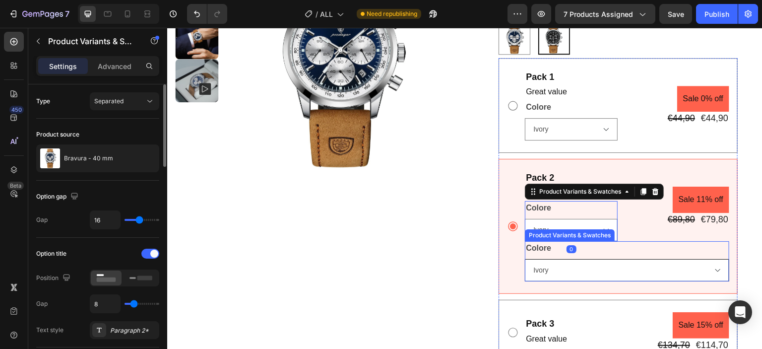
select select "Obsidian"
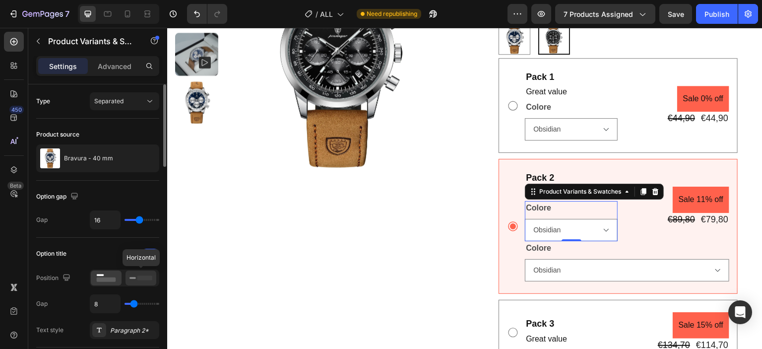
click at [141, 273] on icon at bounding box center [141, 277] width 23 height 11
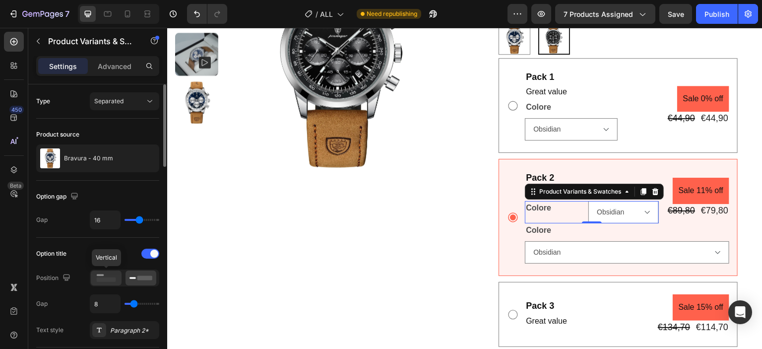
click at [113, 276] on icon at bounding box center [106, 277] width 23 height 11
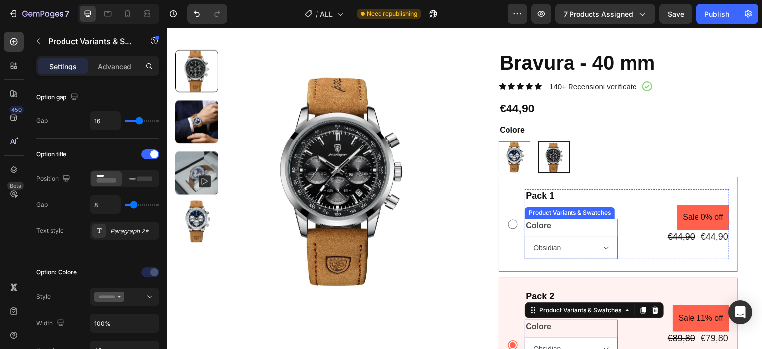
scroll to position [328, 0]
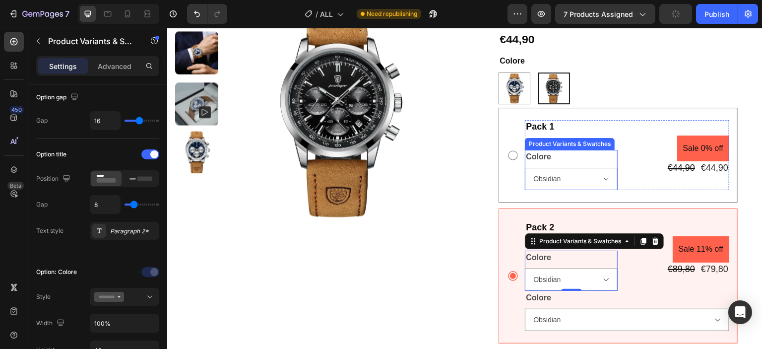
click at [589, 155] on div "Colore Please select an option Ivory Obsidian" at bounding box center [571, 170] width 93 height 40
